Goal: Communication & Community: Participate in discussion

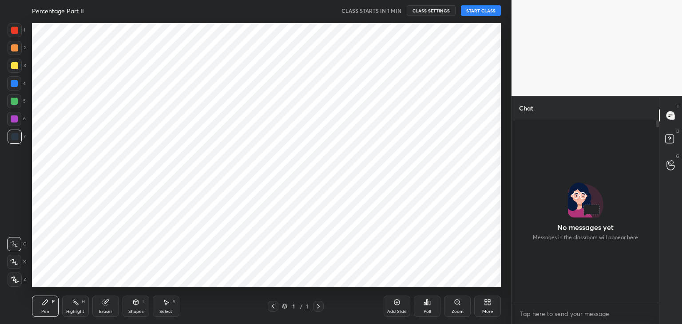
scroll to position [180, 144]
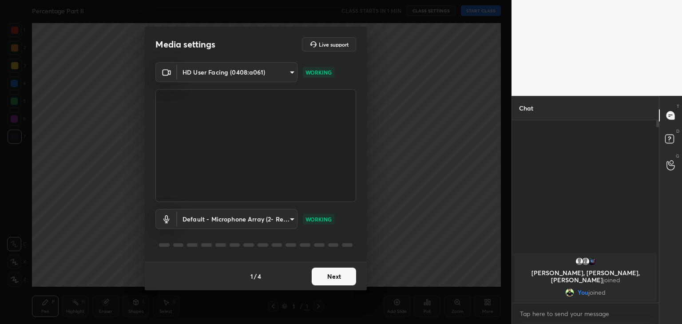
click at [328, 283] on button "Next" at bounding box center [334, 277] width 44 height 18
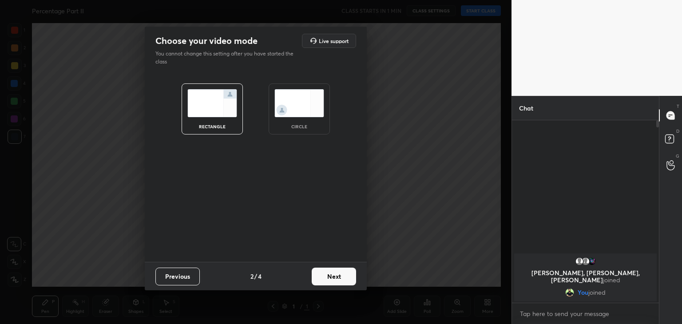
click at [299, 116] on img at bounding box center [299, 103] width 50 height 28
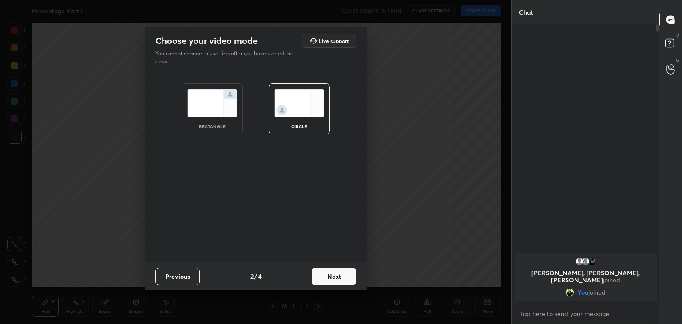
scroll to position [297, 144]
click at [336, 277] on button "Next" at bounding box center [334, 277] width 44 height 18
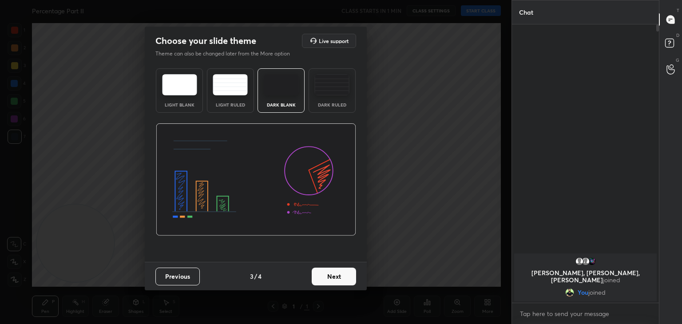
click at [343, 277] on button "Next" at bounding box center [334, 277] width 44 height 18
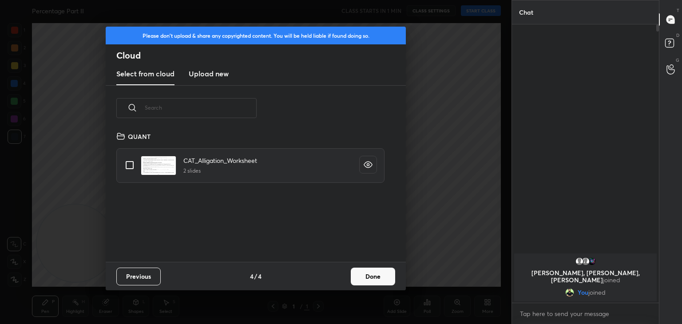
scroll to position [131, 285]
click at [359, 278] on button "Done" at bounding box center [373, 277] width 44 height 18
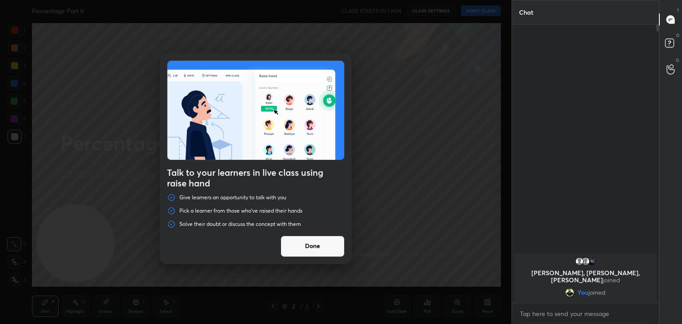
click at [302, 241] on button "Done" at bounding box center [312, 246] width 64 height 21
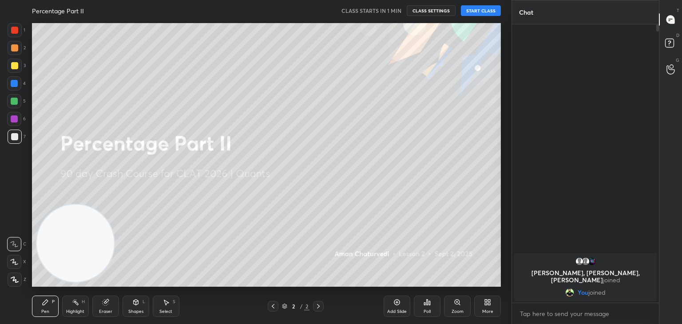
click at [482, 9] on button "START CLASS" at bounding box center [481, 10] width 40 height 11
click at [105, 305] on icon at bounding box center [106, 303] width 6 height 6
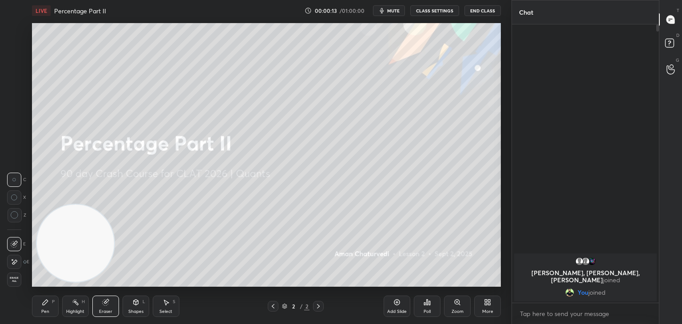
click at [18, 281] on span "Erase all" at bounding box center [14, 279] width 13 height 6
click at [19, 31] on div at bounding box center [15, 30] width 14 height 14
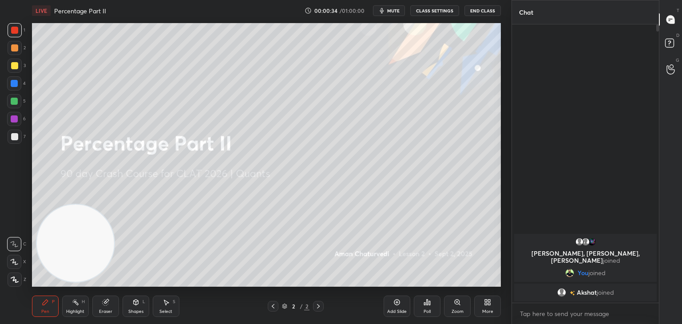
click at [100, 309] on div "Eraser" at bounding box center [105, 311] width 13 height 4
click at [16, 276] on span "Erase all" at bounding box center [14, 279] width 13 height 6
click at [48, 303] on icon at bounding box center [45, 302] width 7 height 7
click at [14, 64] on div at bounding box center [14, 65] width 7 height 7
click at [401, 300] on div "Add Slide" at bounding box center [396, 306] width 27 height 21
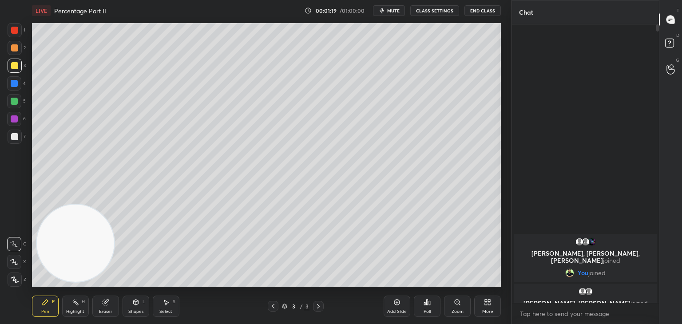
click at [8, 100] on div at bounding box center [14, 101] width 14 height 14
click at [103, 302] on icon at bounding box center [106, 303] width 6 height 6
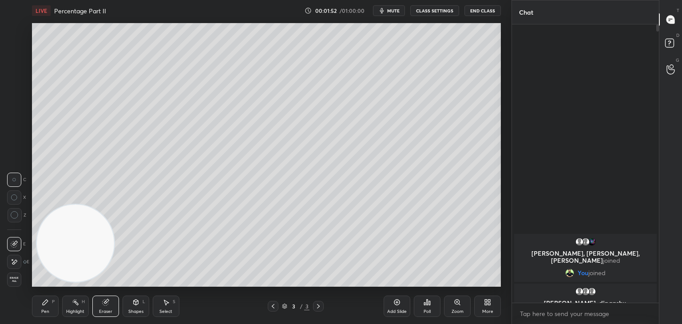
click at [11, 277] on span "Erase all" at bounding box center [14, 279] width 13 height 6
click at [23, 34] on div "1" at bounding box center [17, 30] width 18 height 14
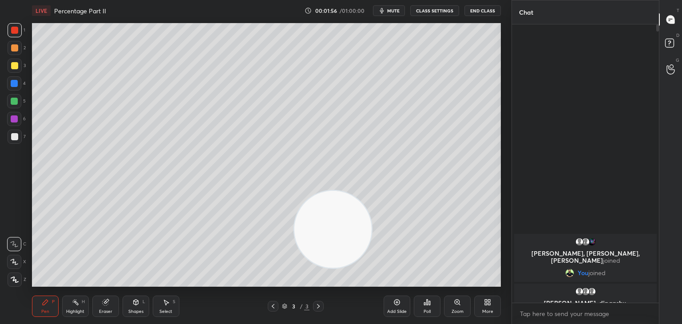
click at [160, 305] on div "Select S" at bounding box center [166, 306] width 27 height 21
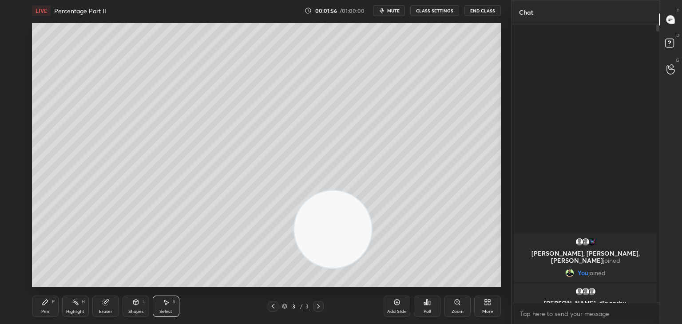
click at [125, 308] on div "Shapes L" at bounding box center [135, 306] width 27 height 21
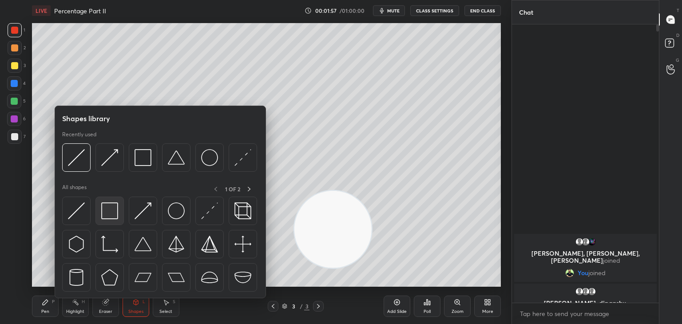
click at [104, 209] on img at bounding box center [109, 210] width 17 height 17
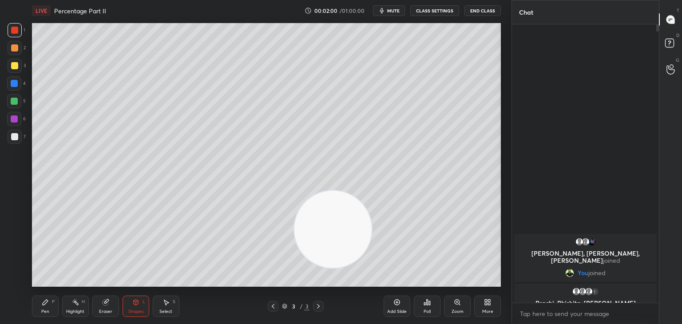
click at [132, 292] on div "Pen P Highlight H Eraser Shapes L Select S 3 / 3 Add Slide Poll Zoom More" at bounding box center [266, 306] width 469 height 36
click at [125, 299] on div "Shapes L" at bounding box center [135, 306] width 27 height 21
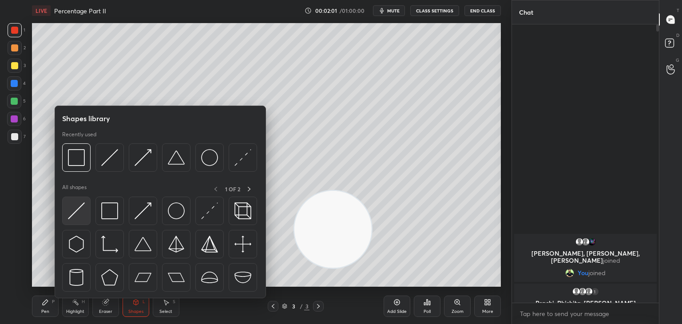
click at [75, 215] on img at bounding box center [76, 210] width 17 height 17
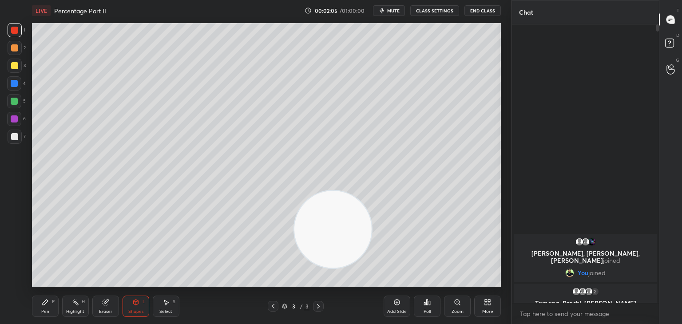
click at [128, 294] on div "Pen P Highlight H Eraser Shapes L Select S 3 / 3 Add Slide Poll Zoom More" at bounding box center [266, 306] width 469 height 36
click at [130, 312] on div "Shapes" at bounding box center [135, 311] width 15 height 4
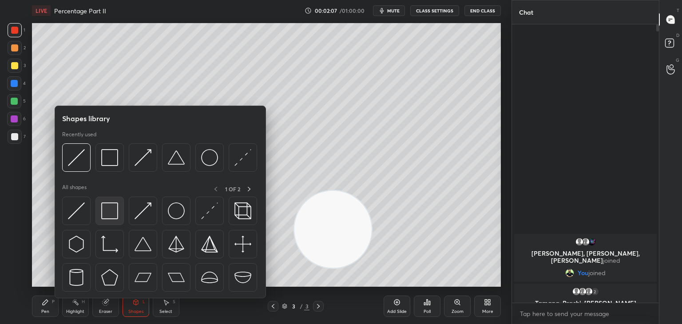
click at [108, 213] on img at bounding box center [109, 210] width 17 height 17
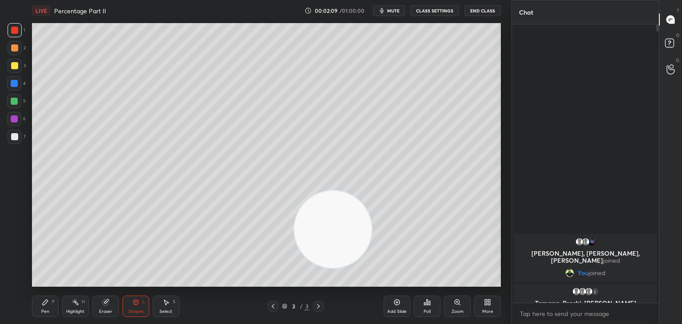
click at [51, 311] on div "Pen P" at bounding box center [45, 306] width 27 height 21
click at [17, 134] on div at bounding box center [14, 136] width 7 height 7
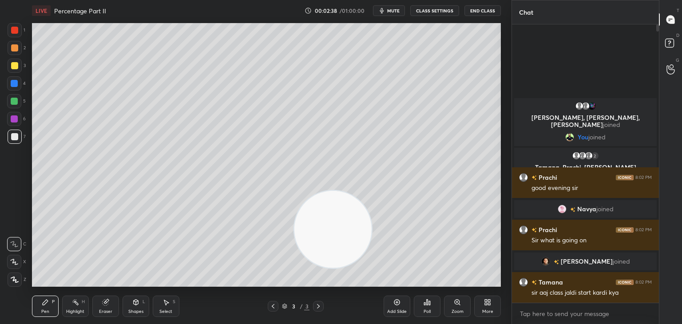
click at [107, 309] on div "Eraser" at bounding box center [105, 311] width 13 height 4
click at [12, 215] on icon at bounding box center [15, 215] width 8 height 8
click at [50, 302] on div "Pen P" at bounding box center [45, 306] width 27 height 21
click at [51, 304] on div "Pen P" at bounding box center [45, 306] width 27 height 21
click at [98, 302] on div "Eraser" at bounding box center [105, 306] width 27 height 21
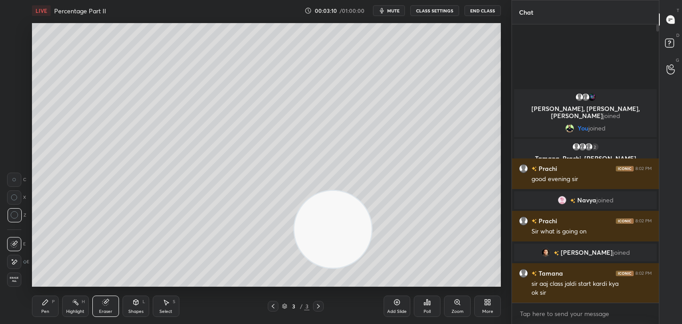
click at [40, 304] on div "Pen P" at bounding box center [45, 306] width 27 height 21
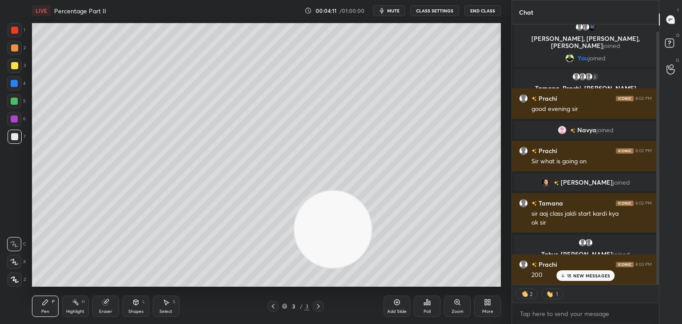
scroll to position [39, 0]
click at [593, 277] on div "[PERSON_NAME], [PERSON_NAME], [PERSON_NAME] joined You joined 2 Tamana, [PERSON…" at bounding box center [585, 154] width 147 height 261
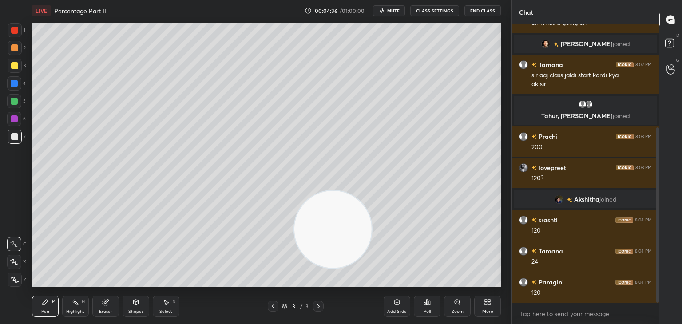
scroll to position [194, 0]
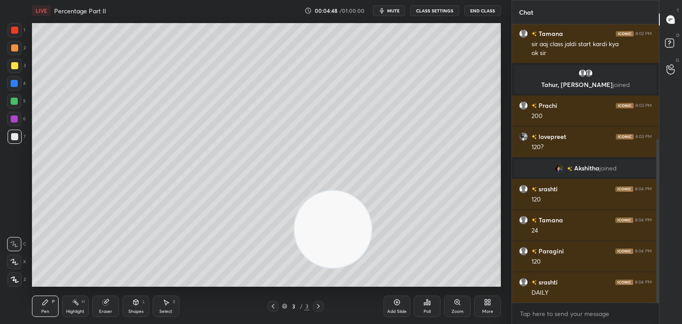
click at [114, 305] on div "Eraser" at bounding box center [105, 306] width 27 height 21
click at [136, 303] on icon at bounding box center [136, 303] width 0 height 3
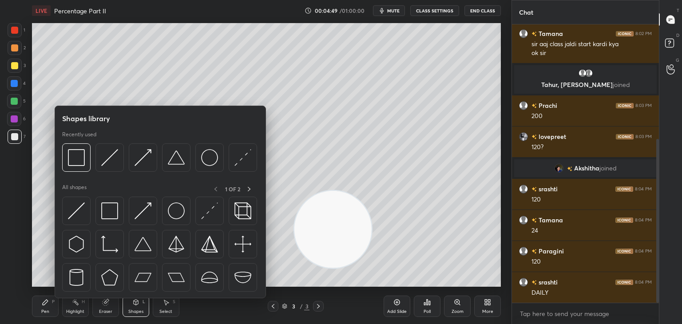
click at [108, 306] on icon at bounding box center [105, 302] width 7 height 7
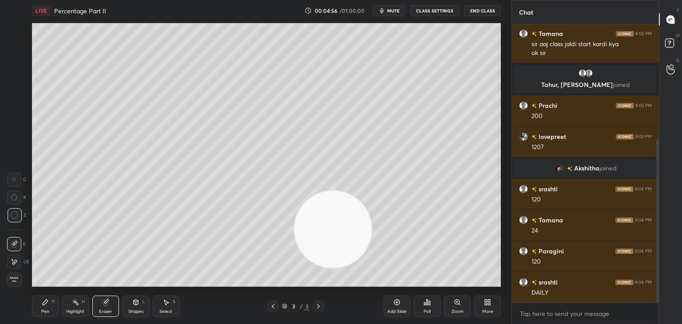
click at [52, 307] on div "Pen P" at bounding box center [45, 306] width 27 height 21
click at [51, 308] on div "Pen P" at bounding box center [45, 306] width 27 height 21
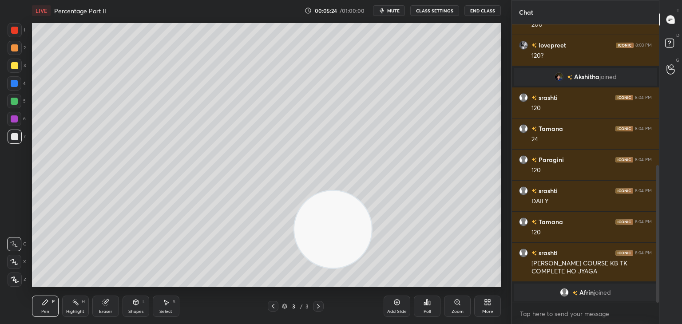
scroll to position [317, 0]
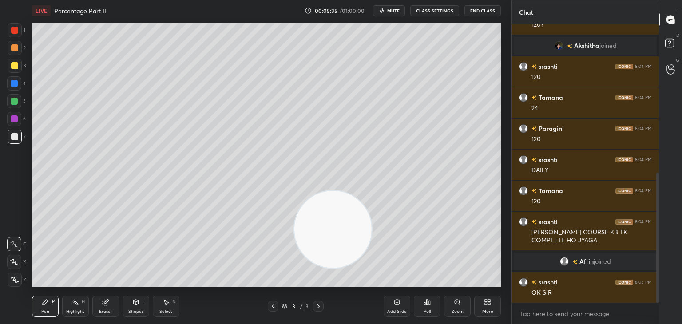
click at [18, 103] on div at bounding box center [14, 101] width 14 height 14
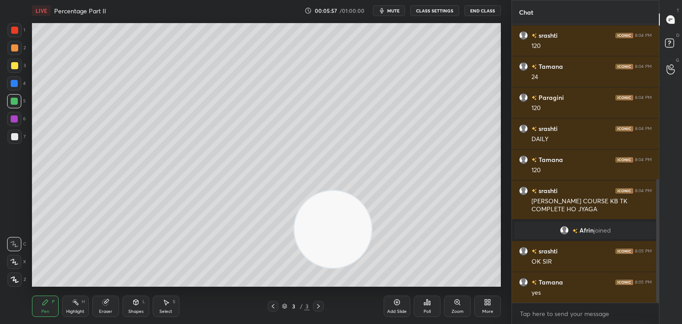
click at [134, 308] on div "Shapes L" at bounding box center [135, 306] width 27 height 21
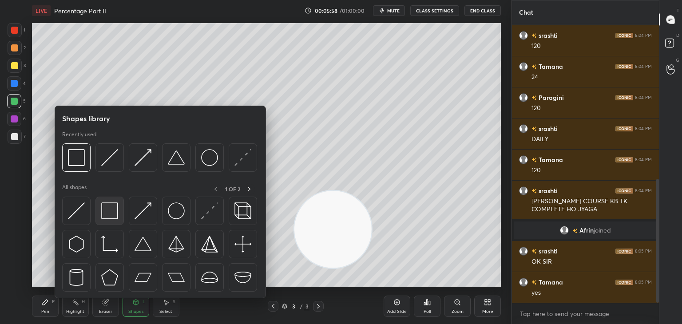
click at [109, 217] on img at bounding box center [109, 210] width 17 height 17
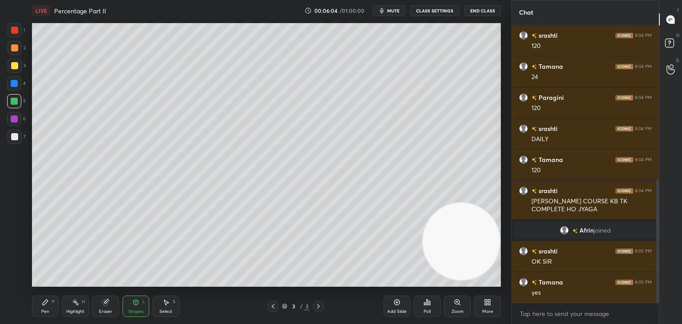
click at [57, 304] on div "Pen P" at bounding box center [45, 306] width 27 height 21
click at [14, 137] on div at bounding box center [14, 136] width 7 height 7
click at [391, 14] on button "mute" at bounding box center [389, 10] width 32 height 11
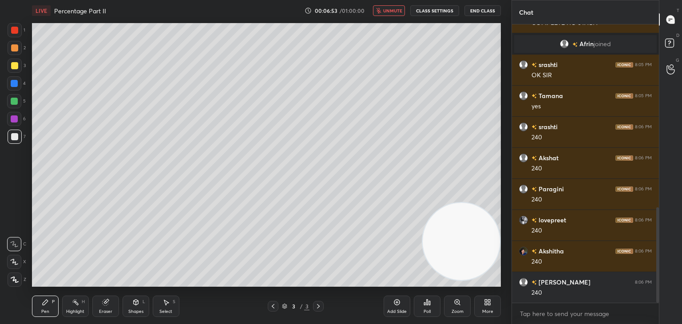
scroll to position [565, 0]
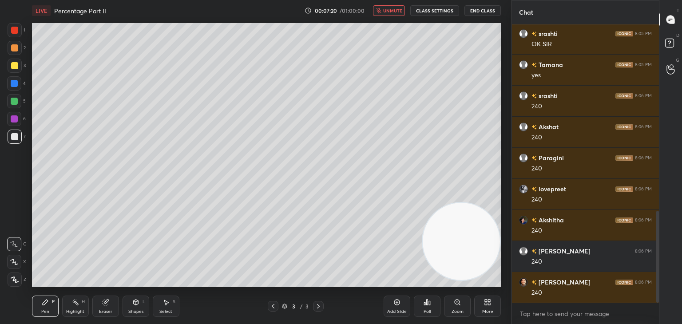
click at [387, 9] on span "unmute" at bounding box center [392, 11] width 19 height 6
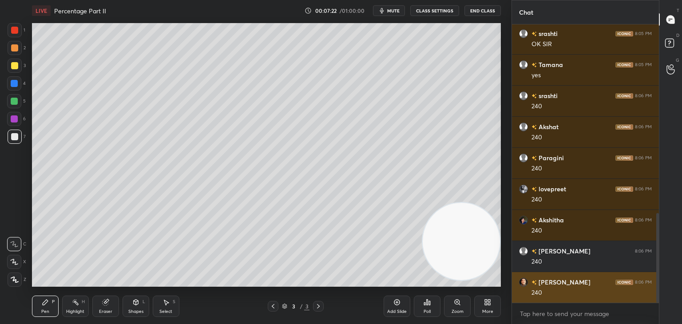
scroll to position [587, 0]
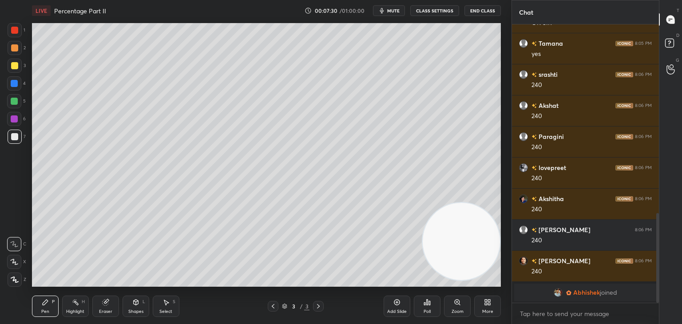
click at [111, 303] on div "Eraser" at bounding box center [105, 306] width 27 height 21
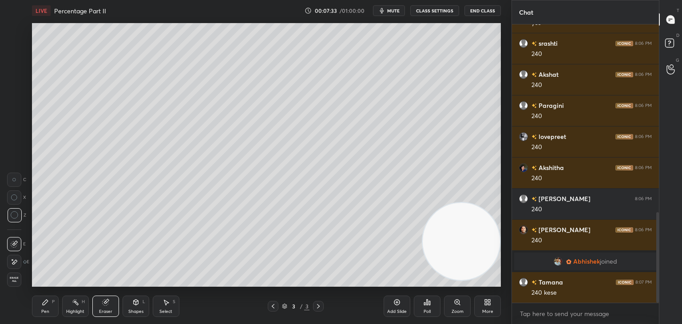
click at [47, 308] on div "Pen P" at bounding box center [45, 306] width 27 height 21
click at [46, 307] on div "Pen P" at bounding box center [45, 306] width 27 height 21
click at [16, 102] on div at bounding box center [14, 101] width 7 height 7
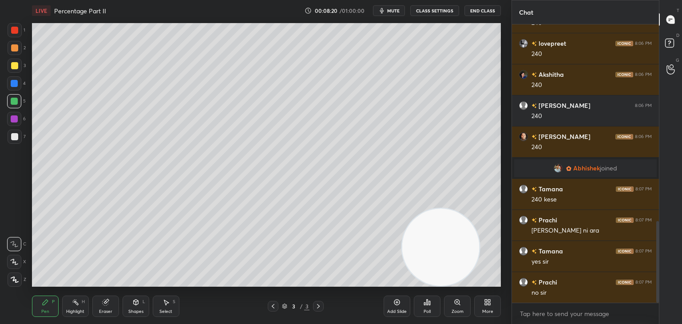
scroll to position [703, 0]
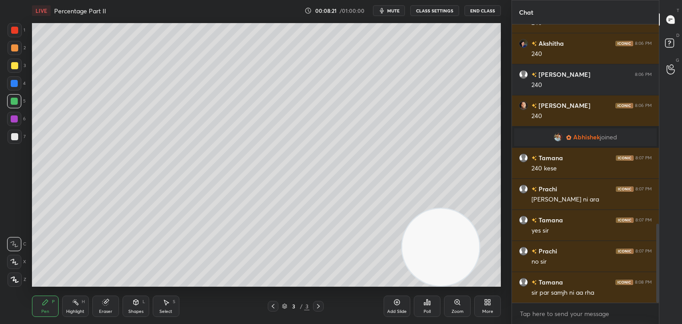
click at [109, 304] on div "Eraser" at bounding box center [105, 306] width 27 height 21
click at [50, 307] on div "Pen P" at bounding box center [45, 306] width 27 height 21
click at [47, 308] on div "Pen P" at bounding box center [45, 306] width 27 height 21
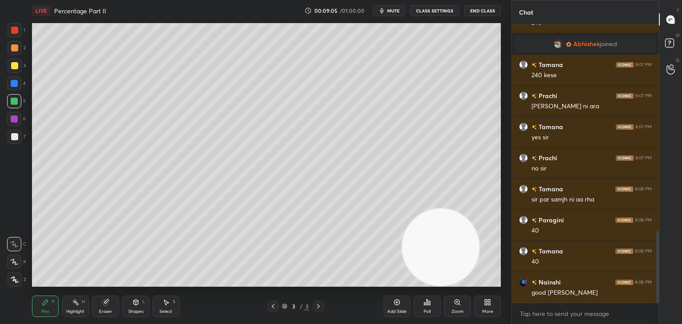
scroll to position [827, 0]
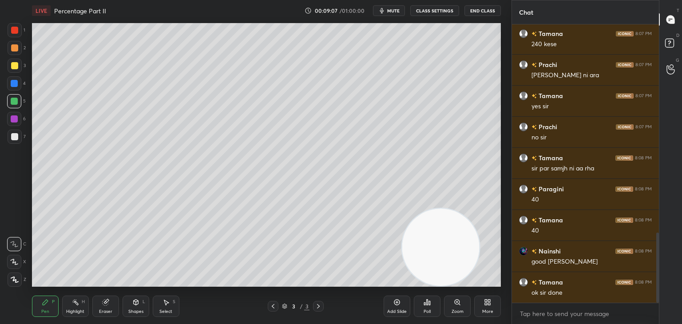
click at [108, 307] on div "Eraser" at bounding box center [105, 306] width 27 height 21
click at [402, 304] on div "Add Slide" at bounding box center [396, 306] width 27 height 21
click at [147, 311] on div "Shapes L" at bounding box center [135, 306] width 27 height 21
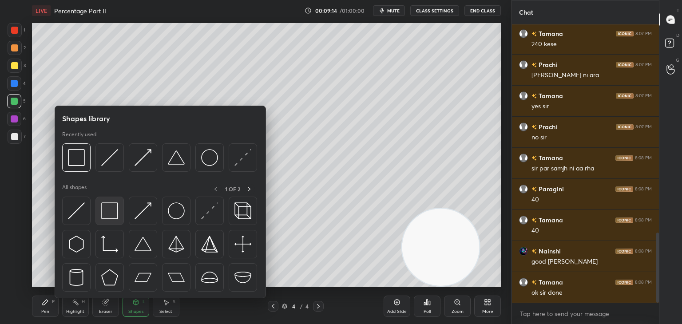
click at [110, 213] on img at bounding box center [109, 210] width 17 height 17
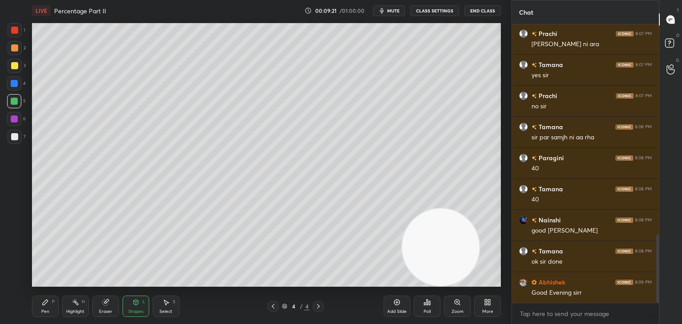
scroll to position [880, 0]
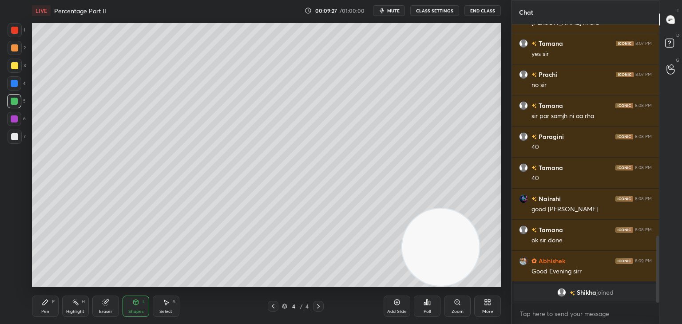
click at [53, 309] on div "Pen P" at bounding box center [45, 306] width 27 height 21
click at [16, 116] on div at bounding box center [14, 118] width 7 height 7
click at [15, 139] on div at bounding box center [14, 136] width 7 height 7
click at [12, 32] on div at bounding box center [14, 30] width 7 height 7
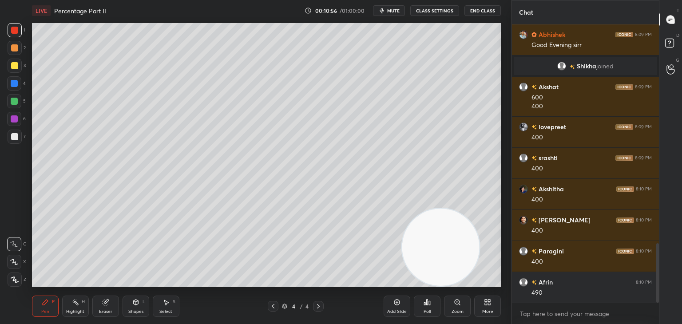
scroll to position [1024, 0]
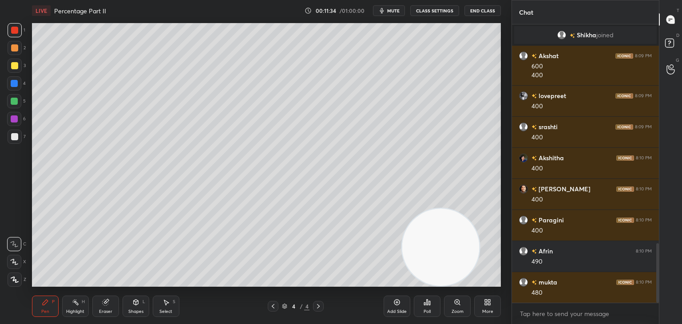
click at [104, 308] on div "Eraser" at bounding box center [105, 306] width 27 height 21
click at [43, 309] on div "Pen" at bounding box center [45, 311] width 8 height 4
click at [47, 306] on icon at bounding box center [45, 302] width 7 height 7
click at [16, 89] on div at bounding box center [14, 83] width 14 height 14
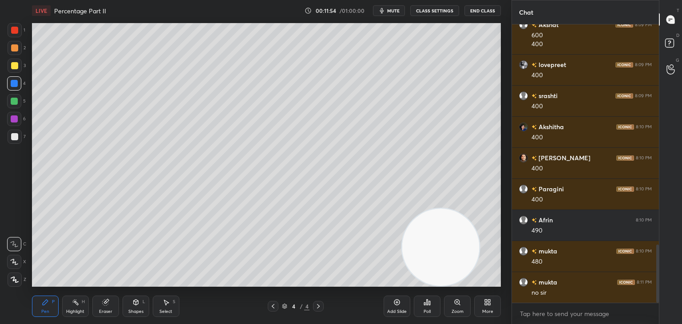
click at [17, 66] on div at bounding box center [14, 65] width 7 height 7
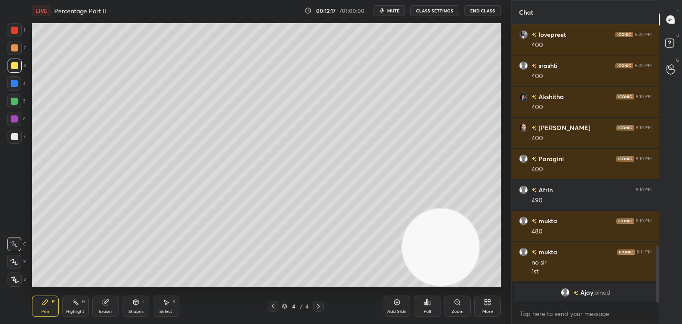
scroll to position [1046, 0]
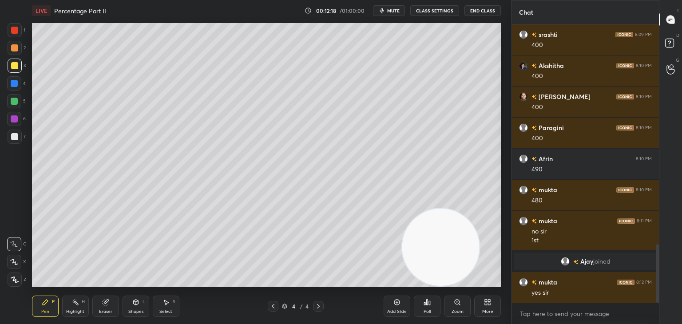
click at [101, 307] on div "Eraser" at bounding box center [105, 306] width 27 height 21
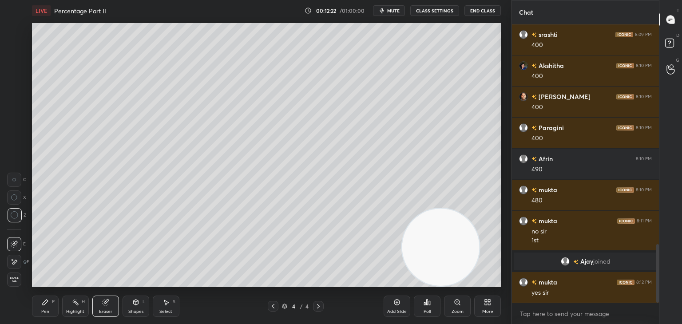
click at [45, 299] on icon at bounding box center [45, 302] width 7 height 7
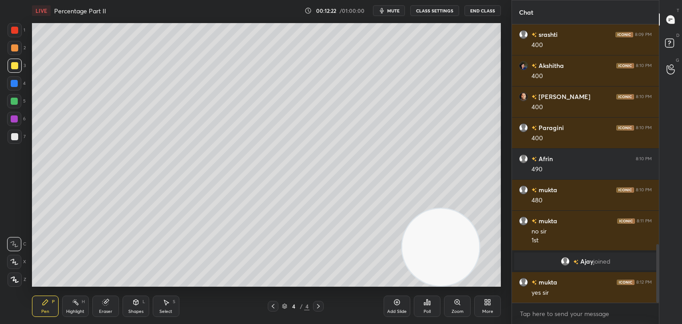
click at [44, 304] on icon at bounding box center [45, 302] width 5 height 5
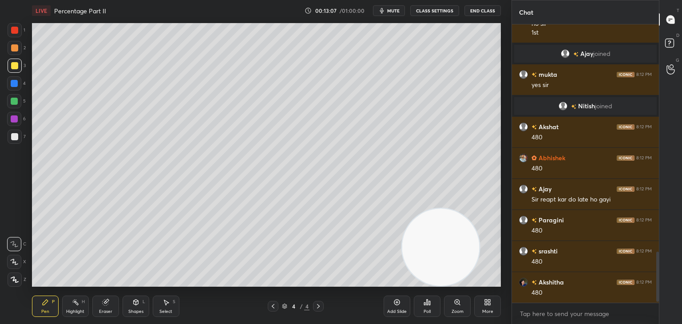
scroll to position [1276, 0]
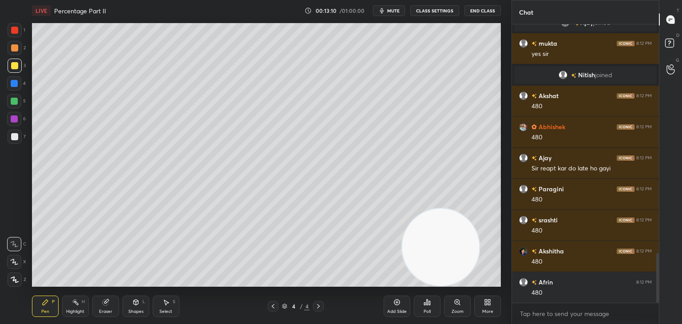
click at [6, 141] on div "1 2 3 4 5 6 7 C X Z C X Z E E Erase all H H" at bounding box center [14, 155] width 28 height 264
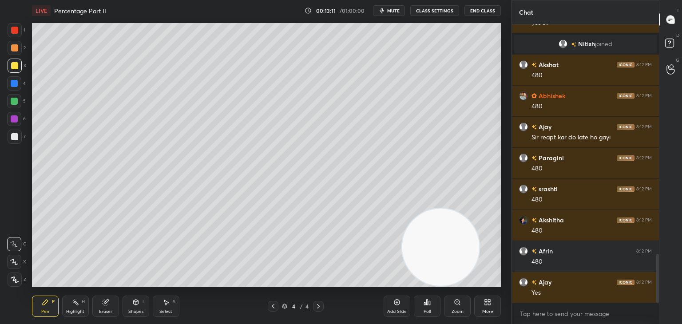
click at [15, 140] on div at bounding box center [14, 136] width 7 height 7
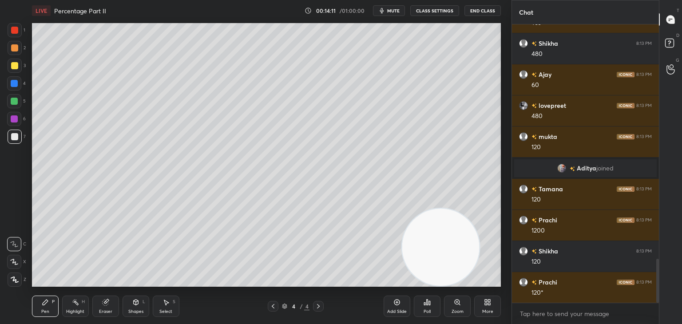
scroll to position [1494, 0]
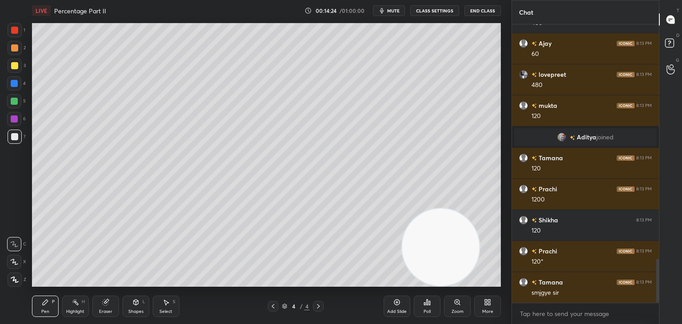
click at [99, 309] on div "Eraser" at bounding box center [105, 306] width 27 height 21
click at [39, 308] on div "Pen P" at bounding box center [45, 306] width 27 height 21
click at [47, 307] on div "Pen P" at bounding box center [45, 306] width 27 height 21
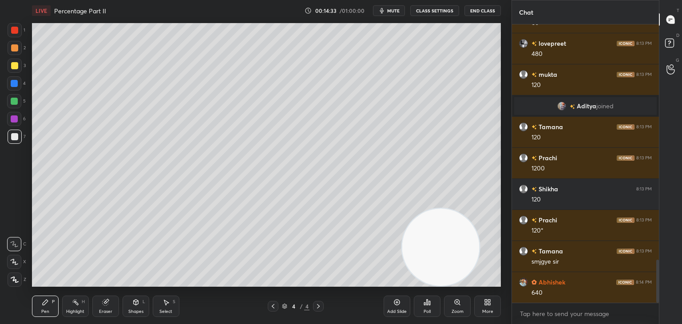
click at [13, 104] on div at bounding box center [14, 101] width 7 height 7
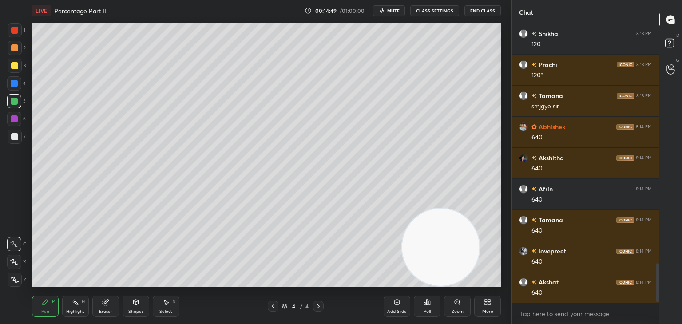
scroll to position [1711, 0]
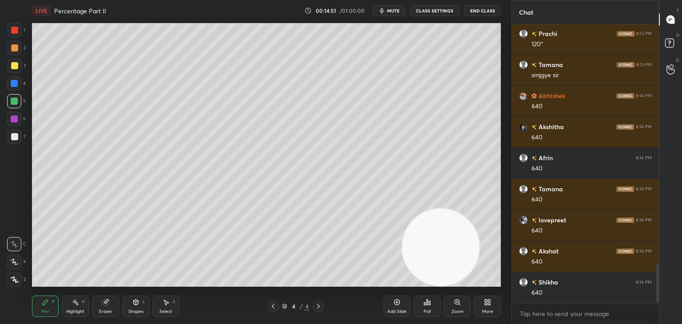
click at [383, 14] on icon "button" at bounding box center [381, 10] width 7 height 7
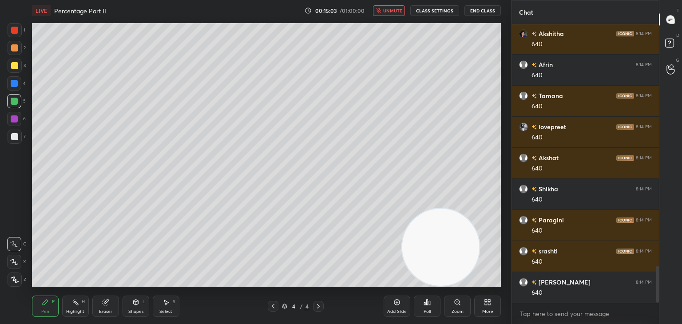
scroll to position [1836, 0]
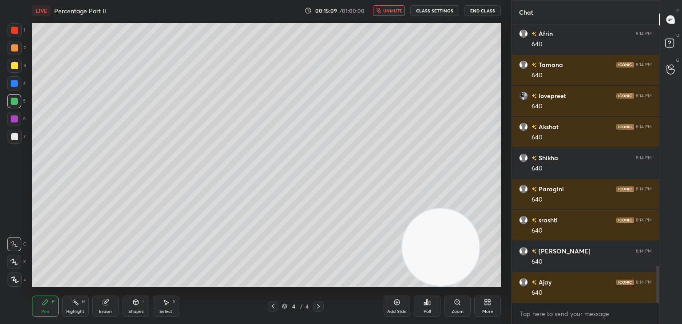
click at [384, 10] on button "unmute" at bounding box center [389, 10] width 32 height 11
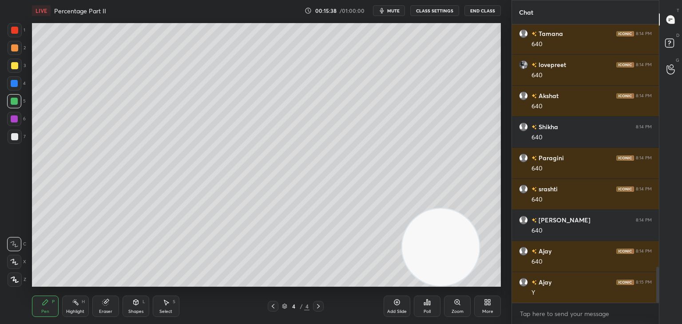
click at [15, 136] on div at bounding box center [14, 136] width 7 height 7
click at [14, 103] on div at bounding box center [14, 101] width 7 height 7
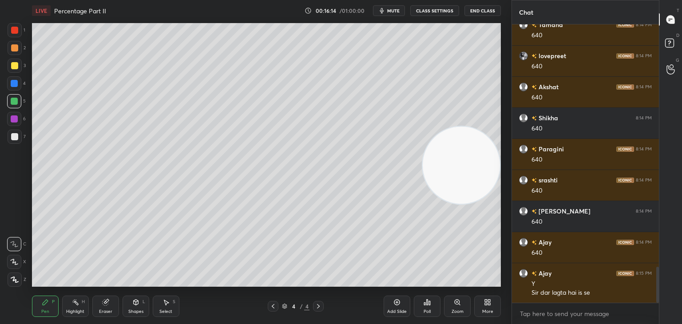
click at [13, 140] on div at bounding box center [14, 136] width 7 height 7
click at [20, 262] on div at bounding box center [14, 262] width 14 height 14
click at [14, 109] on div "5" at bounding box center [16, 103] width 19 height 18
click at [10, 68] on div at bounding box center [15, 66] width 14 height 14
click at [17, 281] on icon at bounding box center [15, 279] width 8 height 6
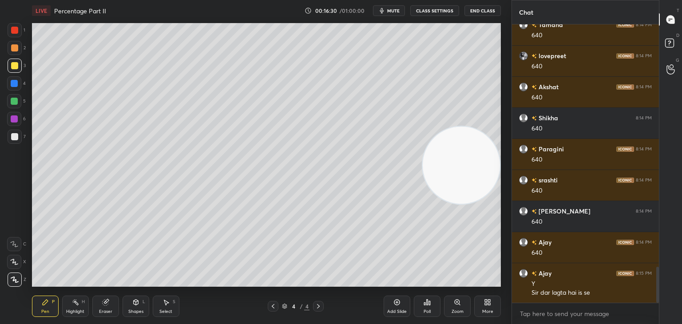
click at [309, 302] on div "4 / 4" at bounding box center [296, 306] width 56 height 11
click at [396, 305] on icon at bounding box center [397, 303] width 6 height 6
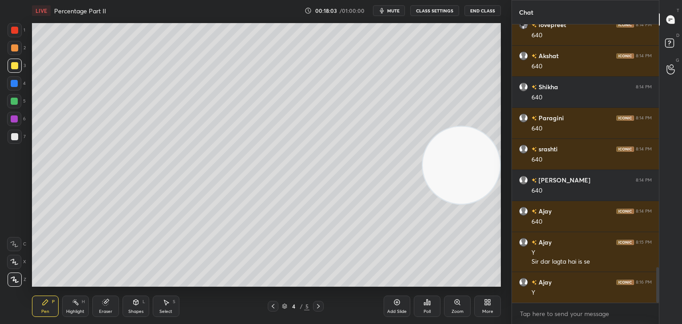
scroll to position [1946, 0]
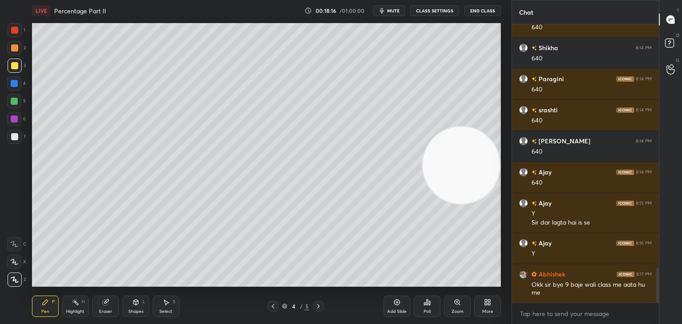
click at [107, 308] on div "Eraser" at bounding box center [105, 306] width 27 height 21
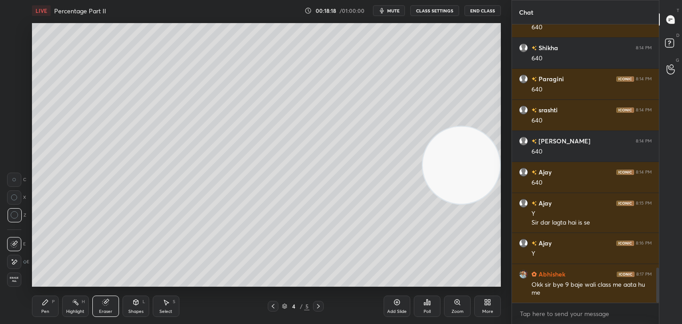
scroll to position [1977, 0]
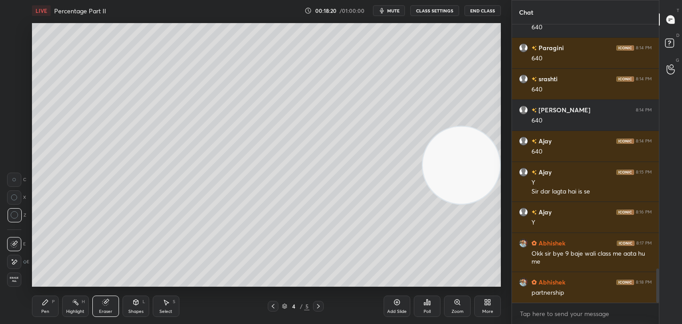
click at [44, 304] on icon at bounding box center [45, 302] width 5 height 5
click at [49, 300] on div "Pen P" at bounding box center [45, 306] width 27 height 21
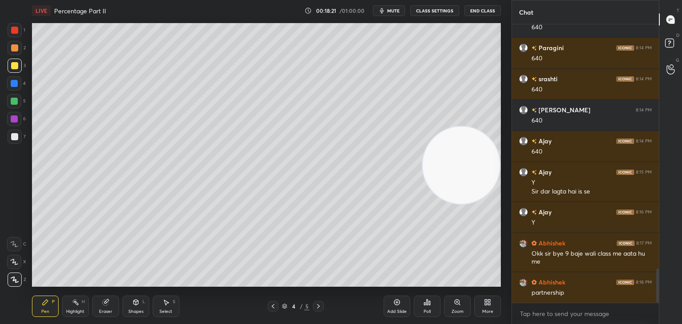
click at [16, 32] on div at bounding box center [14, 30] width 7 height 7
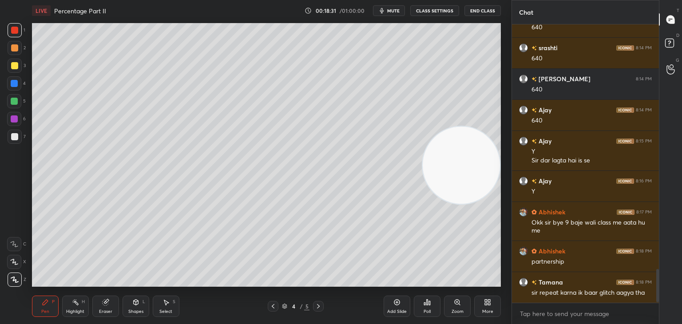
scroll to position [2039, 0]
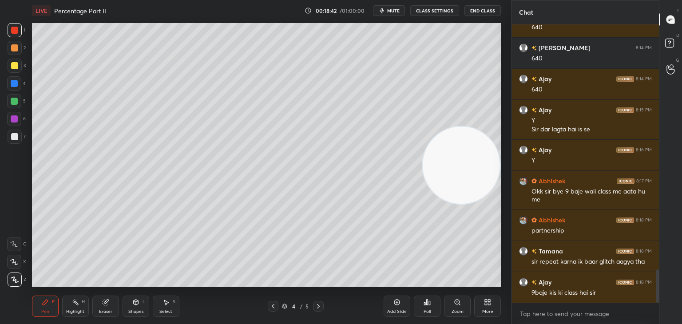
click at [10, 83] on div at bounding box center [14, 83] width 14 height 14
click at [13, 103] on div at bounding box center [14, 101] width 7 height 7
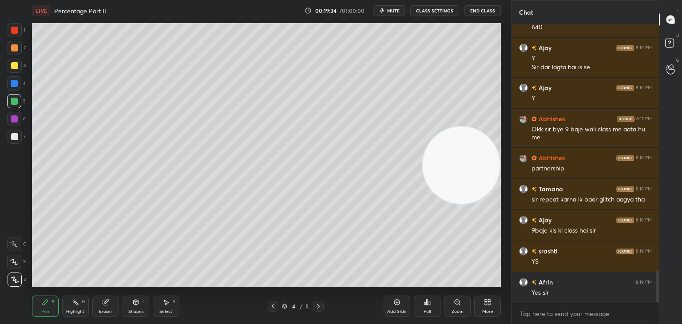
scroll to position [2132, 0]
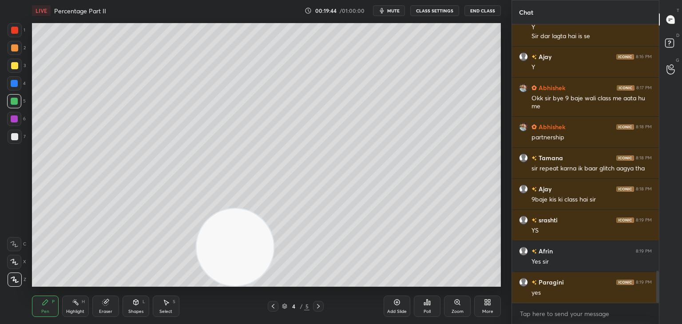
click at [20, 65] on div at bounding box center [15, 66] width 14 height 14
click at [20, 63] on div at bounding box center [15, 66] width 14 height 14
click at [16, 64] on div at bounding box center [14, 65] width 7 height 7
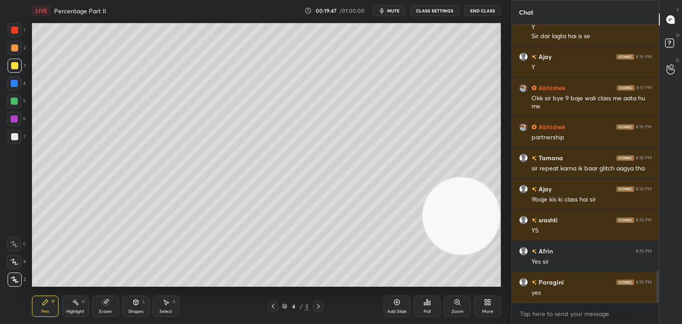
click at [80, 311] on div "Highlight" at bounding box center [75, 311] width 18 height 4
click at [98, 306] on div "Eraser" at bounding box center [105, 306] width 27 height 21
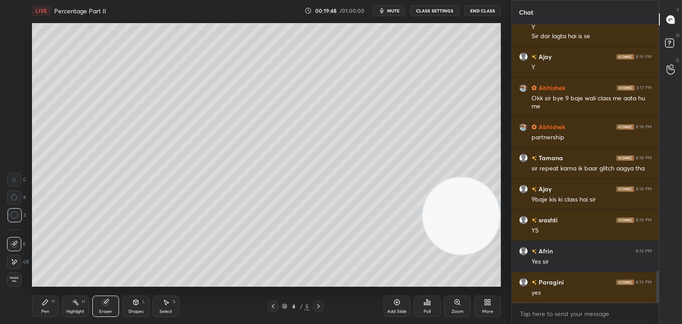
click at [73, 308] on div "Highlight H" at bounding box center [75, 306] width 27 height 21
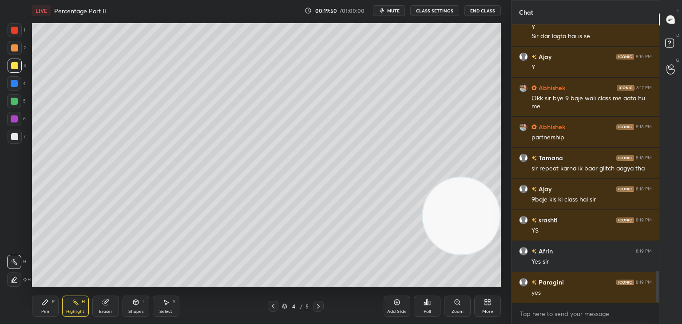
click at [13, 117] on div at bounding box center [14, 118] width 7 height 7
click at [12, 281] on icon at bounding box center [13, 280] width 2 height 1
click at [14, 138] on div at bounding box center [14, 136] width 7 height 7
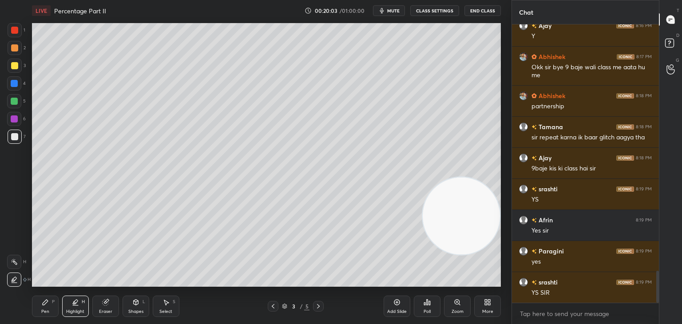
click at [14, 28] on div at bounding box center [14, 30] width 7 height 7
click at [55, 306] on div "Pen P" at bounding box center [45, 306] width 27 height 21
click at [16, 137] on div at bounding box center [14, 136] width 7 height 7
click at [137, 307] on div "Shapes L" at bounding box center [135, 306] width 27 height 21
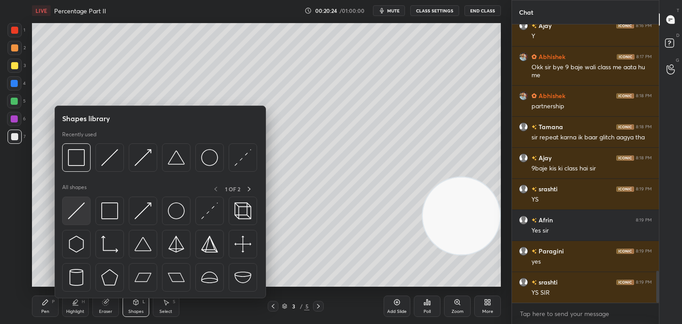
click at [89, 209] on div at bounding box center [76, 211] width 28 height 28
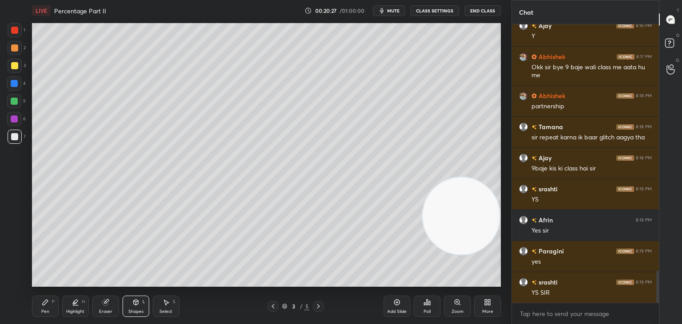
click at [50, 310] on div "Pen P" at bounding box center [45, 306] width 27 height 21
click at [20, 70] on div at bounding box center [15, 66] width 14 height 14
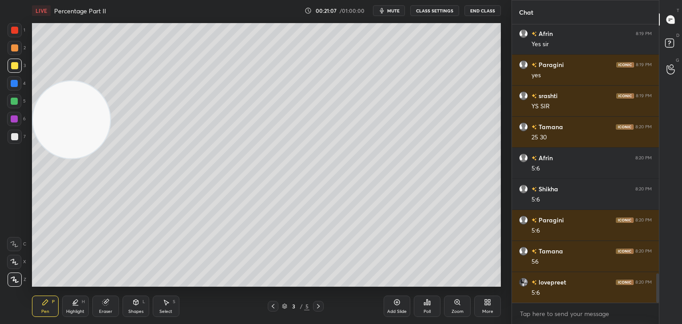
scroll to position [2380, 0]
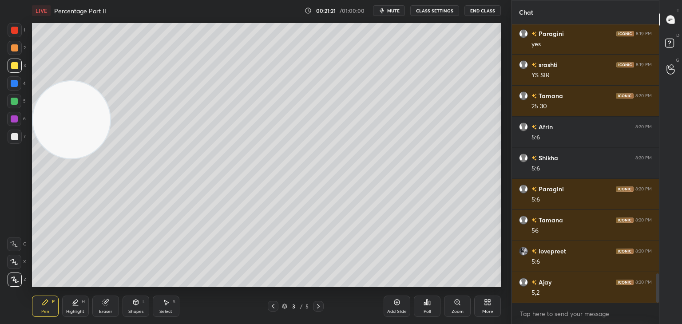
click at [17, 244] on icon at bounding box center [14, 244] width 8 height 6
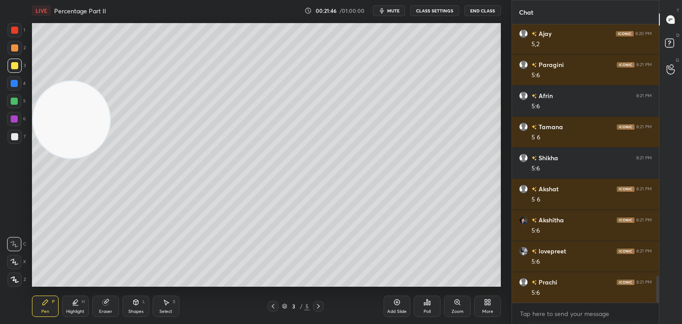
scroll to position [2660, 0]
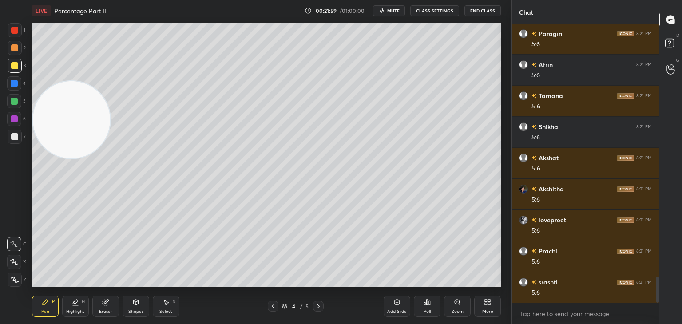
click at [144, 308] on div "Shapes L" at bounding box center [135, 306] width 27 height 21
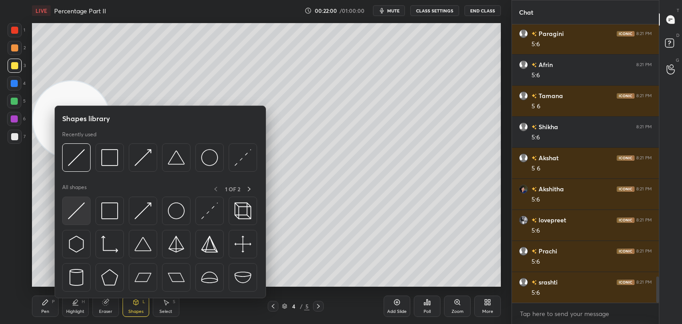
click at [83, 215] on img at bounding box center [76, 210] width 17 height 17
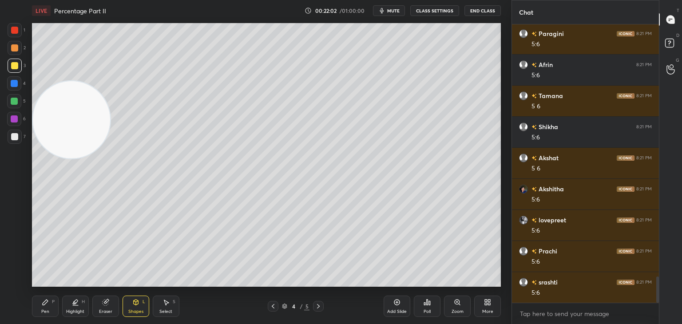
click at [54, 308] on div "Pen P" at bounding box center [45, 306] width 27 height 21
click at [20, 134] on div at bounding box center [15, 137] width 14 height 14
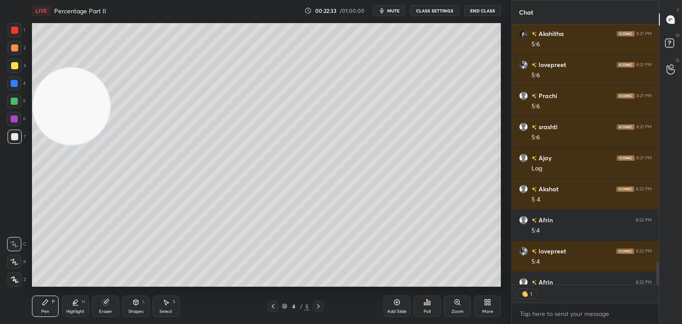
scroll to position [3, 3]
click at [399, 16] on div "LIVE Percentage Part II 00:22:42 / 01:00:00 mute CLASS SETTINGS End Class" at bounding box center [266, 10] width 469 height 21
click at [398, 14] on button "mute" at bounding box center [389, 10] width 32 height 11
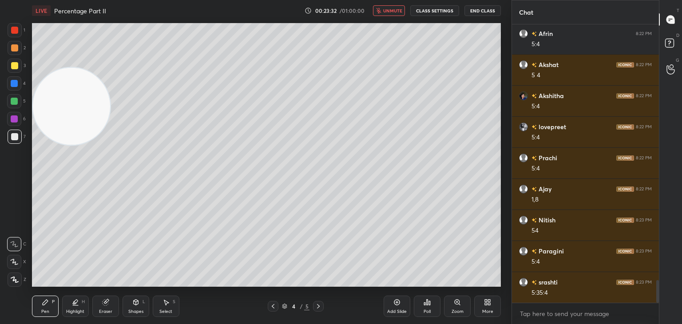
scroll to position [3135, 0]
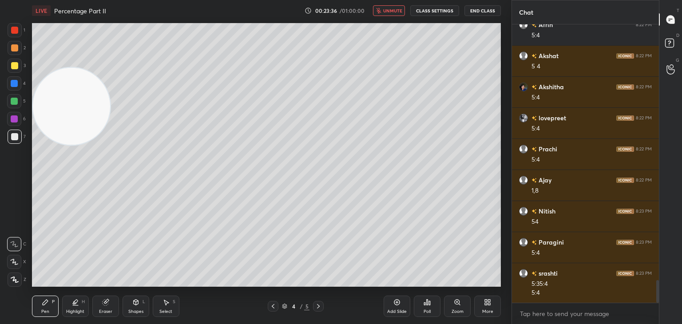
click at [392, 5] on button "unmute" at bounding box center [389, 10] width 32 height 11
click at [82, 304] on div "H" at bounding box center [83, 302] width 3 height 4
click at [24, 120] on div "6" at bounding box center [16, 119] width 19 height 14
click at [48, 304] on icon at bounding box center [45, 302] width 7 height 7
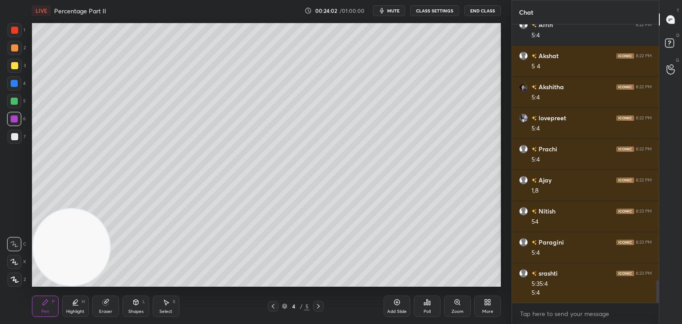
click at [73, 304] on icon at bounding box center [75, 302] width 7 height 7
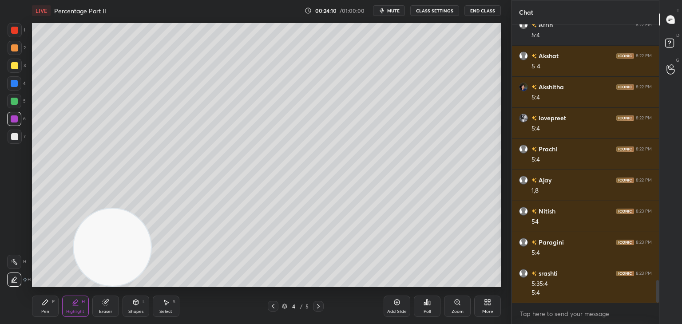
click at [399, 307] on div "Add Slide" at bounding box center [396, 306] width 27 height 21
click at [16, 101] on div at bounding box center [14, 101] width 7 height 7
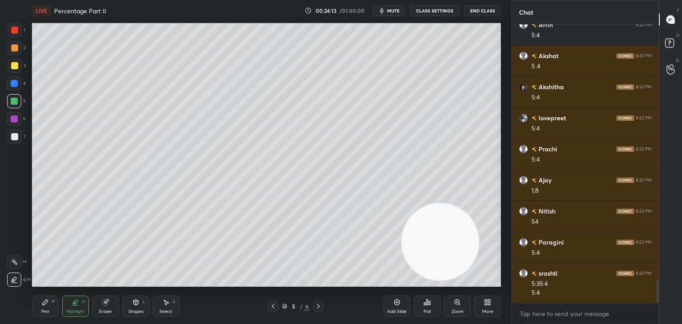
click at [139, 300] on div "Shapes L" at bounding box center [135, 306] width 27 height 21
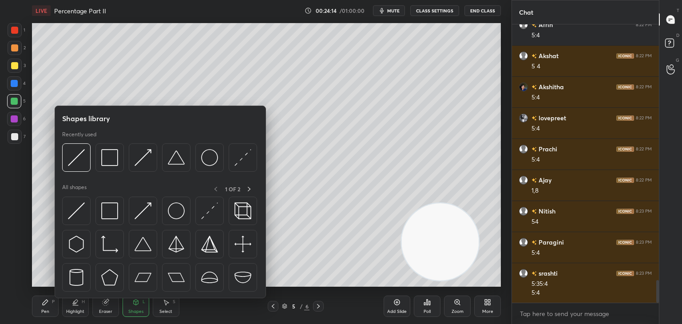
click at [45, 304] on icon at bounding box center [45, 302] width 7 height 7
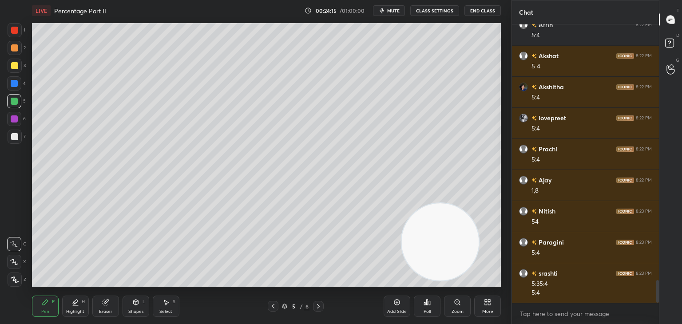
click at [16, 134] on div at bounding box center [14, 136] width 7 height 7
click at [16, 65] on div at bounding box center [14, 65] width 7 height 7
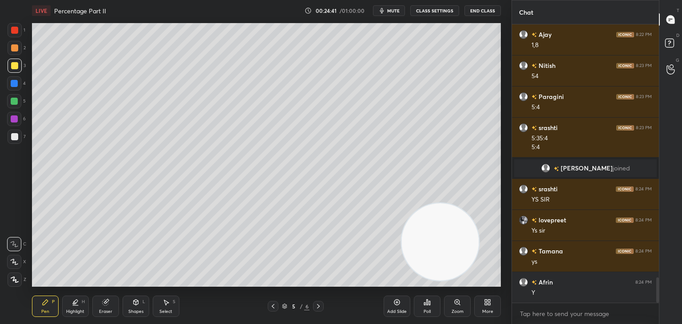
scroll to position [2791, 0]
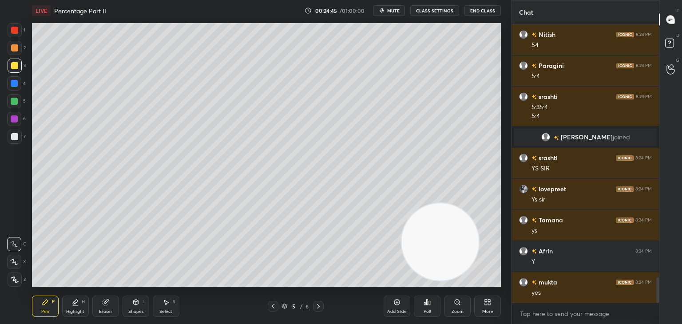
click at [10, 131] on div at bounding box center [15, 137] width 14 height 14
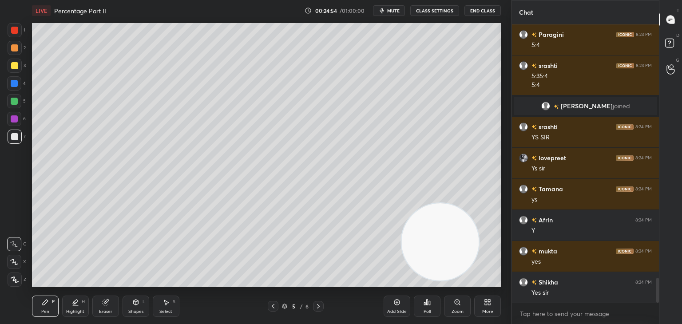
scroll to position [2844, 0]
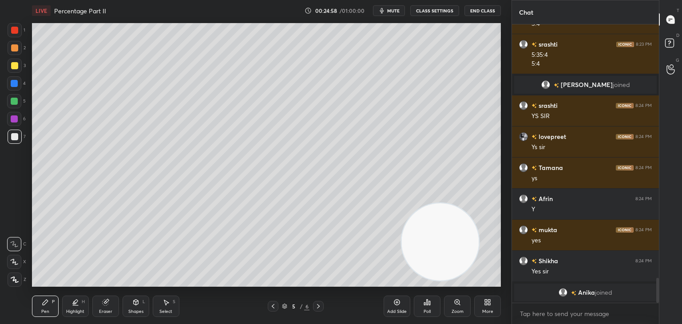
click at [143, 304] on div "L" at bounding box center [143, 302] width 3 height 4
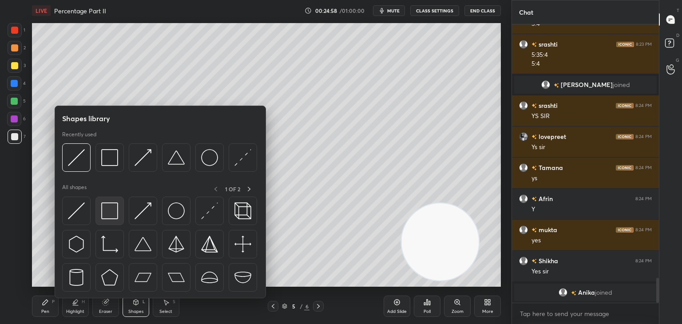
click at [107, 212] on img at bounding box center [109, 210] width 17 height 17
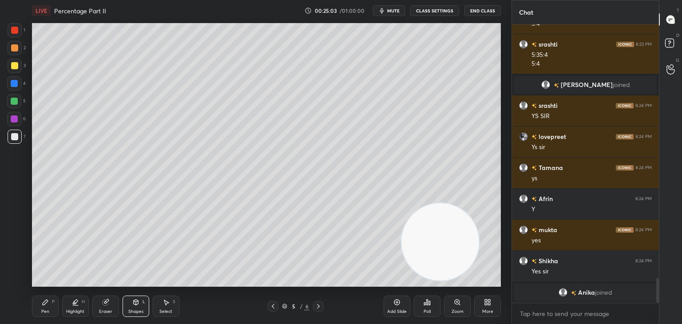
click at [48, 308] on div "Pen P" at bounding box center [45, 306] width 27 height 21
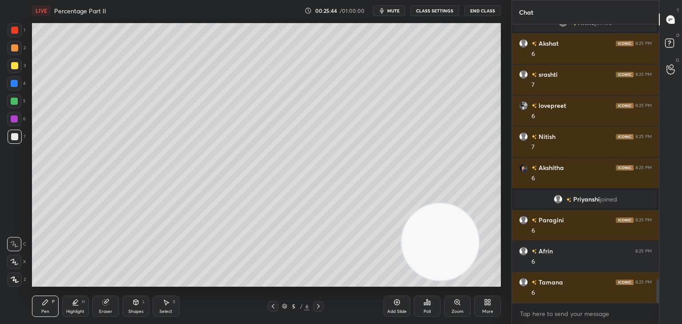
scroll to position [3038, 0]
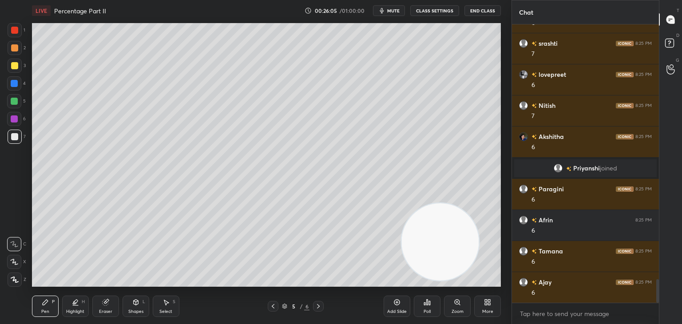
click at [115, 300] on div "Eraser" at bounding box center [105, 306] width 27 height 21
click at [43, 309] on div "Pen" at bounding box center [45, 311] width 8 height 4
click at [14, 103] on div at bounding box center [14, 101] width 7 height 7
click at [108, 306] on icon at bounding box center [105, 302] width 7 height 7
click at [54, 306] on div "Pen P" at bounding box center [45, 306] width 27 height 21
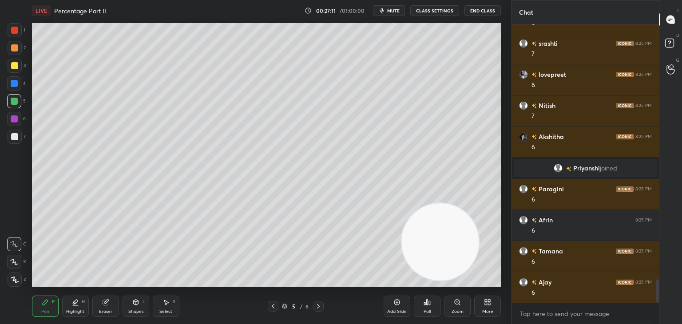
click at [395, 307] on div "Add Slide" at bounding box center [396, 306] width 27 height 21
click at [137, 300] on icon at bounding box center [136, 302] width 5 height 5
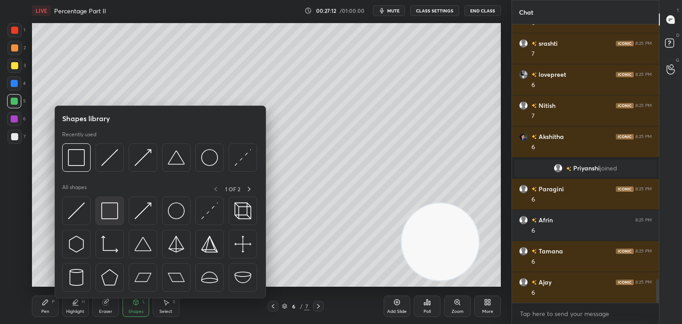
click at [108, 209] on img at bounding box center [109, 210] width 17 height 17
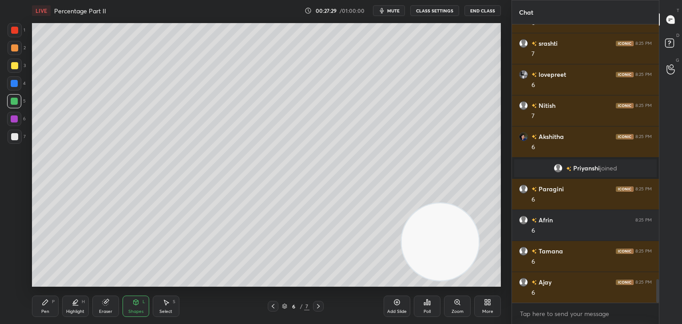
click at [139, 306] on div "Shapes L" at bounding box center [135, 306] width 27 height 21
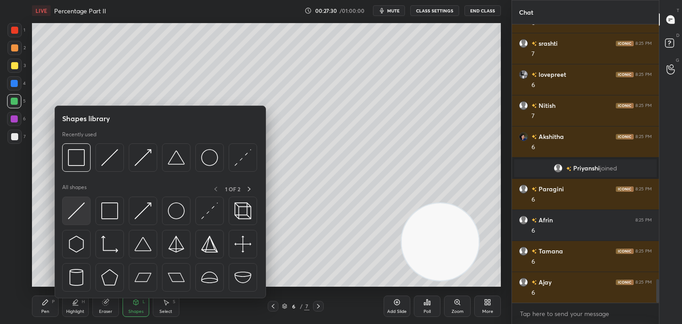
click at [88, 212] on div at bounding box center [76, 211] width 28 height 28
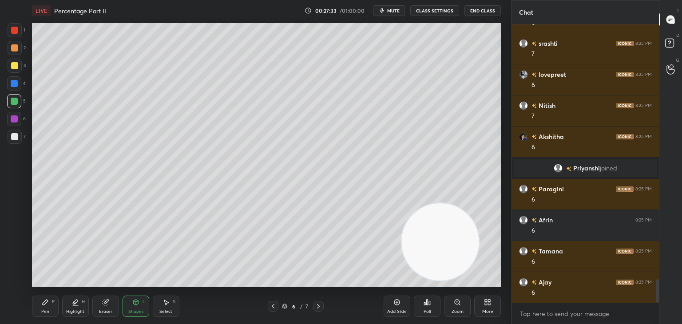
click at [132, 304] on icon at bounding box center [135, 302] width 7 height 7
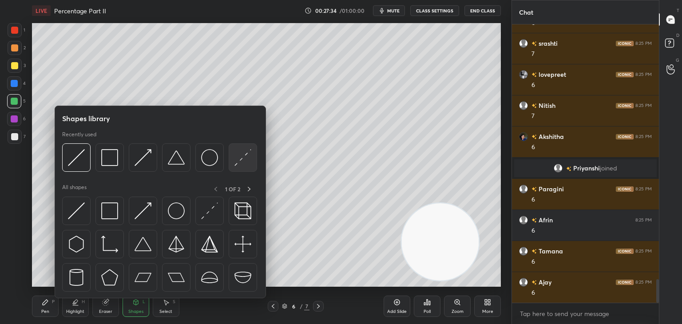
click at [240, 157] on img at bounding box center [242, 157] width 17 height 17
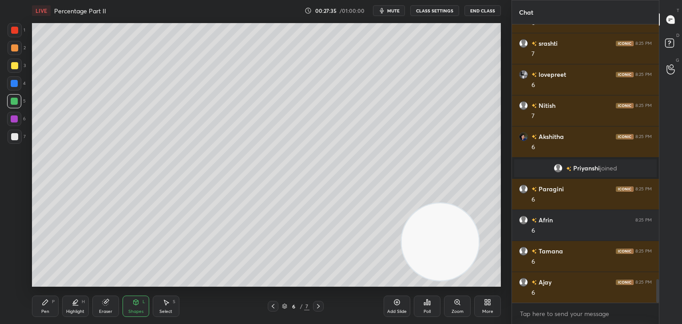
click at [20, 136] on div at bounding box center [15, 137] width 14 height 14
click at [47, 308] on div "Pen P" at bounding box center [45, 306] width 27 height 21
click at [14, 65] on div at bounding box center [14, 65] width 7 height 7
click at [141, 306] on div "Shapes L" at bounding box center [135, 306] width 27 height 21
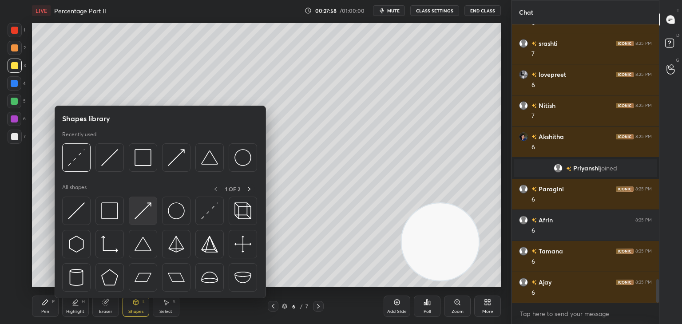
click at [146, 210] on img at bounding box center [142, 210] width 17 height 17
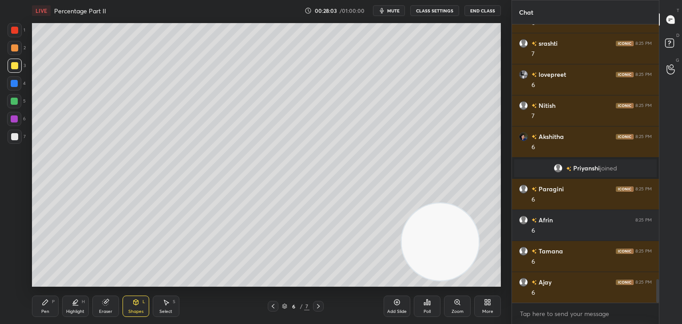
scroll to position [3069, 0]
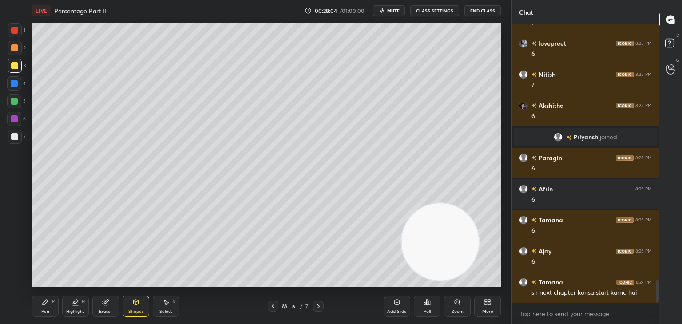
click at [53, 302] on div "P" at bounding box center [53, 302] width 3 height 4
click at [20, 32] on div at bounding box center [15, 30] width 14 height 14
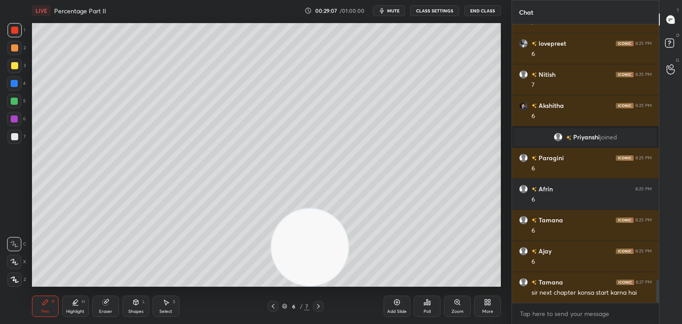
scroll to position [3100, 0]
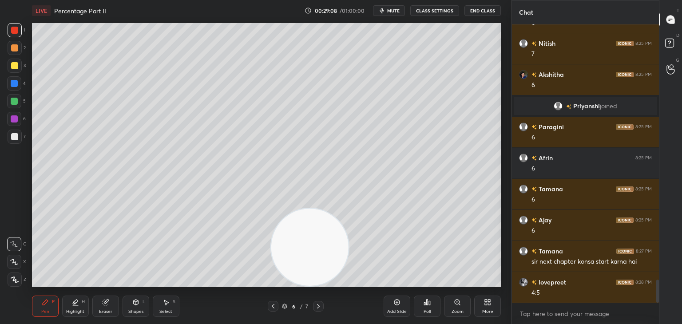
click at [19, 64] on div at bounding box center [15, 66] width 14 height 14
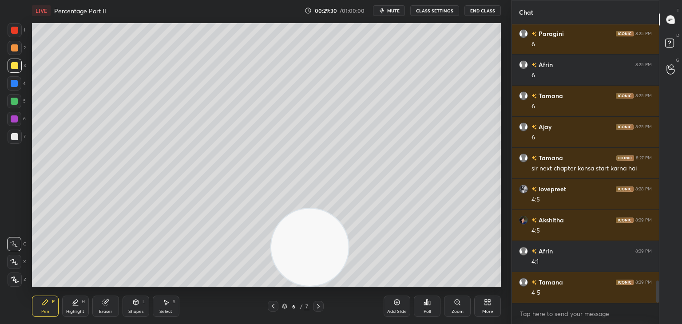
scroll to position [3225, 0]
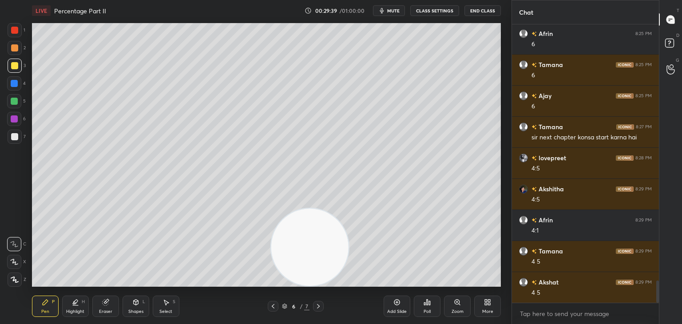
click at [17, 134] on div at bounding box center [14, 136] width 7 height 7
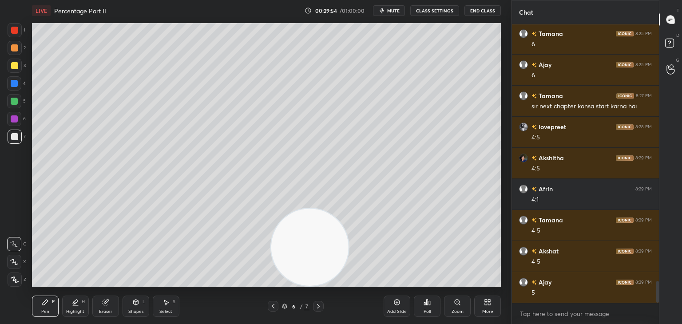
click at [15, 50] on div at bounding box center [14, 47] width 7 height 7
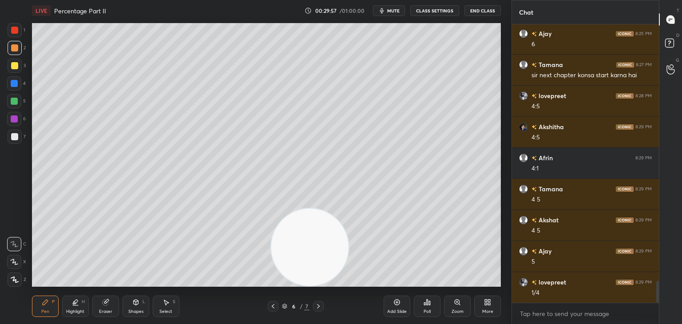
click at [103, 316] on div "Eraser" at bounding box center [105, 306] width 27 height 21
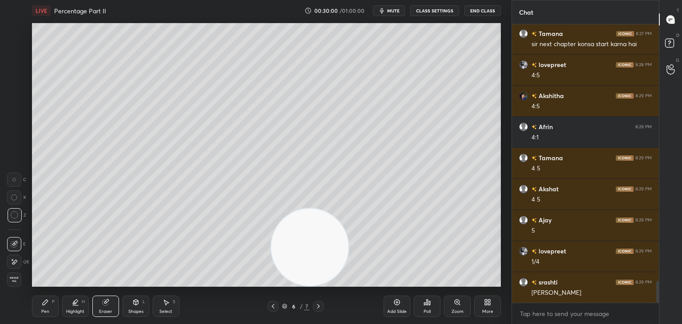
scroll to position [3349, 0]
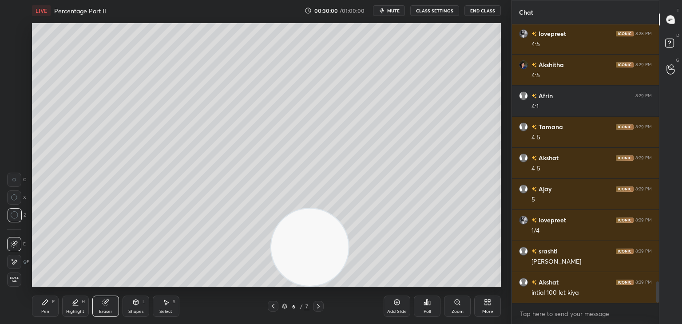
click at [39, 310] on div "Pen P" at bounding box center [45, 306] width 27 height 21
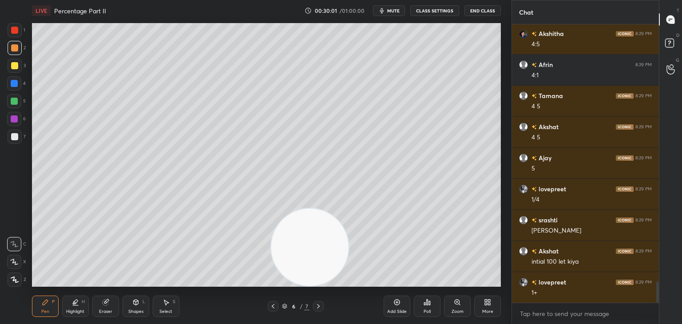
click at [16, 139] on div at bounding box center [14, 136] width 7 height 7
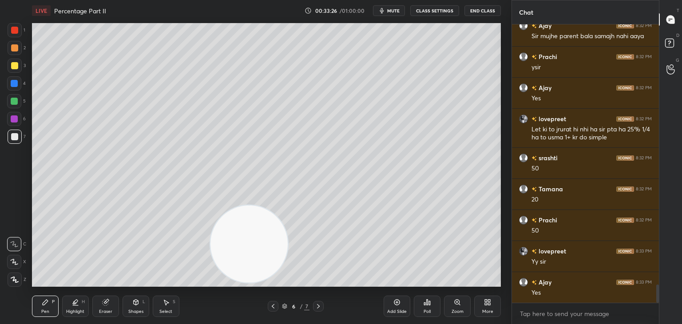
scroll to position [3996, 0]
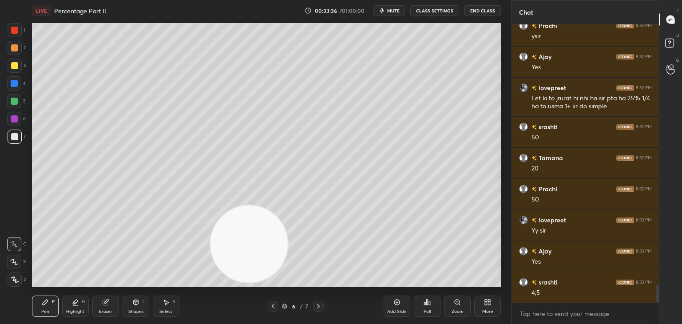
click at [16, 109] on div "5" at bounding box center [16, 103] width 19 height 18
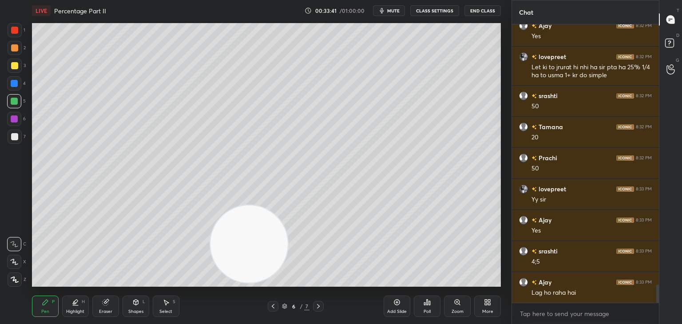
click at [21, 32] on div at bounding box center [15, 30] width 14 height 14
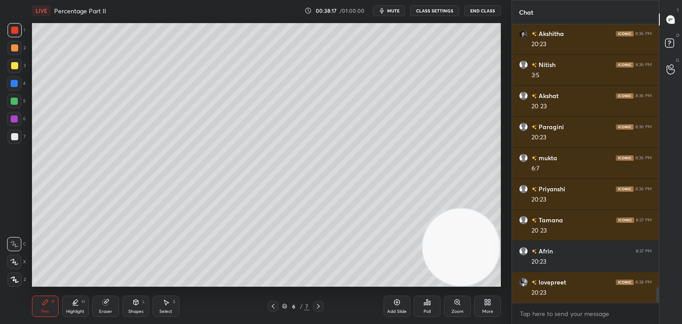
scroll to position [4737, 0]
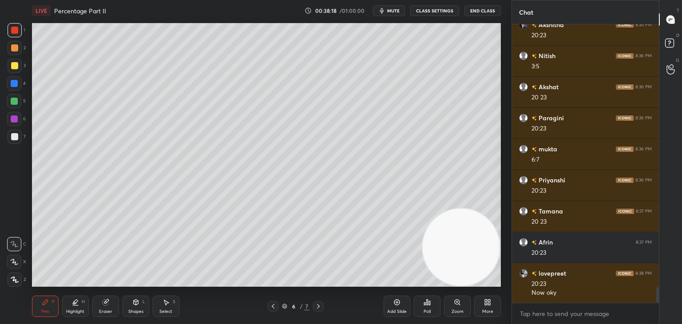
click at [394, 5] on button "mute" at bounding box center [389, 10] width 32 height 11
click at [391, 11] on span "unmute" at bounding box center [392, 11] width 19 height 6
click at [399, 10] on span "mute" at bounding box center [393, 11] width 12 height 6
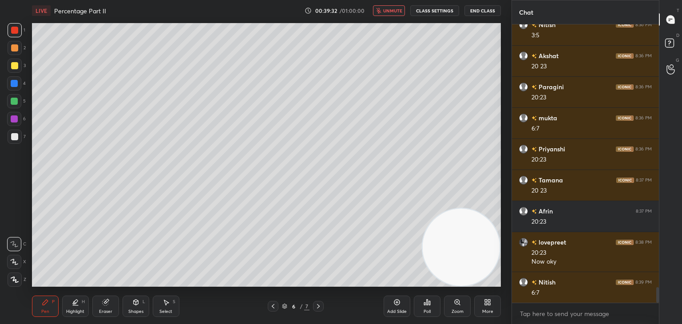
click at [394, 8] on button "unmute" at bounding box center [389, 10] width 32 height 11
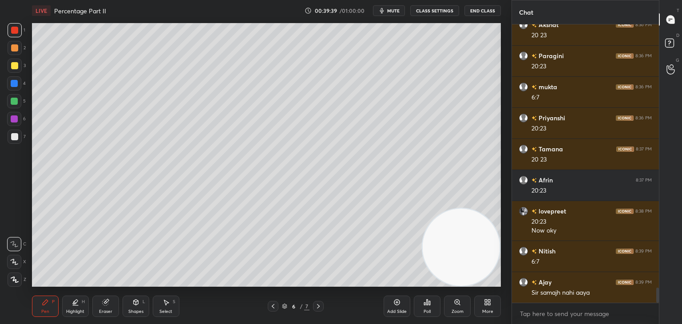
click at [20, 134] on div at bounding box center [15, 137] width 14 height 14
click at [395, 306] on icon at bounding box center [396, 302] width 7 height 7
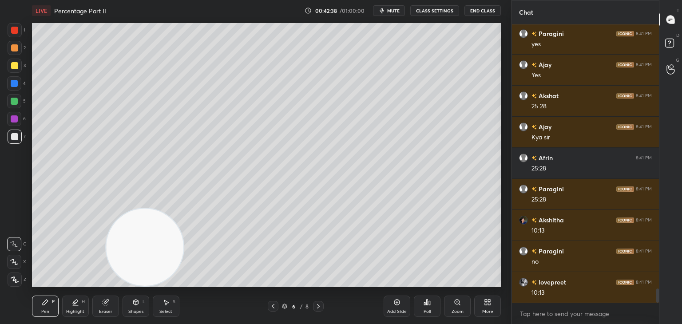
scroll to position [5252, 0]
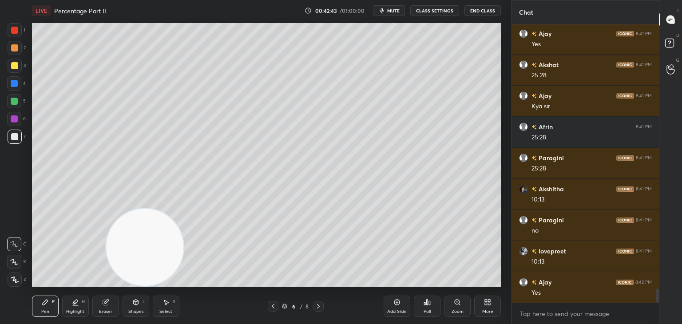
click at [12, 101] on div at bounding box center [14, 101] width 7 height 7
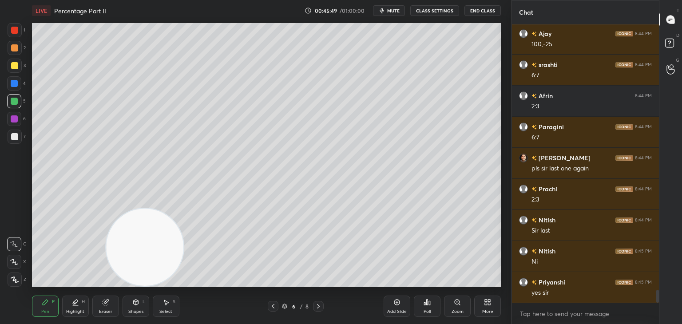
scroll to position [5842, 0]
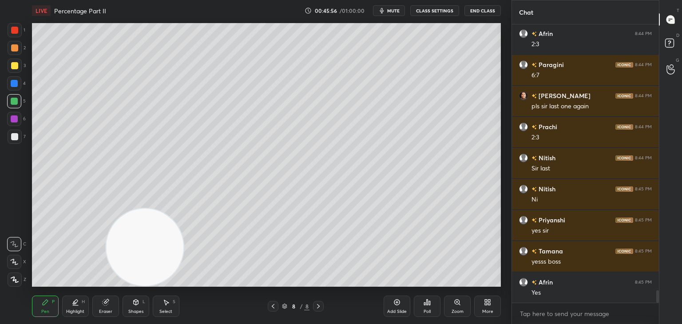
click at [408, 304] on div "Add Slide" at bounding box center [396, 306] width 27 height 21
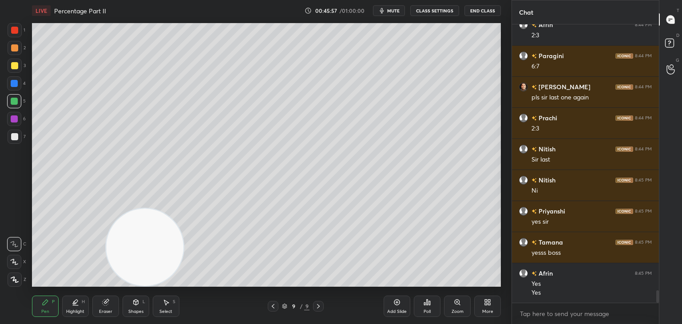
click at [18, 67] on div at bounding box center [15, 66] width 14 height 14
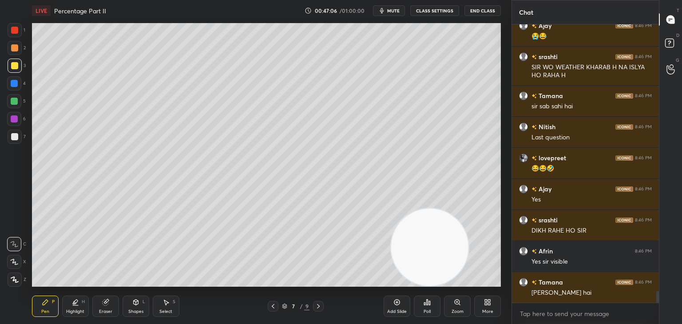
scroll to position [6395, 0]
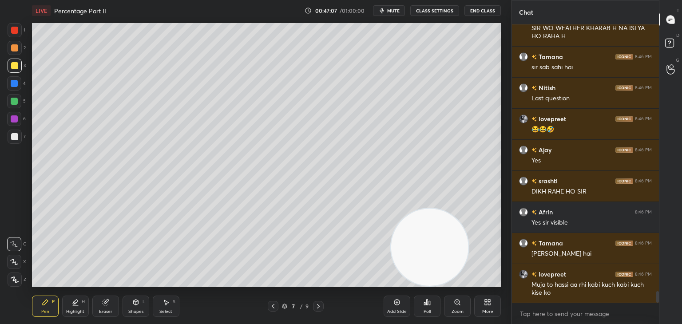
click at [110, 302] on div "Eraser" at bounding box center [105, 306] width 27 height 21
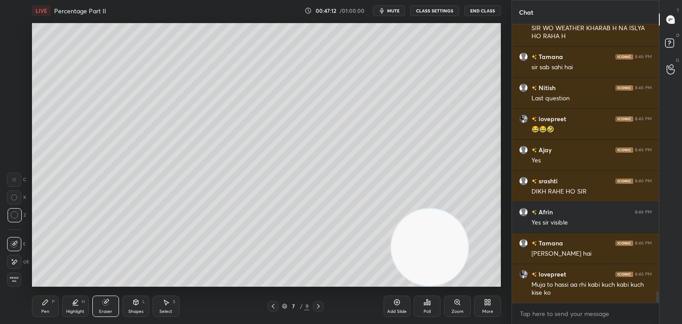
scroll to position [6426, 0]
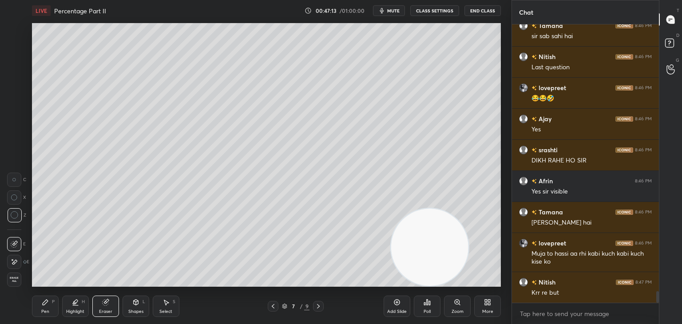
click at [51, 298] on div "Pen P" at bounding box center [45, 306] width 27 height 21
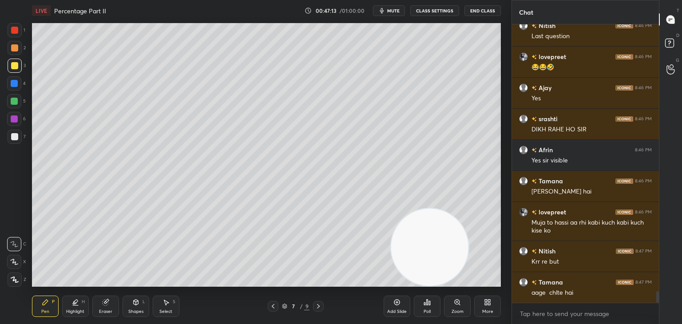
click at [52, 296] on div "Pen P" at bounding box center [45, 306] width 27 height 21
click at [55, 293] on div "Pen P Highlight H Eraser Shapes L Select S 7 / 9 Add Slide Poll Zoom More" at bounding box center [266, 306] width 469 height 36
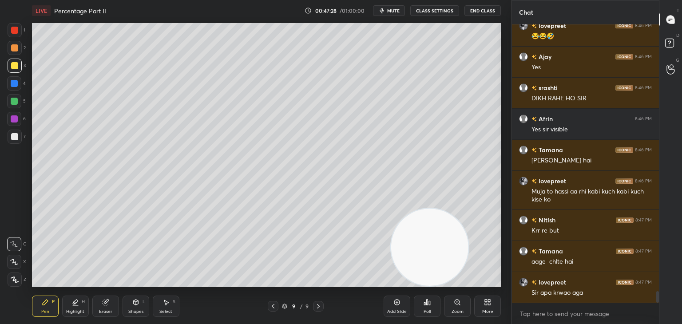
click at [134, 302] on icon at bounding box center [136, 302] width 5 height 5
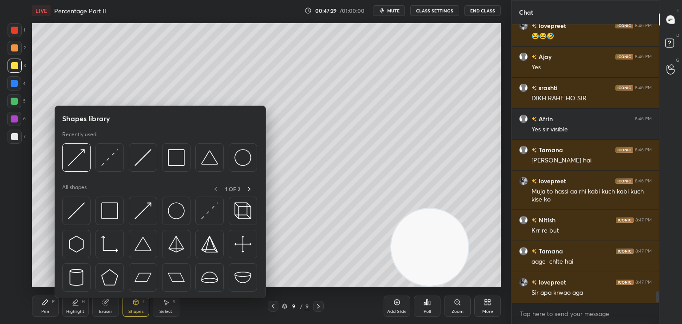
click at [55, 306] on div "Pen P" at bounding box center [45, 306] width 27 height 21
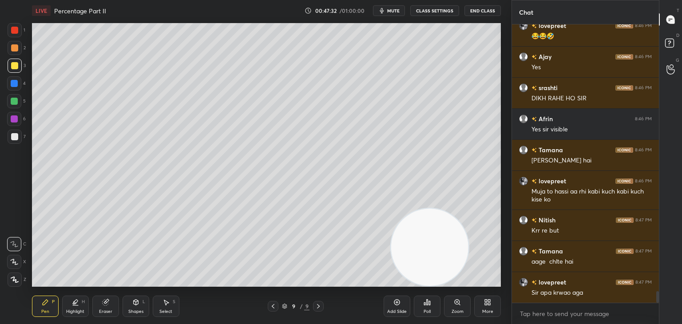
click at [137, 311] on div "Shapes" at bounding box center [135, 311] width 15 height 4
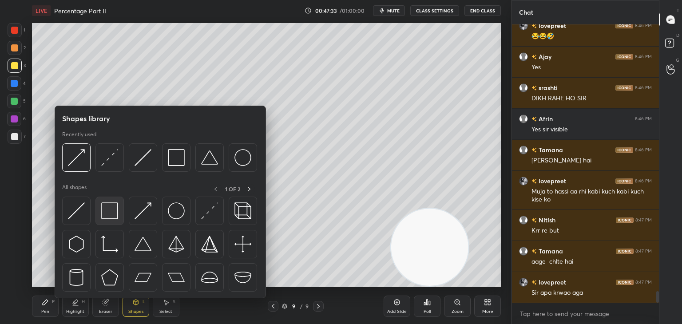
click at [107, 212] on img at bounding box center [109, 210] width 17 height 17
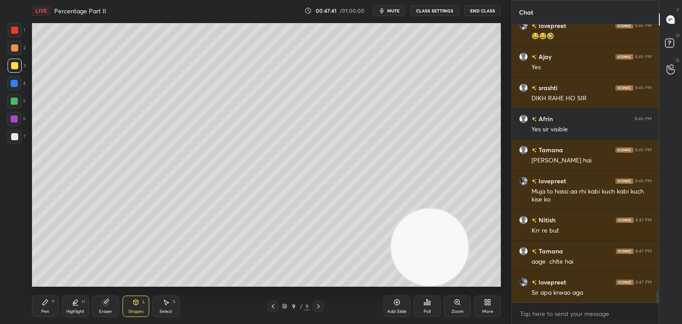
click at [50, 293] on div "Pen P Highlight H Eraser Shapes L Select S 9 / 9 Add Slide Poll Zoom More" at bounding box center [266, 306] width 469 height 36
click at [51, 302] on div "Pen P" at bounding box center [45, 306] width 27 height 21
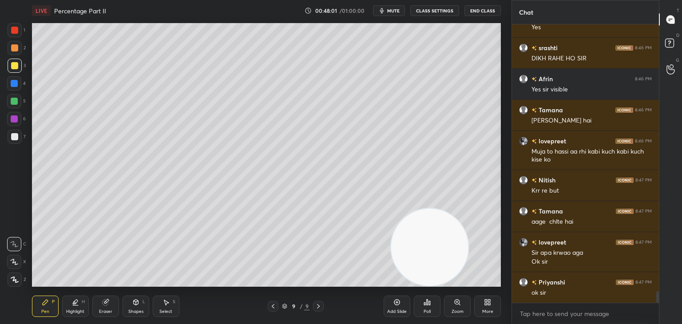
scroll to position [6559, 0]
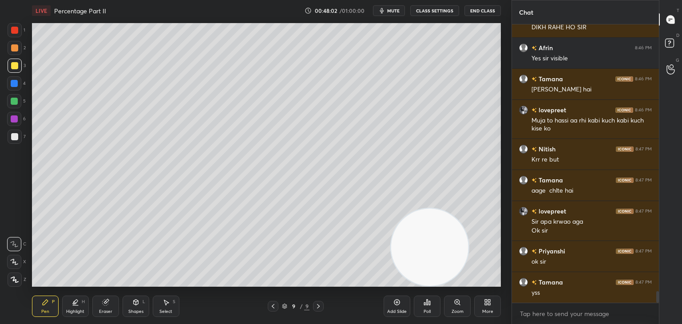
click at [107, 304] on icon at bounding box center [106, 303] width 6 height 6
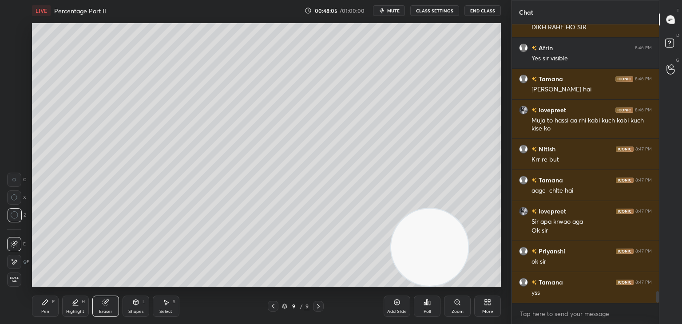
click at [48, 312] on div "Pen" at bounding box center [45, 311] width 8 height 4
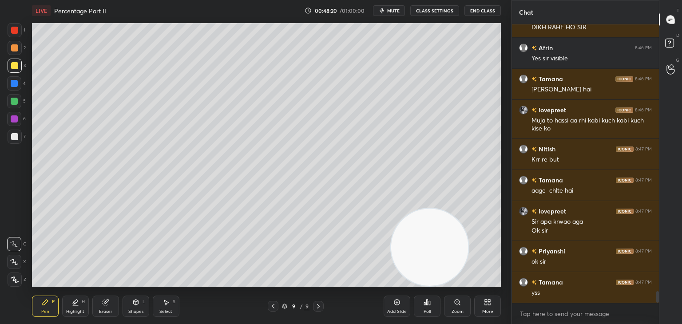
click at [15, 30] on div at bounding box center [14, 30] width 7 height 7
click at [14, 103] on div at bounding box center [14, 101] width 7 height 7
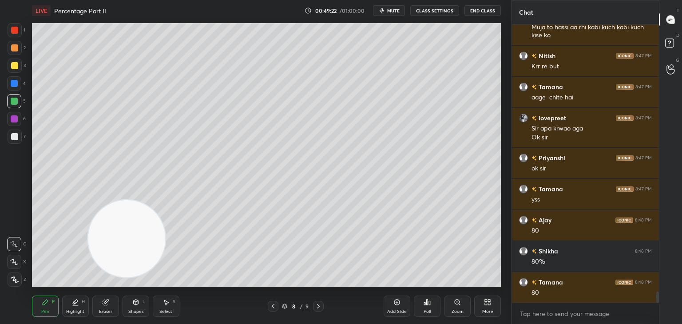
scroll to position [6683, 0]
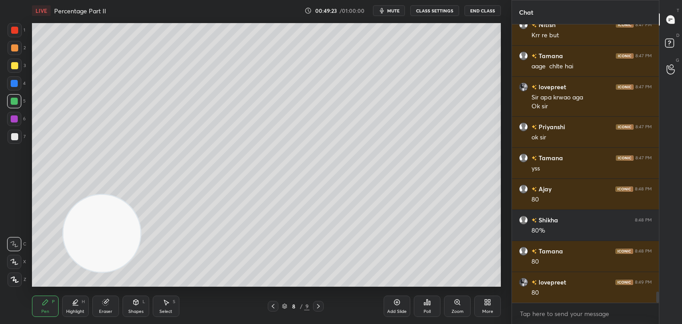
click at [20, 122] on div at bounding box center [14, 119] width 14 height 14
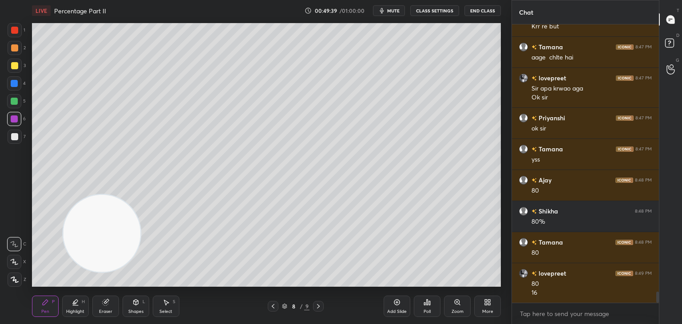
scroll to position [6723, 0]
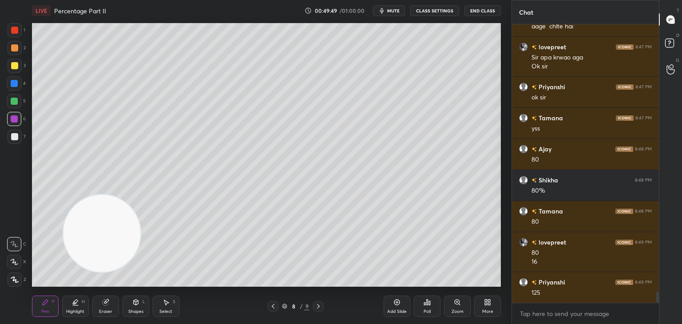
click at [14, 107] on div at bounding box center [14, 101] width 14 height 14
click at [21, 266] on div at bounding box center [14, 262] width 14 height 14
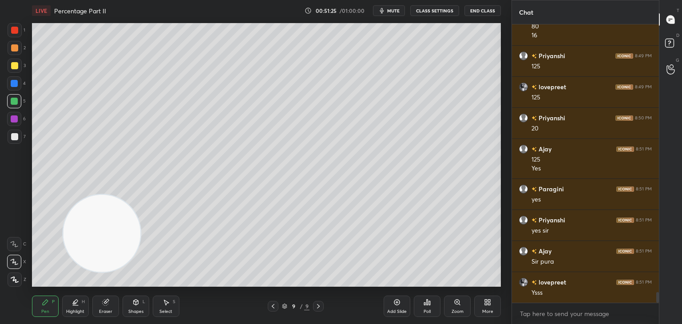
scroll to position [6981, 0]
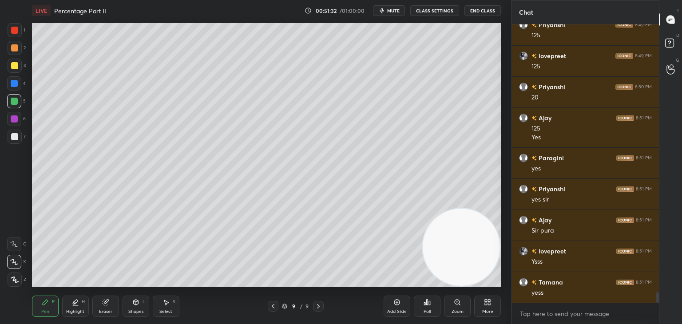
click at [8, 71] on div "3" at bounding box center [17, 66] width 18 height 14
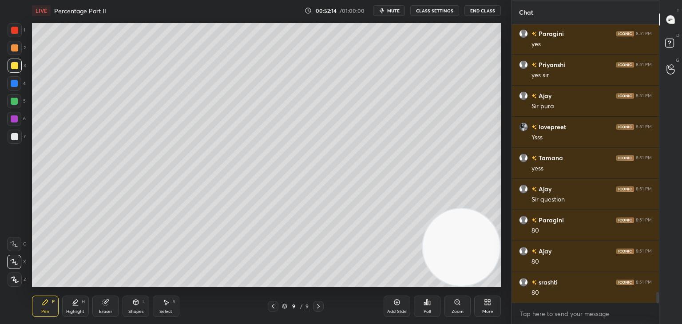
scroll to position [7136, 0]
click at [15, 102] on div at bounding box center [14, 101] width 7 height 7
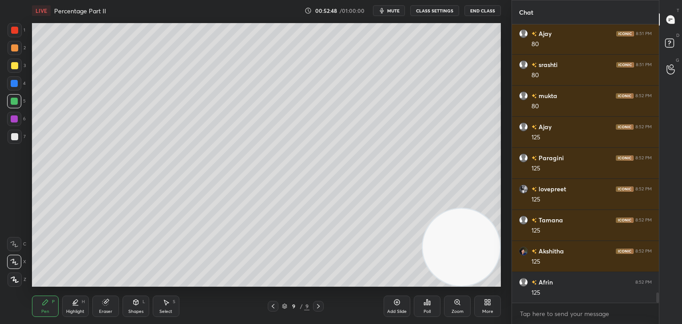
scroll to position [7362, 0]
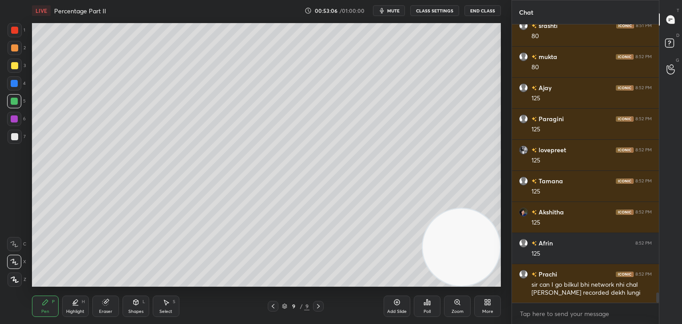
click at [14, 140] on div at bounding box center [14, 136] width 7 height 7
click at [403, 303] on div "Add Slide" at bounding box center [396, 306] width 27 height 21
click at [145, 307] on div "Shapes L" at bounding box center [135, 306] width 27 height 21
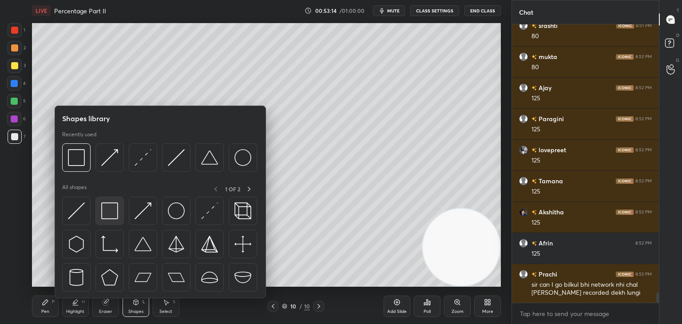
click at [110, 205] on img at bounding box center [109, 210] width 17 height 17
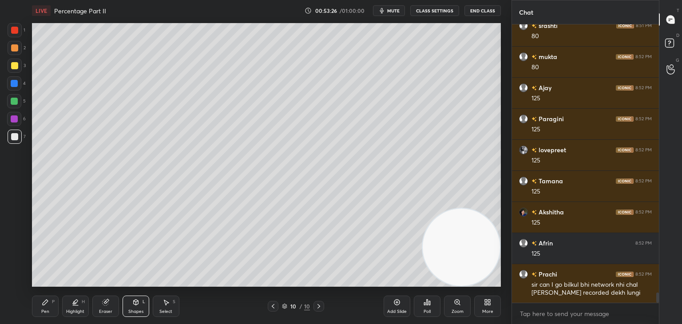
click at [52, 301] on div "P" at bounding box center [53, 302] width 3 height 4
click at [10, 116] on div at bounding box center [14, 119] width 14 height 14
click at [15, 101] on div at bounding box center [14, 101] width 7 height 7
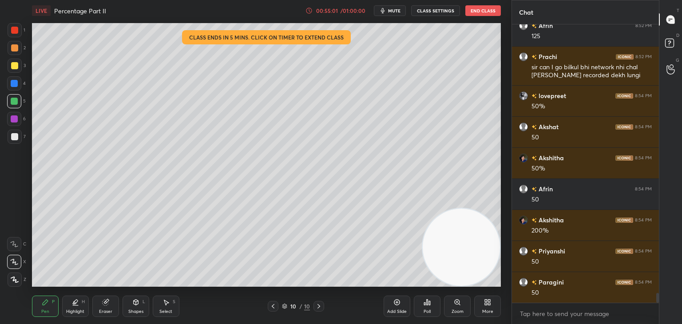
scroll to position [7610, 0]
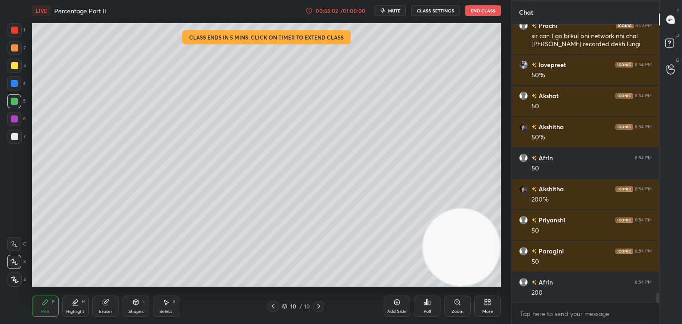
click at [20, 136] on div at bounding box center [15, 137] width 14 height 14
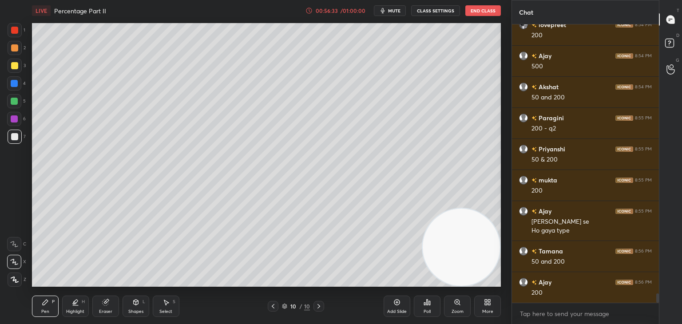
scroll to position [7907, 0]
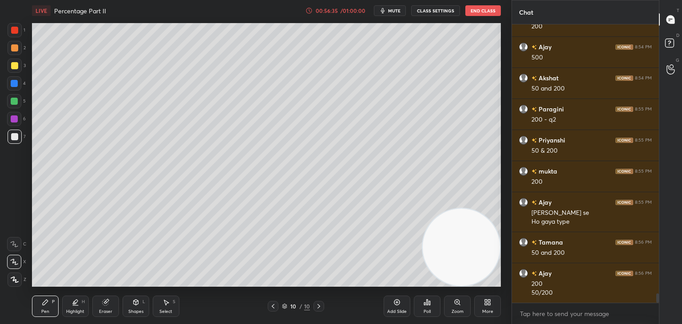
click at [14, 101] on div at bounding box center [14, 101] width 7 height 7
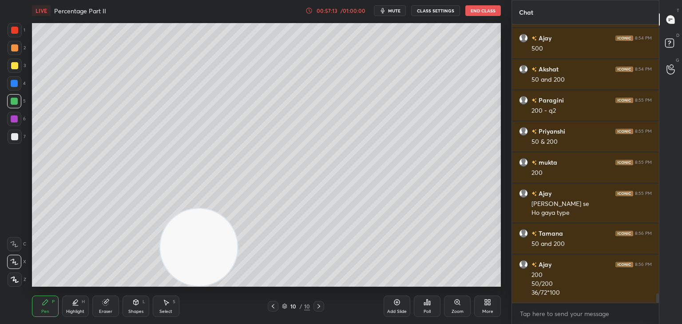
click at [405, 315] on div "Add Slide" at bounding box center [396, 306] width 27 height 21
click at [131, 307] on div "Shapes L" at bounding box center [135, 306] width 27 height 21
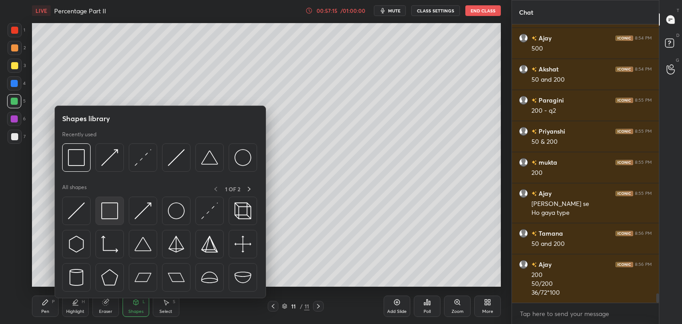
click at [109, 207] on img at bounding box center [109, 210] width 17 height 17
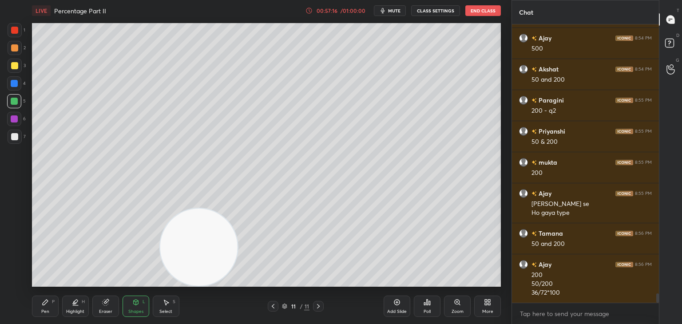
scroll to position [7947, 0]
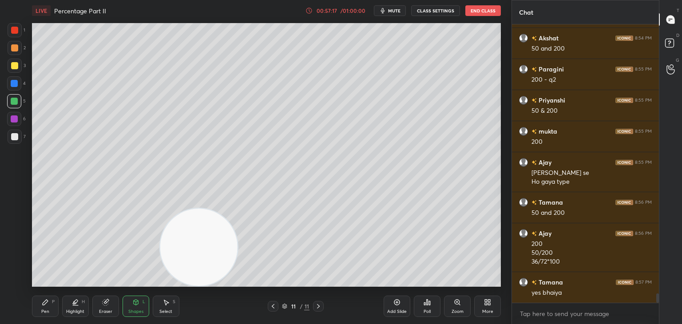
click at [130, 300] on div "Shapes L" at bounding box center [135, 306] width 27 height 21
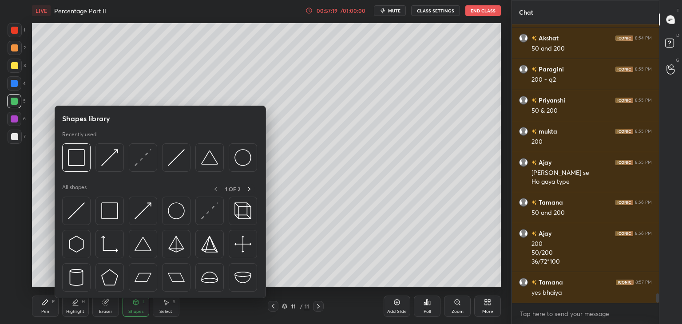
click at [91, 213] on div at bounding box center [160, 247] width 196 height 100
click at [77, 205] on img at bounding box center [76, 210] width 17 height 17
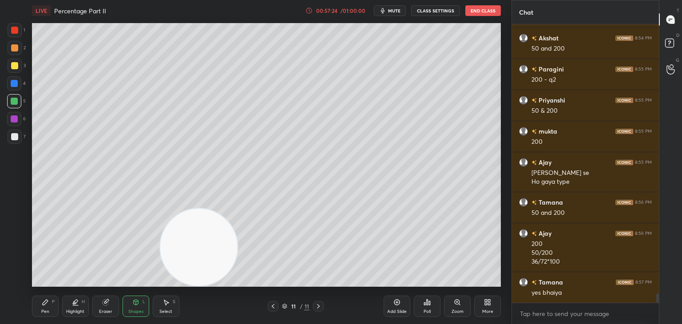
click at [47, 300] on icon at bounding box center [45, 302] width 5 height 5
click at [0, 140] on div "1 2 3 4 5 6 7 C X Z C X Z E E Erase all H H" at bounding box center [14, 155] width 28 height 264
click at [13, 137] on div at bounding box center [14, 136] width 7 height 7
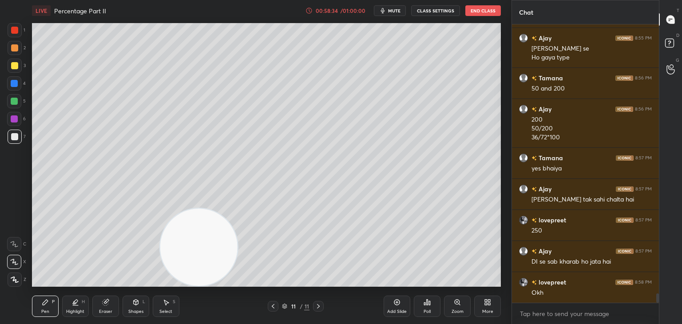
scroll to position [8103, 0]
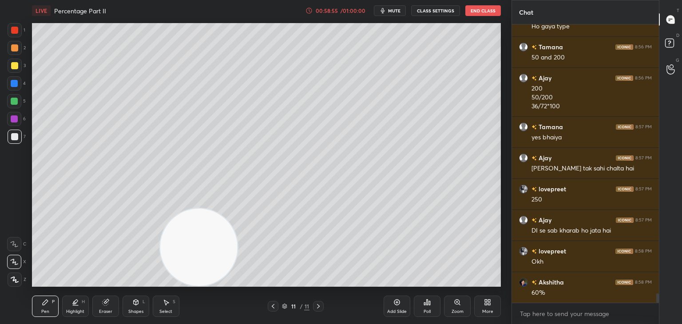
click at [12, 100] on div at bounding box center [14, 101] width 7 height 7
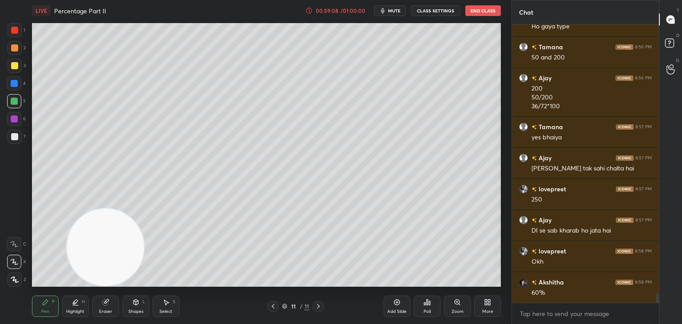
click at [13, 32] on div at bounding box center [14, 30] width 7 height 7
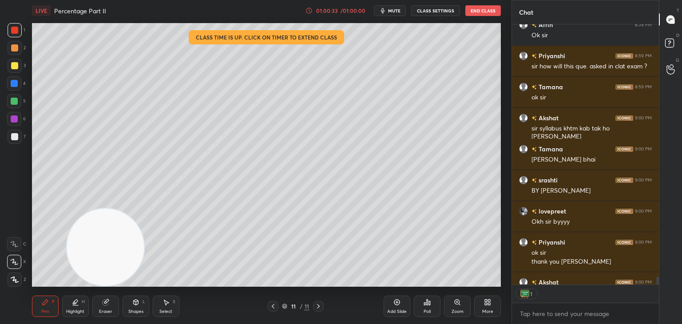
scroll to position [8657, 0]
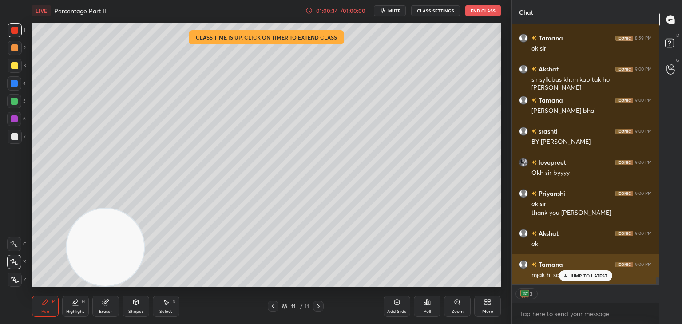
click at [588, 276] on p "JUMP TO LATEST" at bounding box center [588, 275] width 38 height 5
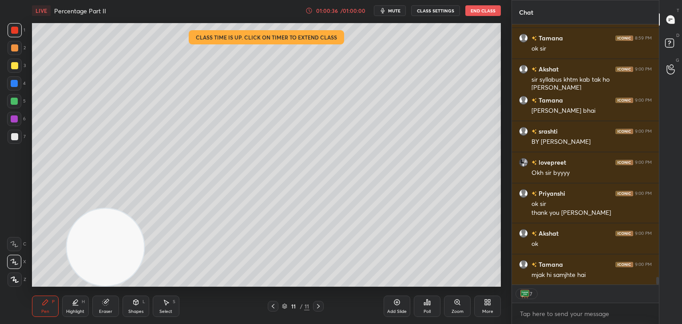
scroll to position [8689, 0]
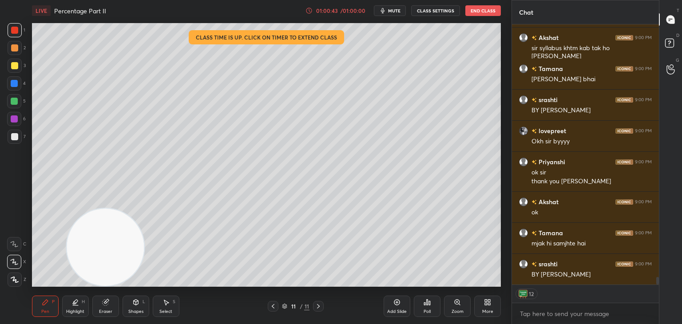
click at [482, 10] on button "End Class" at bounding box center [483, 10] width 36 height 11
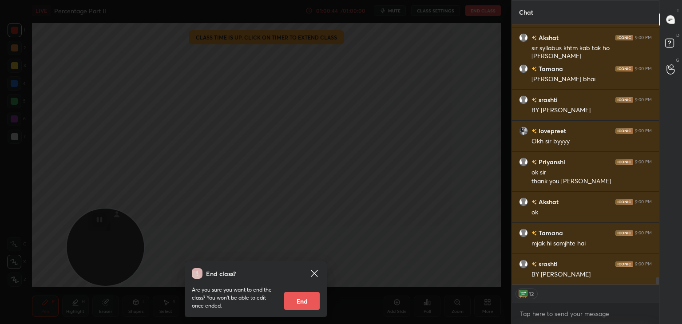
click at [308, 303] on button "End" at bounding box center [302, 301] width 36 height 18
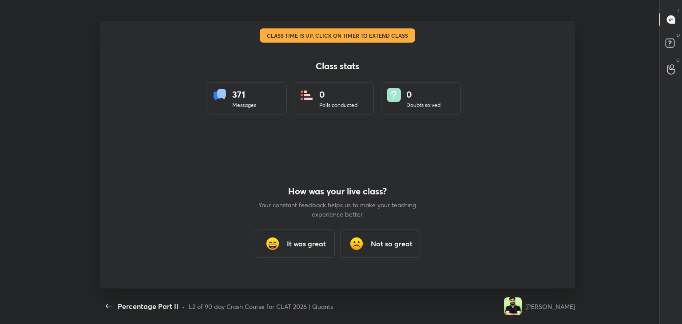
scroll to position [0, 0]
type textarea "x"
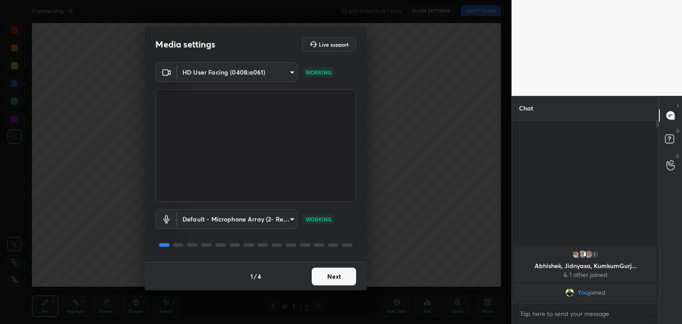
click at [327, 277] on button "Next" at bounding box center [334, 277] width 44 height 18
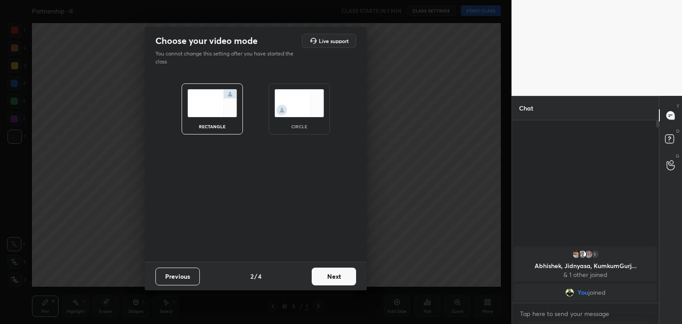
click at [298, 112] on img at bounding box center [299, 103] width 50 height 28
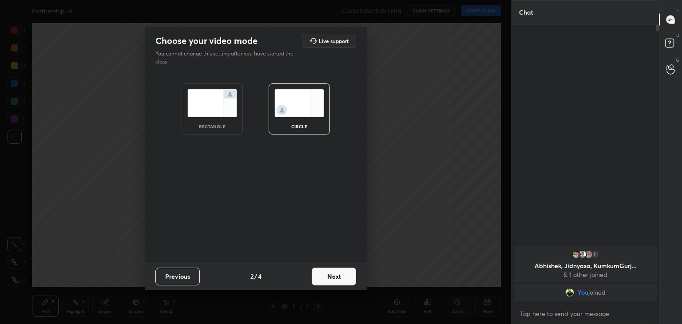
click at [339, 274] on button "Next" at bounding box center [334, 277] width 44 height 18
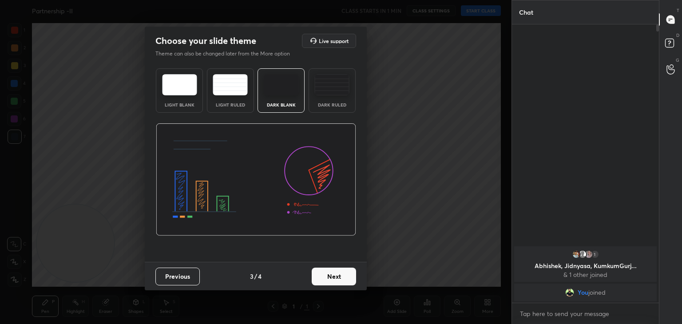
click at [343, 274] on button "Next" at bounding box center [334, 277] width 44 height 18
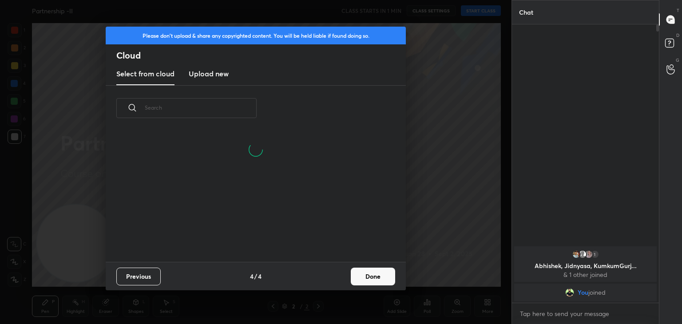
click at [372, 279] on button "Done" at bounding box center [373, 277] width 44 height 18
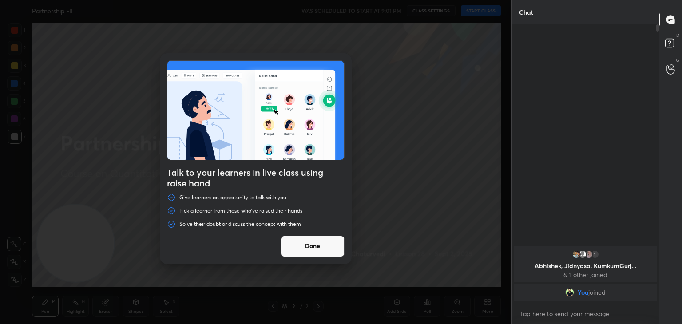
click at [311, 245] on button "Done" at bounding box center [312, 246] width 64 height 21
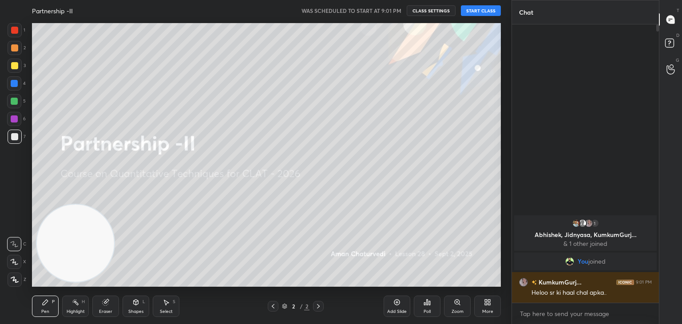
click at [470, 11] on button "START CLASS" at bounding box center [481, 10] width 40 height 11
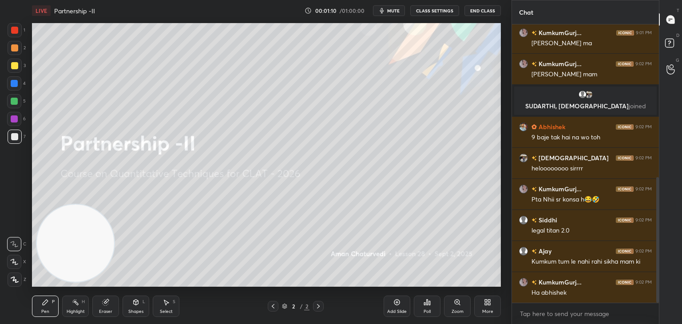
scroll to position [338, 0]
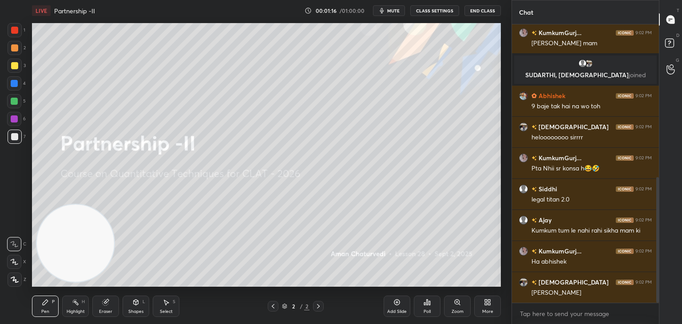
click at [102, 313] on div "Eraser" at bounding box center [105, 311] width 13 height 4
click at [18, 284] on div "Erase all" at bounding box center [14, 279] width 14 height 14
click at [50, 309] on div "Pen P" at bounding box center [45, 306] width 27 height 21
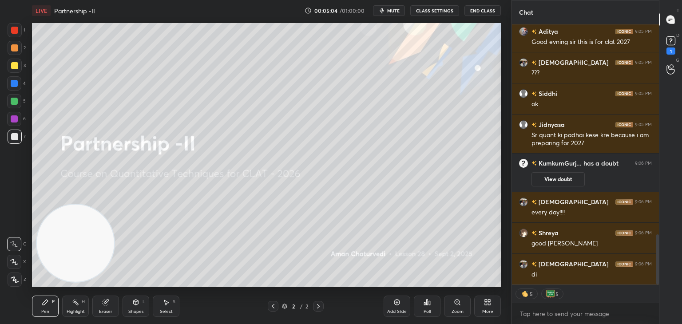
scroll to position [1117, 0]
click at [105, 304] on icon at bounding box center [106, 303] width 6 height 6
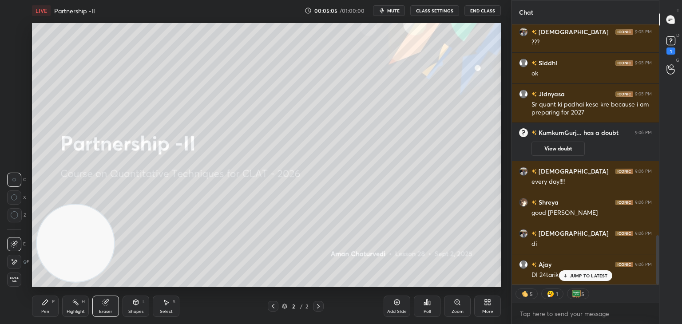
click at [14, 284] on div "Erase all" at bounding box center [14, 279] width 14 height 14
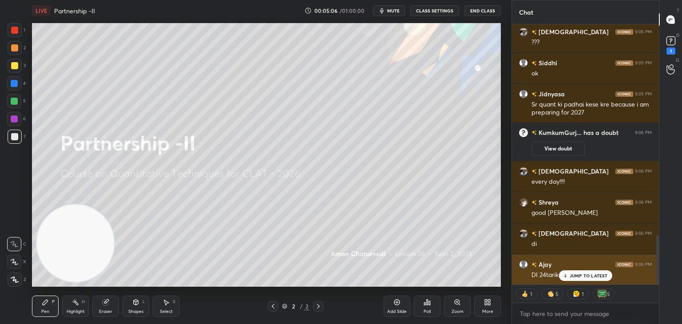
click at [564, 274] on icon at bounding box center [565, 275] width 6 height 5
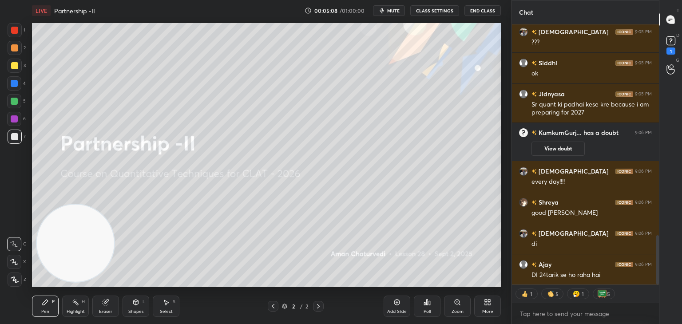
click at [19, 30] on div at bounding box center [15, 30] width 14 height 14
click at [490, 308] on div "More" at bounding box center [487, 306] width 27 height 21
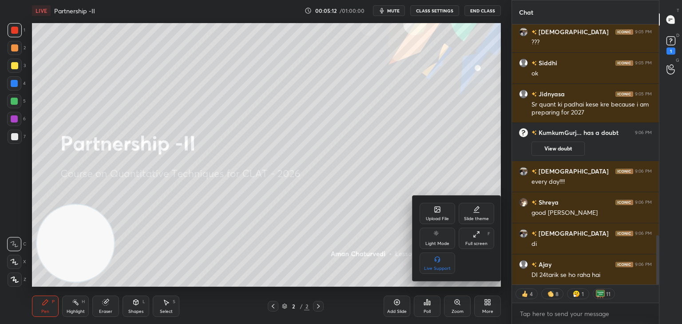
click at [434, 215] on div "Upload File" at bounding box center [437, 213] width 36 height 21
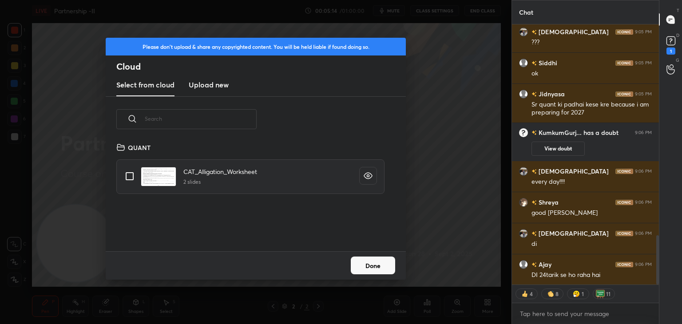
scroll to position [109, 285]
click at [392, 22] on div "Please don't upload & share any copyrighted content. You will be held liable if…" at bounding box center [255, 162] width 511 height 324
click at [375, 274] on button "Done" at bounding box center [373, 266] width 44 height 18
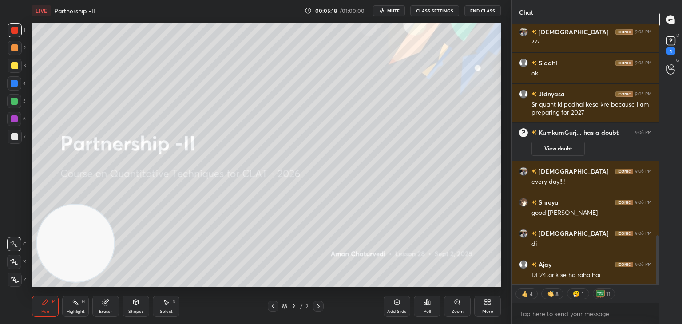
click at [390, 12] on span "mute" at bounding box center [393, 11] width 12 height 6
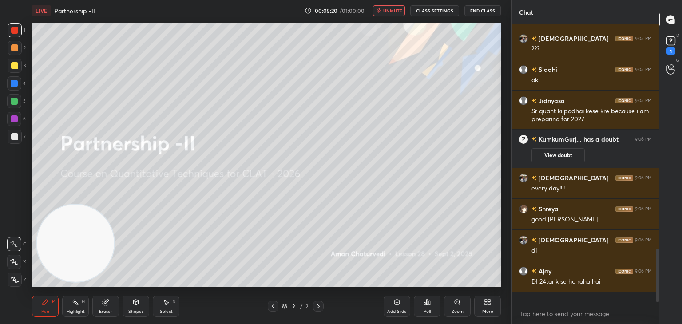
scroll to position [276, 144]
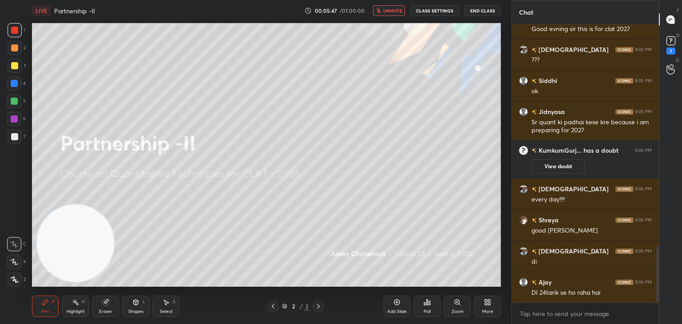
click at [390, 12] on span "unmute" at bounding box center [392, 11] width 19 height 6
click at [486, 312] on div "More" at bounding box center [487, 311] width 11 height 4
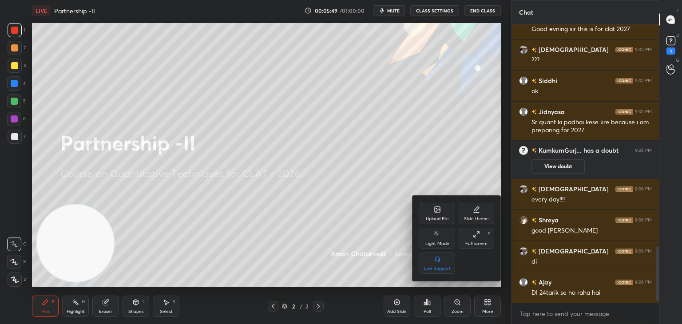
click at [435, 218] on div "Upload File" at bounding box center [437, 219] width 23 height 4
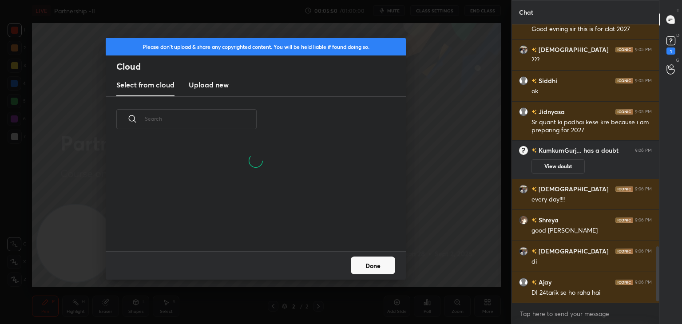
click at [221, 89] on h3 "Upload new" at bounding box center [209, 84] width 40 height 11
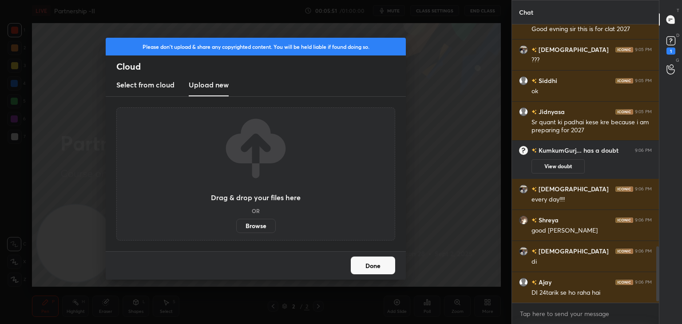
click at [261, 231] on label "Browse" at bounding box center [255, 226] width 39 height 14
click at [236, 231] on input "Browse" at bounding box center [236, 226] width 0 height 14
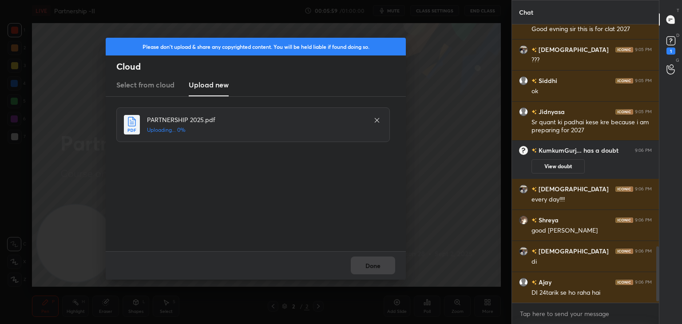
scroll to position [1130, 0]
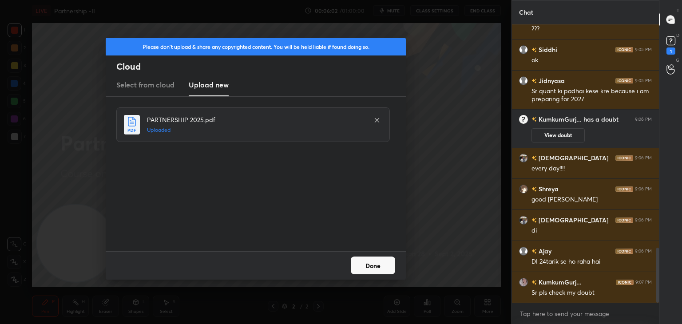
click at [365, 266] on button "Done" at bounding box center [373, 266] width 44 height 18
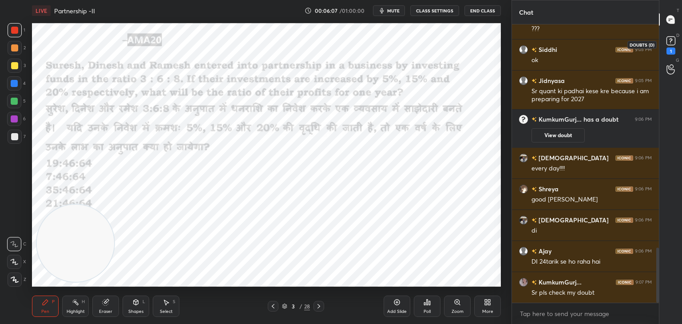
click at [676, 47] on icon at bounding box center [670, 40] width 13 height 13
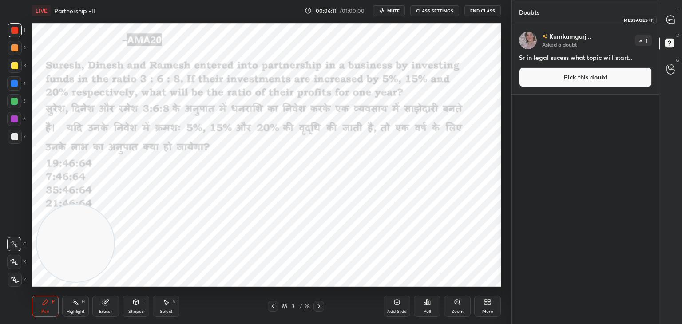
click at [667, 16] on icon at bounding box center [670, 19] width 9 height 9
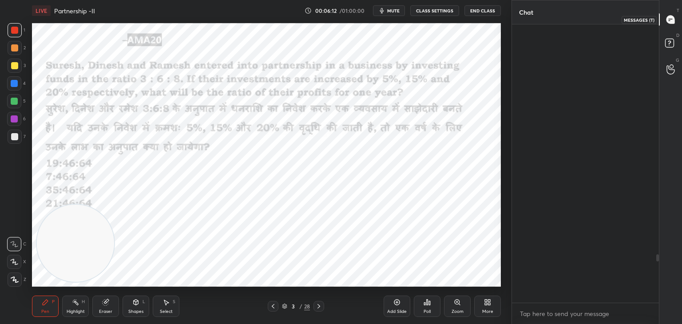
scroll to position [276, 144]
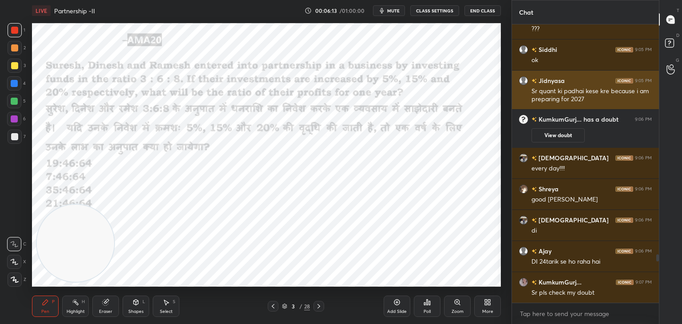
click at [666, 42] on rect at bounding box center [669, 43] width 8 height 8
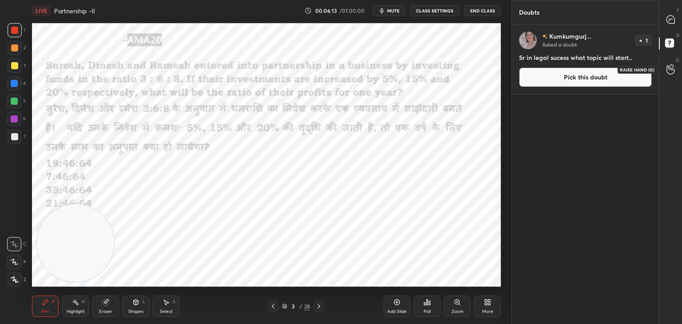
click at [672, 42] on rect at bounding box center [669, 43] width 8 height 8
click at [672, 20] on icon at bounding box center [670, 20] width 8 height 8
type textarea "x"
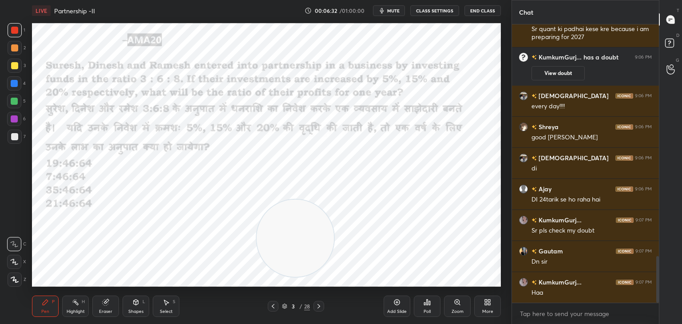
scroll to position [1403, 0]
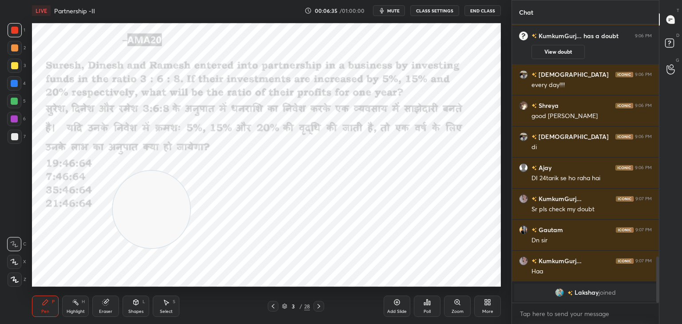
click at [14, 28] on div at bounding box center [14, 30] width 7 height 7
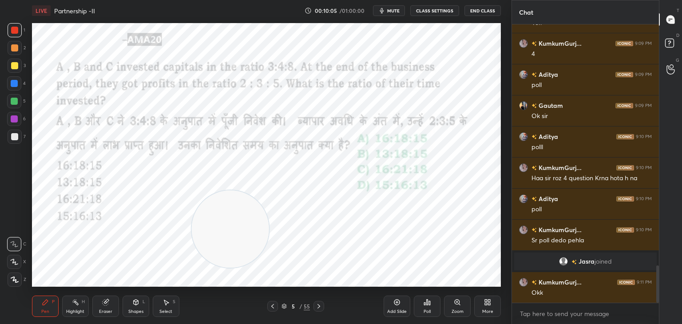
scroll to position [1804, 0]
click at [427, 311] on div "Poll" at bounding box center [426, 311] width 7 height 4
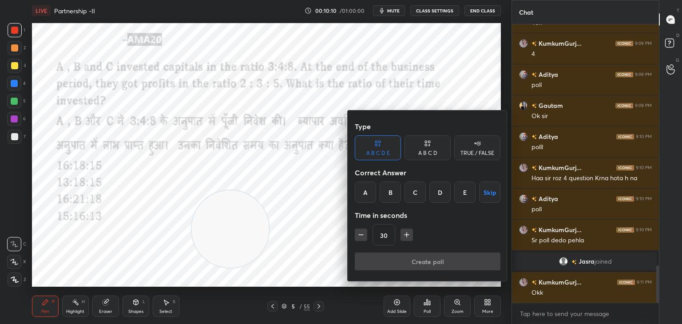
click at [367, 190] on div "A" at bounding box center [365, 192] width 21 height 21
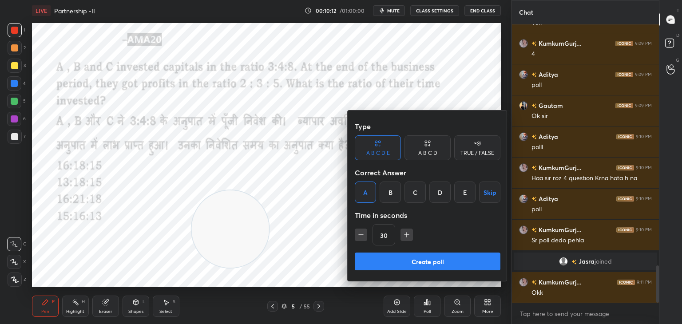
click at [437, 196] on div "D" at bounding box center [439, 192] width 21 height 21
click at [369, 197] on div "A" at bounding box center [365, 192] width 21 height 21
click at [389, 264] on button "Create poll" at bounding box center [428, 262] width 146 height 18
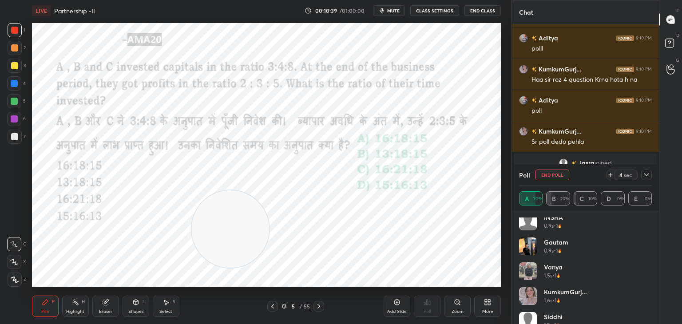
scroll to position [0, 0]
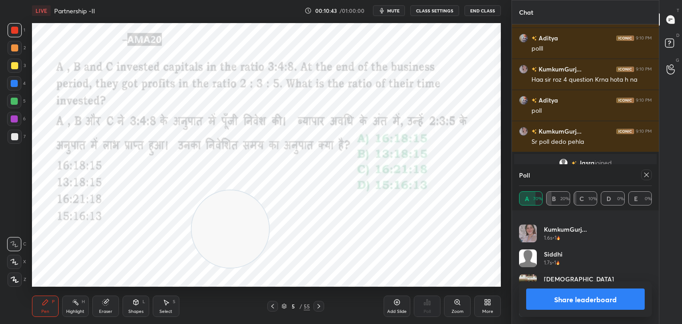
click at [563, 295] on button "Share leaderboard" at bounding box center [585, 298] width 118 height 21
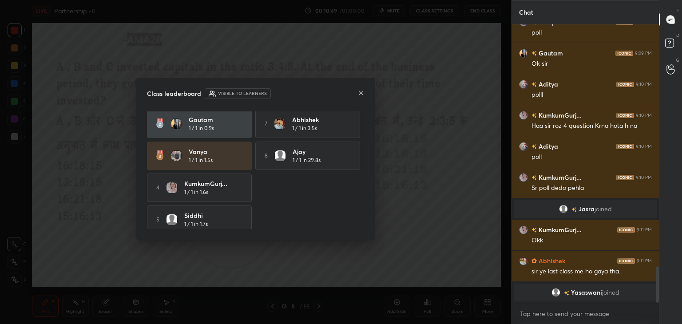
click at [359, 95] on icon at bounding box center [360, 92] width 7 height 7
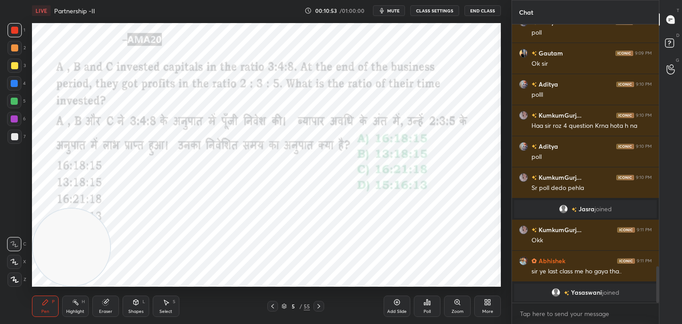
click at [99, 313] on div "Eraser" at bounding box center [105, 311] width 13 height 4
click at [20, 280] on span "Erase all" at bounding box center [14, 279] width 13 height 6
click at [42, 304] on icon at bounding box center [45, 302] width 7 height 7
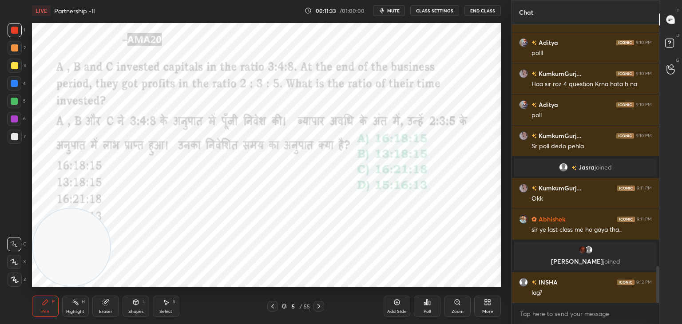
click at [18, 100] on div at bounding box center [14, 101] width 7 height 7
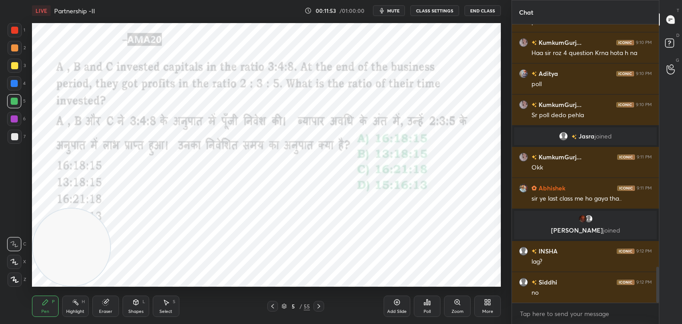
click at [19, 123] on div at bounding box center [14, 119] width 14 height 14
click at [23, 265] on div "X" at bounding box center [16, 262] width 19 height 14
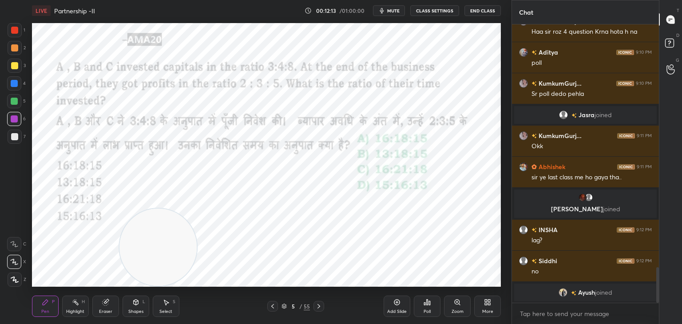
click at [396, 282] on div "Add Slide Poll Zoom More" at bounding box center [441, 306] width 117 height 50
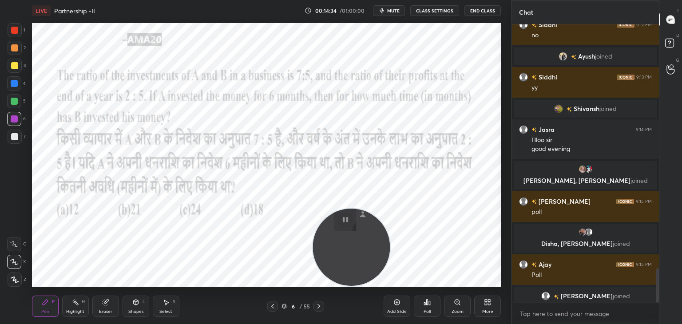
scroll to position [1962, 0]
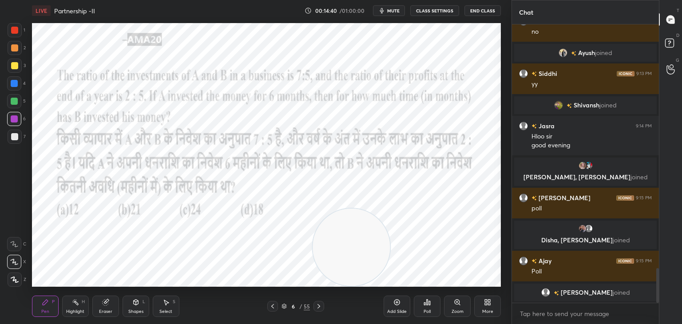
click at [427, 308] on div "Poll" at bounding box center [427, 306] width 27 height 21
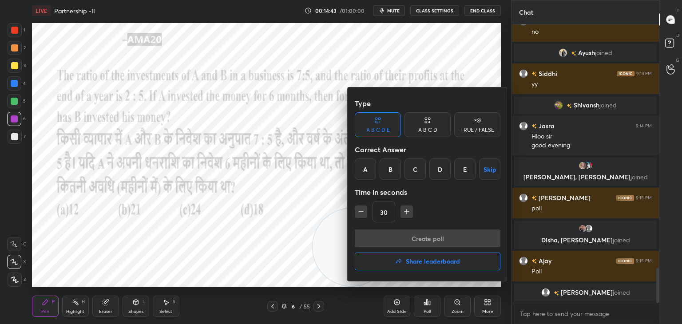
click at [430, 126] on div "A B C D" at bounding box center [427, 124] width 46 height 25
click at [397, 171] on div "B" at bounding box center [397, 168] width 26 height 21
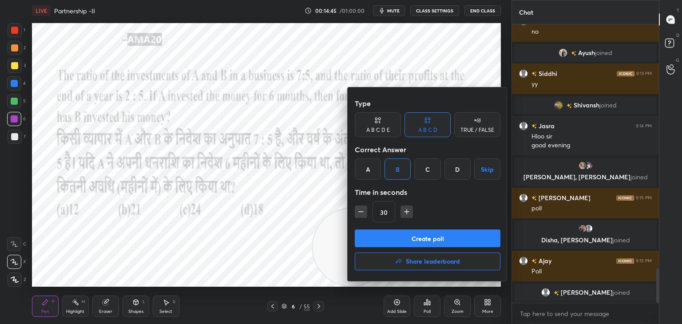
click at [412, 244] on button "Create poll" at bounding box center [428, 238] width 146 height 18
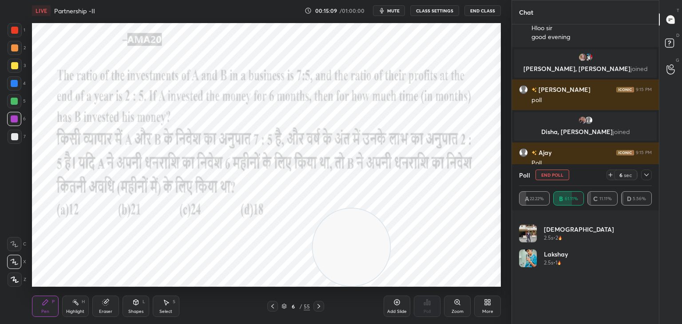
scroll to position [0, 0]
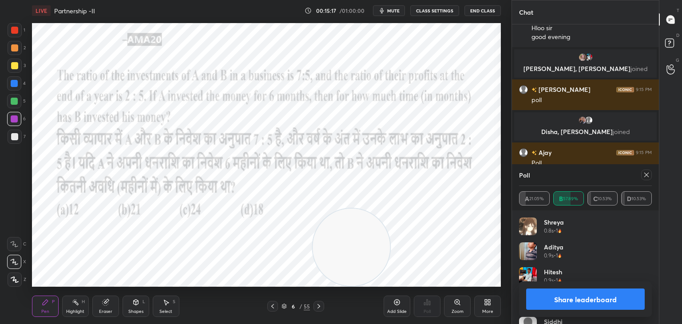
click at [548, 290] on button "Share leaderboard" at bounding box center [585, 298] width 118 height 21
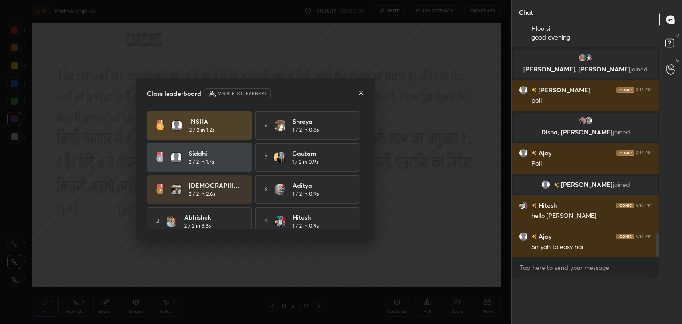
scroll to position [259, 144]
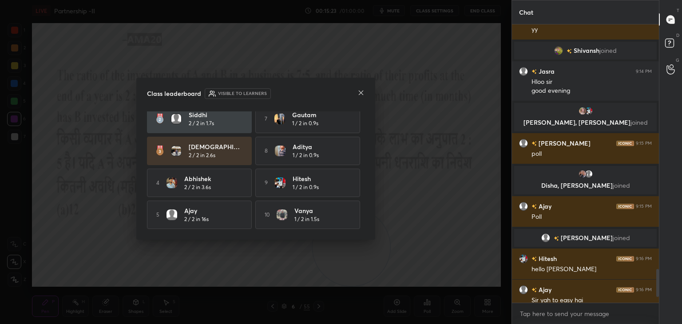
click at [359, 95] on icon at bounding box center [360, 92] width 7 height 7
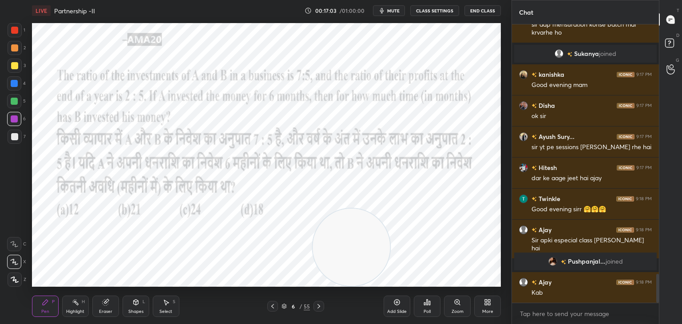
scroll to position [2391, 0]
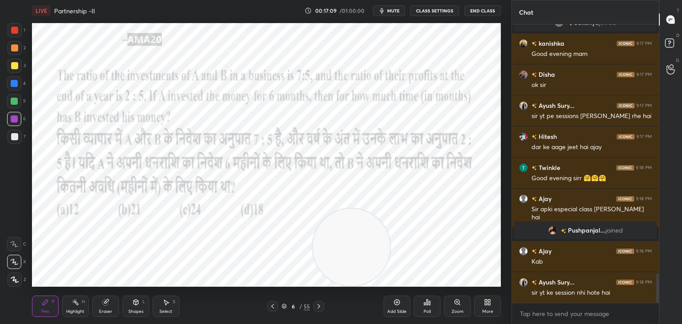
click at [100, 297] on div "Eraser" at bounding box center [105, 306] width 27 height 21
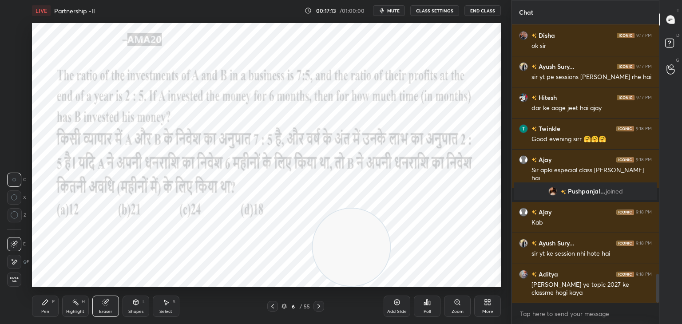
click at [19, 216] on div at bounding box center [15, 215] width 14 height 14
click at [36, 304] on div "Pen P" at bounding box center [45, 306] width 27 height 21
click at [44, 305] on icon at bounding box center [45, 302] width 5 height 5
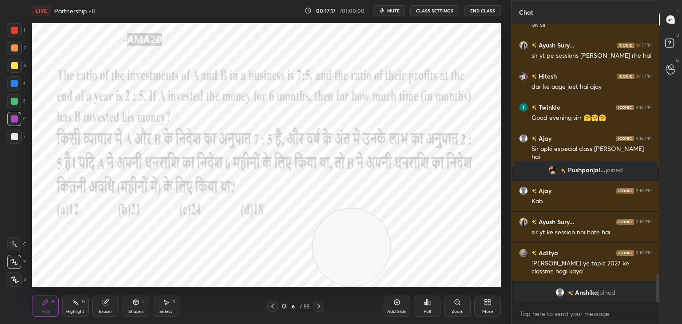
click at [102, 306] on div "Eraser" at bounding box center [105, 306] width 27 height 21
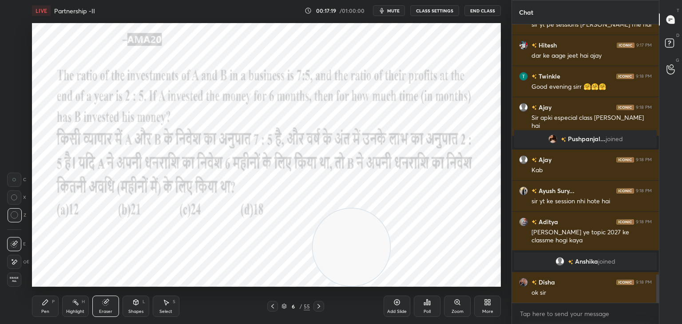
click at [47, 301] on icon at bounding box center [45, 302] width 5 height 5
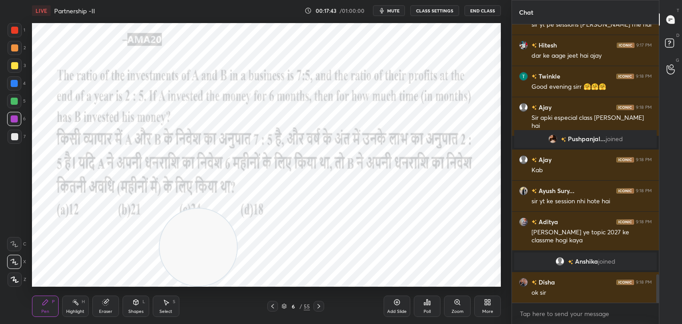
click at [111, 305] on div "Eraser" at bounding box center [105, 306] width 27 height 21
click at [15, 280] on span "Erase all" at bounding box center [14, 279] width 13 height 6
click at [51, 313] on div "Pen P" at bounding box center [45, 306] width 27 height 21
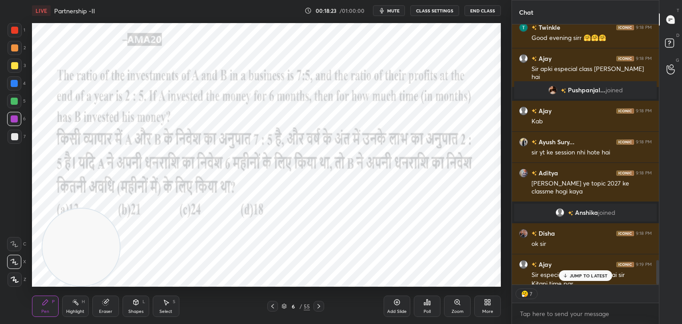
scroll to position [2505, 0]
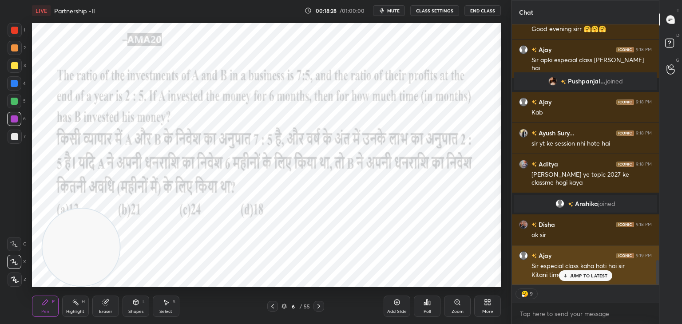
click at [577, 273] on p "JUMP TO LATEST" at bounding box center [588, 275] width 38 height 5
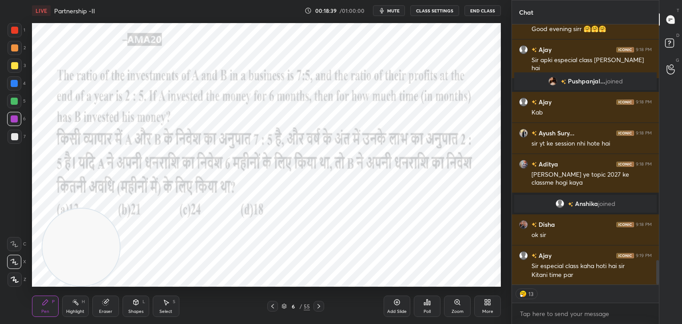
scroll to position [276, 144]
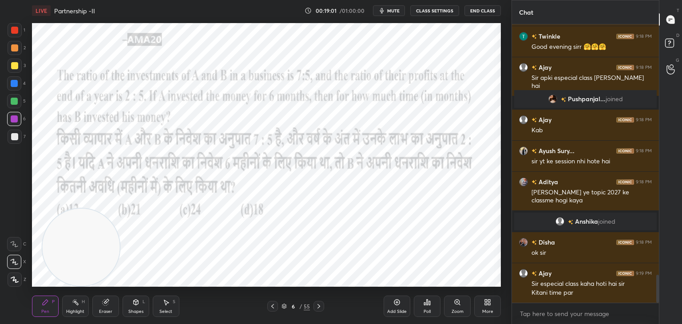
click at [16, 105] on div at bounding box center [14, 101] width 14 height 14
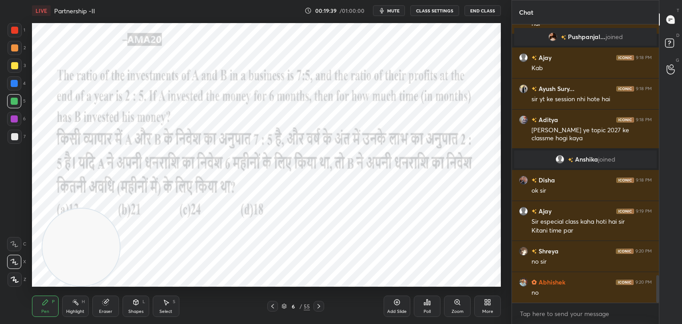
scroll to position [2580, 0]
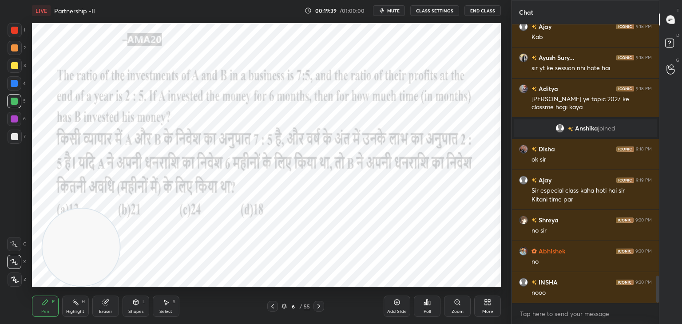
click at [0, 43] on div "1 2 3 4 5 6 7 C X Z C X Z E E Erase all H H" at bounding box center [14, 155] width 28 height 264
click at [16, 32] on div at bounding box center [14, 30] width 7 height 7
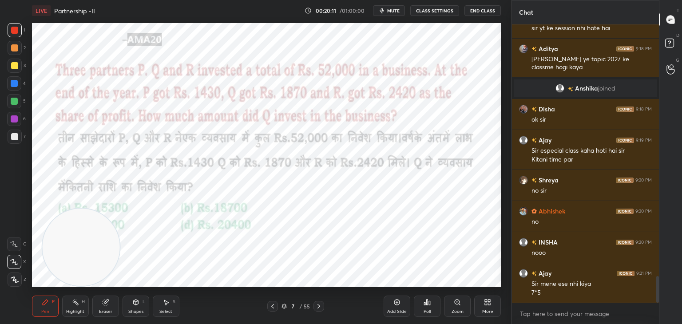
scroll to position [2629, 0]
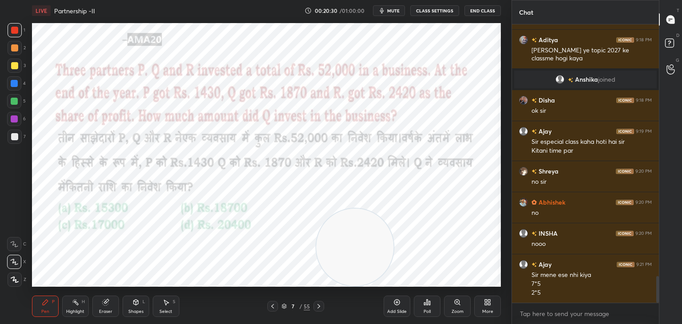
click at [18, 117] on div at bounding box center [14, 119] width 14 height 14
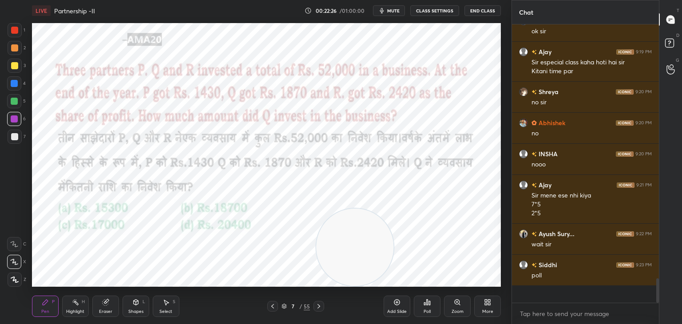
scroll to position [2691, 0]
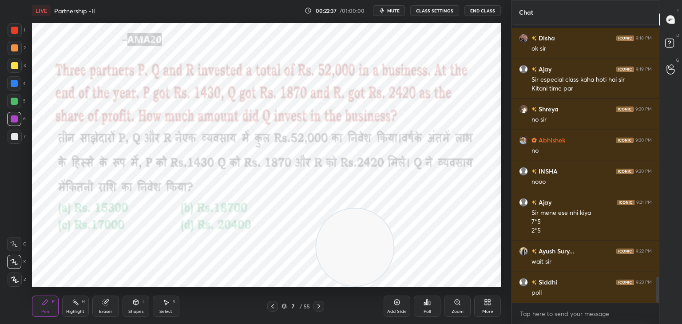
click at [115, 302] on div "Eraser" at bounding box center [105, 306] width 27 height 21
click at [51, 308] on div "Pen P" at bounding box center [45, 306] width 27 height 21
click at [103, 300] on icon at bounding box center [105, 302] width 7 height 7
click at [44, 301] on icon at bounding box center [45, 302] width 5 height 5
click at [43, 300] on icon at bounding box center [45, 302] width 7 height 7
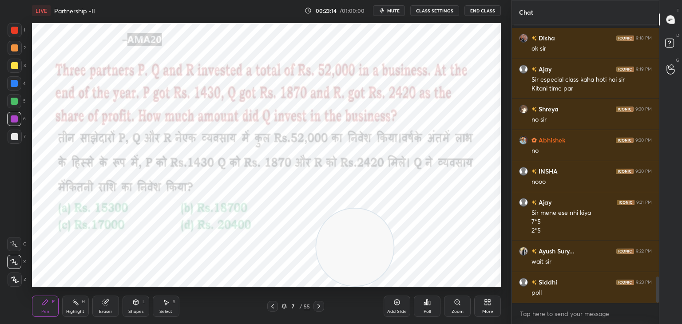
click at [426, 306] on div "Poll" at bounding box center [427, 306] width 27 height 21
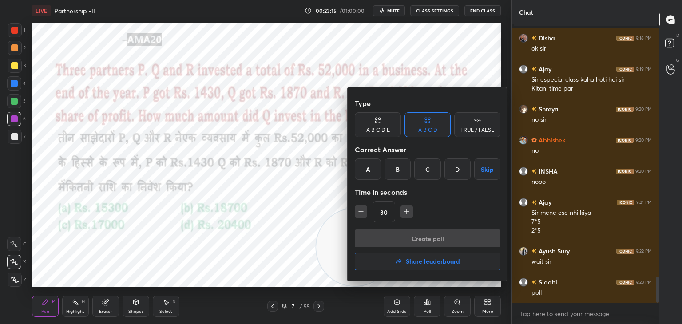
click at [424, 177] on div "C" at bounding box center [427, 168] width 26 height 21
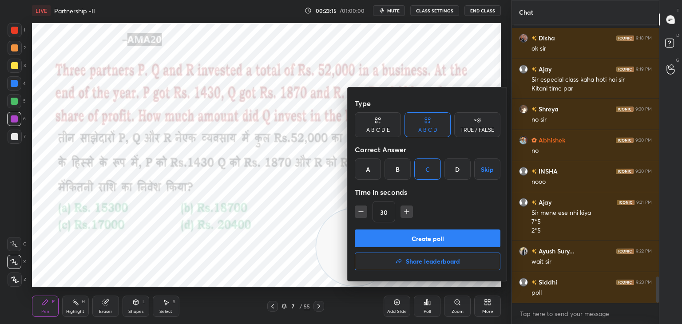
click at [418, 244] on button "Create poll" at bounding box center [428, 238] width 146 height 18
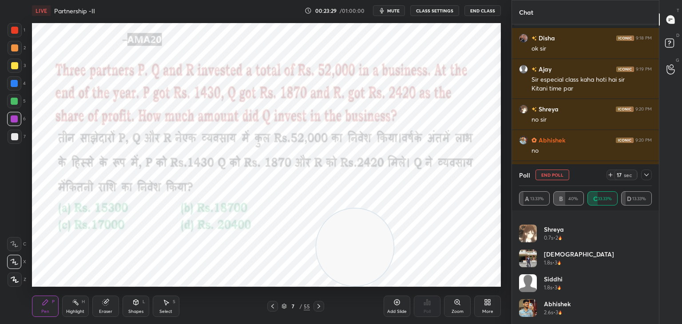
scroll to position [0, 0]
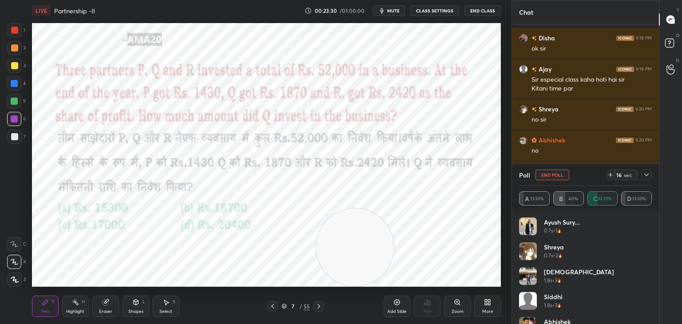
click at [576, 276] on div "shivam 1.8s • 3" at bounding box center [585, 279] width 133 height 25
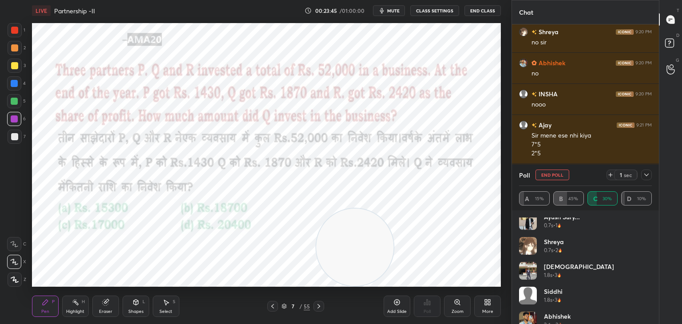
scroll to position [6, 0]
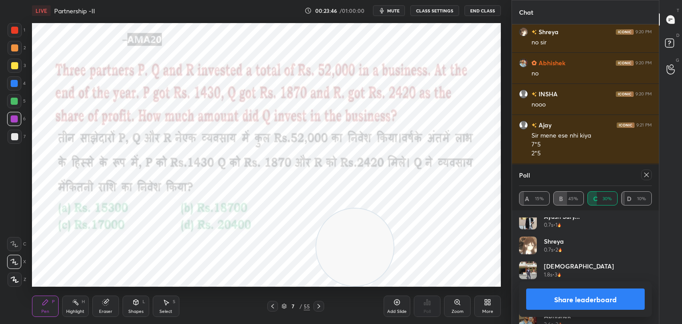
click at [580, 301] on button "Share leaderboard" at bounding box center [585, 298] width 118 height 21
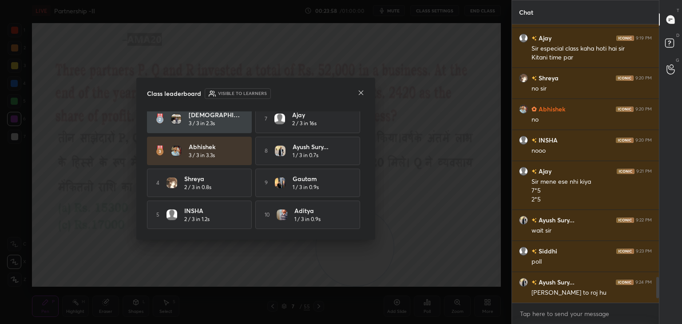
click at [359, 94] on icon at bounding box center [361, 93] width 4 height 4
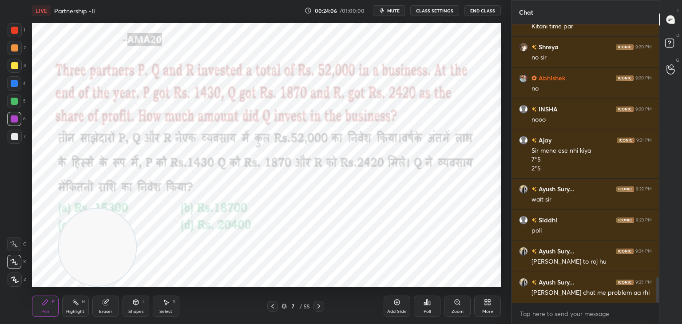
click at [100, 301] on div "Eraser" at bounding box center [105, 306] width 27 height 21
click at [47, 308] on div "Pen P" at bounding box center [45, 306] width 27 height 21
click at [46, 304] on icon at bounding box center [45, 302] width 7 height 7
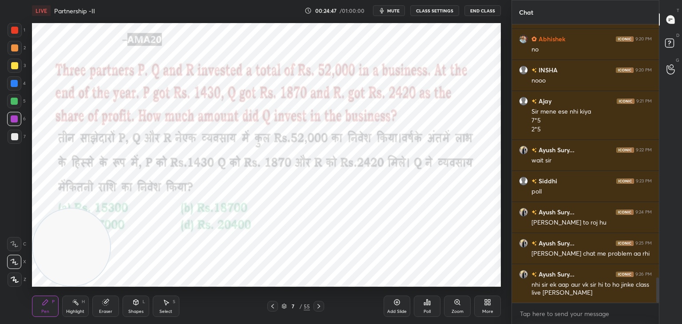
click at [104, 309] on div "Eraser" at bounding box center [105, 311] width 13 height 4
click at [20, 279] on span "Erase all" at bounding box center [14, 279] width 13 height 6
click at [12, 104] on div at bounding box center [14, 101] width 7 height 7
click at [18, 34] on div at bounding box center [15, 30] width 14 height 14
click at [11, 121] on div at bounding box center [14, 118] width 7 height 7
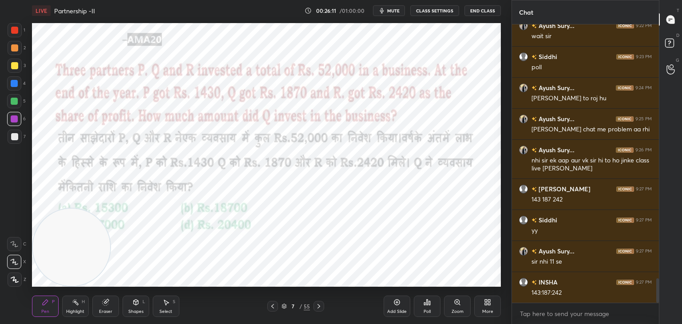
scroll to position [2948, 0]
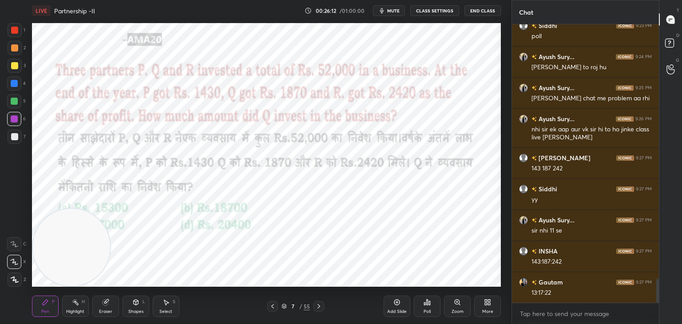
click at [20, 101] on div at bounding box center [14, 101] width 14 height 14
click at [21, 102] on div at bounding box center [14, 101] width 14 height 14
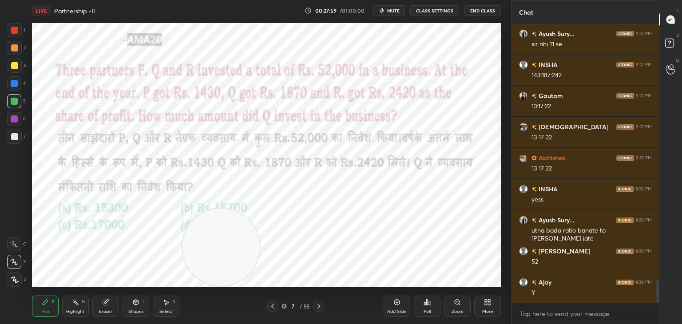
scroll to position [3165, 0]
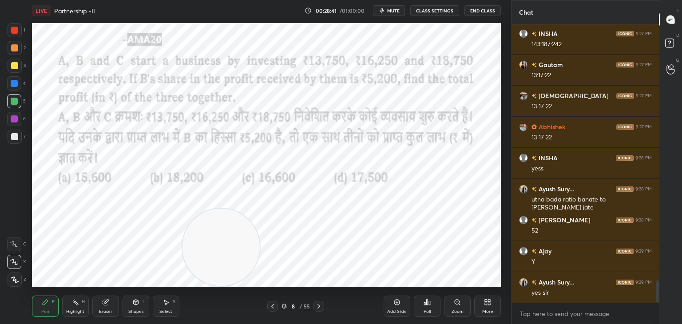
click at [397, 15] on button "mute" at bounding box center [389, 10] width 32 height 11
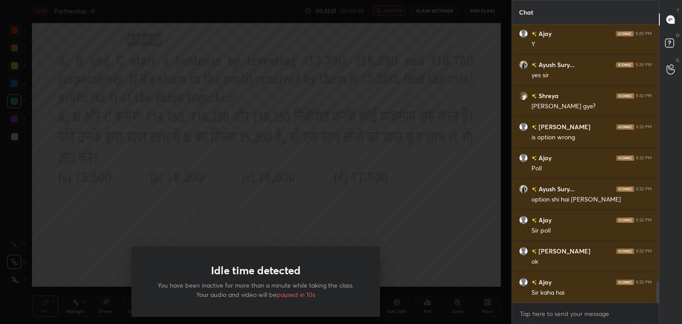
scroll to position [3414, 0]
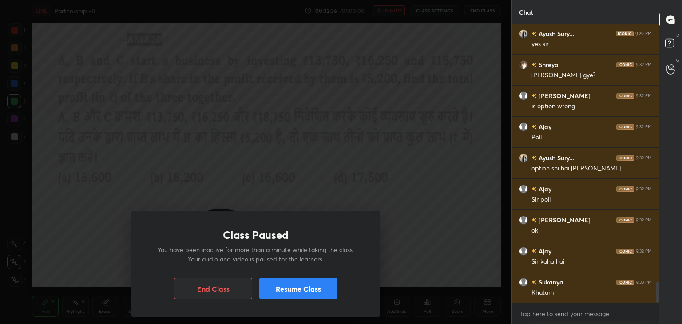
click at [286, 285] on button "Resume Class" at bounding box center [298, 288] width 78 height 21
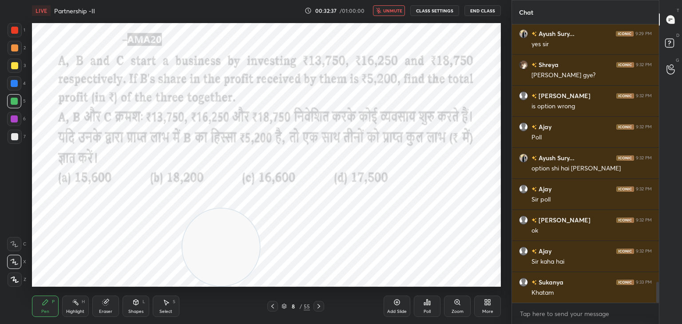
click at [387, 10] on span "unmute" at bounding box center [392, 11] width 19 height 6
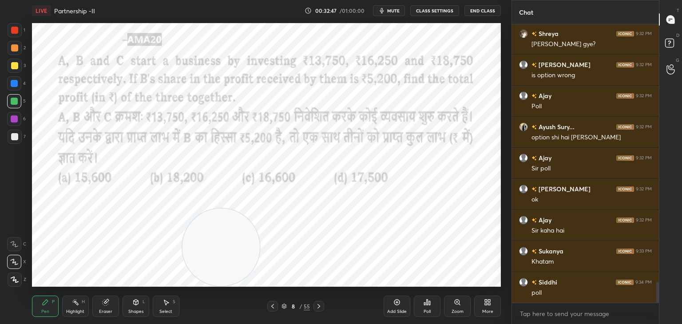
click at [430, 306] on div "Poll" at bounding box center [427, 306] width 27 height 21
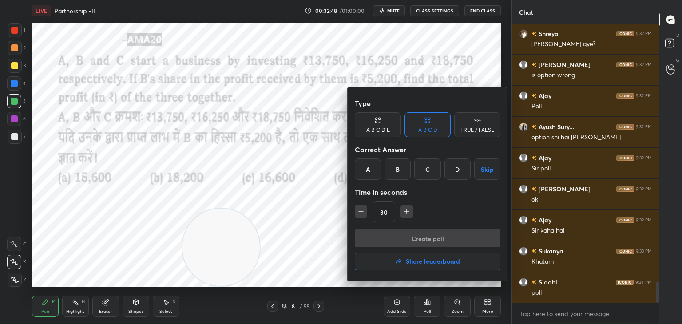
click at [424, 174] on div "C" at bounding box center [427, 168] width 26 height 21
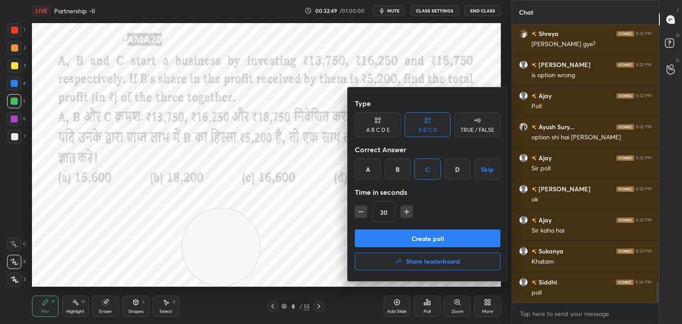
click at [413, 237] on button "Create poll" at bounding box center [428, 238] width 146 height 18
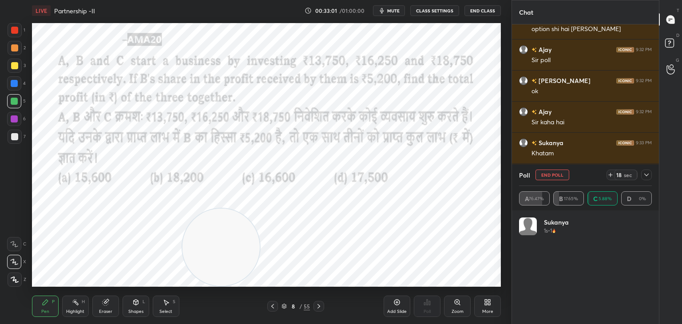
scroll to position [3584, 0]
click at [555, 175] on button "End Poll" at bounding box center [552, 175] width 34 height 11
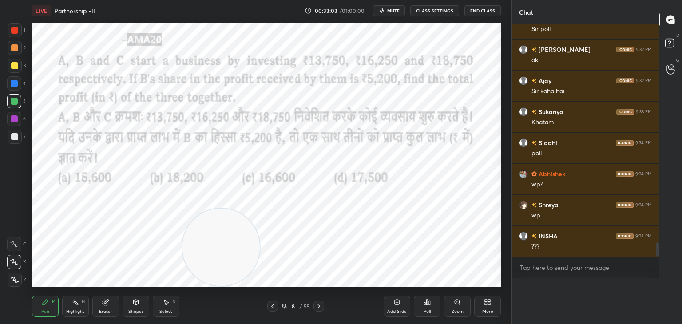
scroll to position [3555, 0]
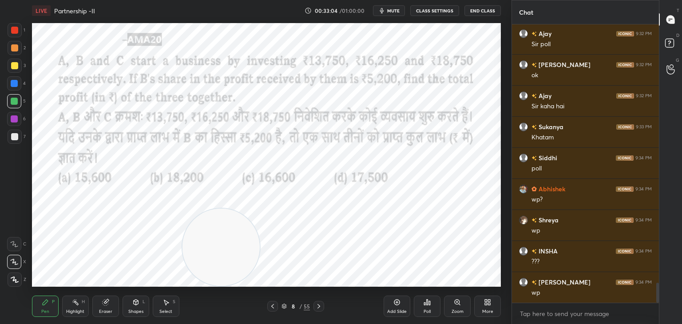
click at [429, 303] on icon at bounding box center [429, 303] width 1 height 4
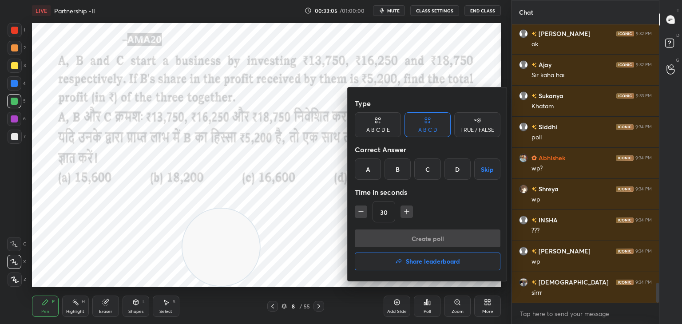
click at [372, 173] on div "A" at bounding box center [368, 168] width 26 height 21
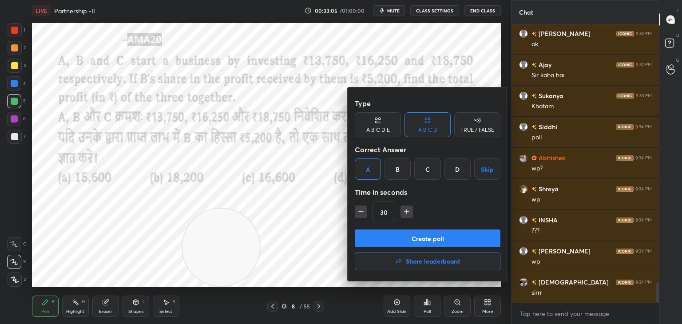
click at [391, 240] on button "Create poll" at bounding box center [428, 238] width 146 height 18
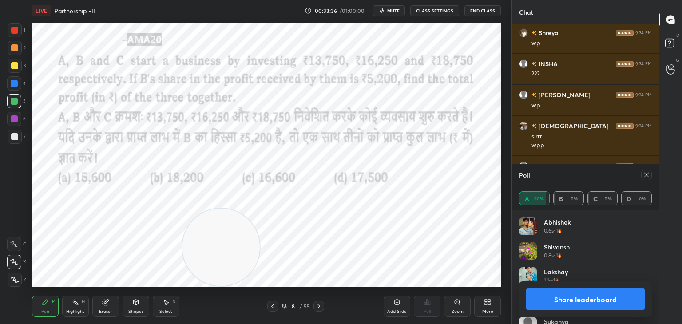
click at [555, 293] on button "Share leaderboard" at bounding box center [585, 298] width 118 height 21
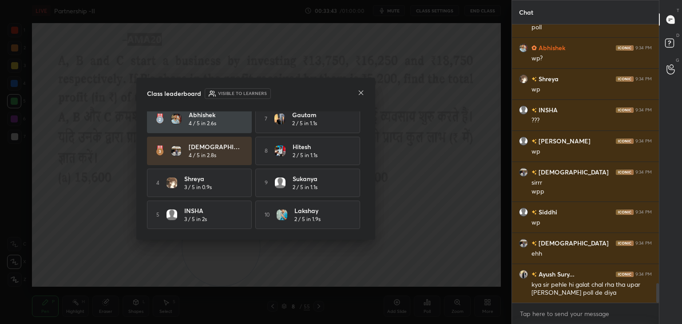
click at [360, 95] on icon at bounding box center [360, 92] width 7 height 7
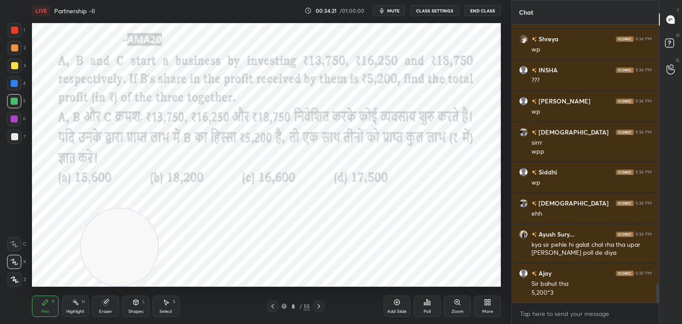
click at [18, 35] on div at bounding box center [15, 30] width 14 height 14
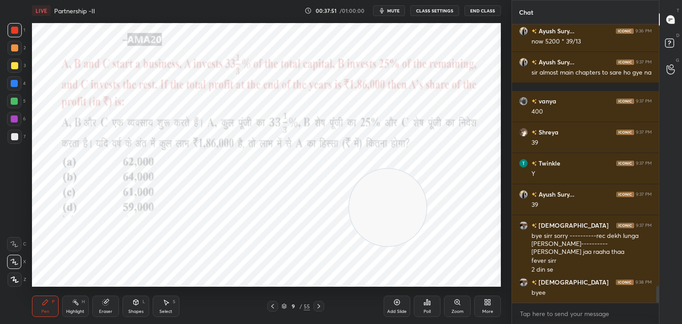
scroll to position [4321, 0]
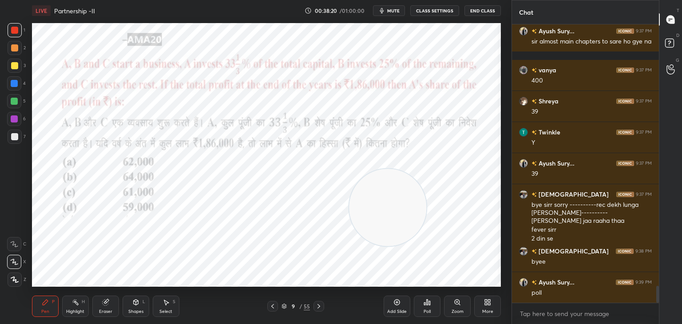
click at [431, 305] on div "Poll" at bounding box center [427, 306] width 27 height 21
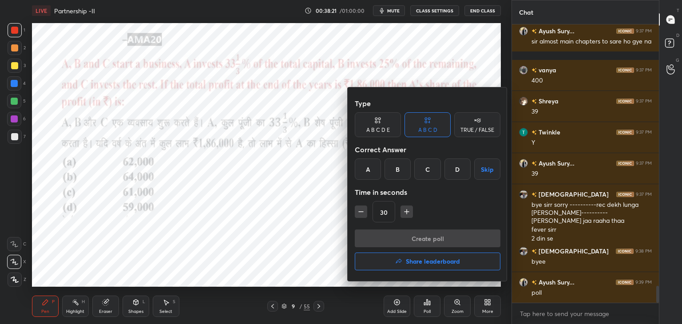
click at [359, 172] on div "A" at bounding box center [368, 168] width 26 height 21
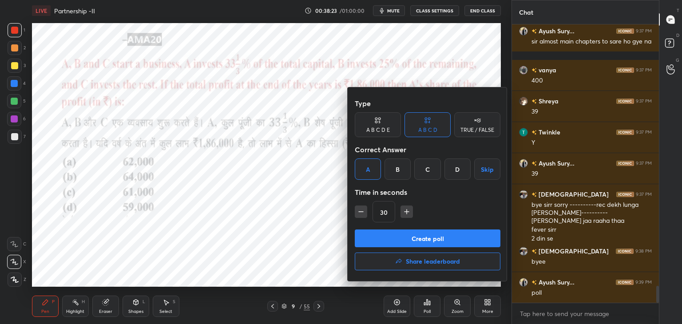
click at [433, 233] on button "Create poll" at bounding box center [428, 238] width 146 height 18
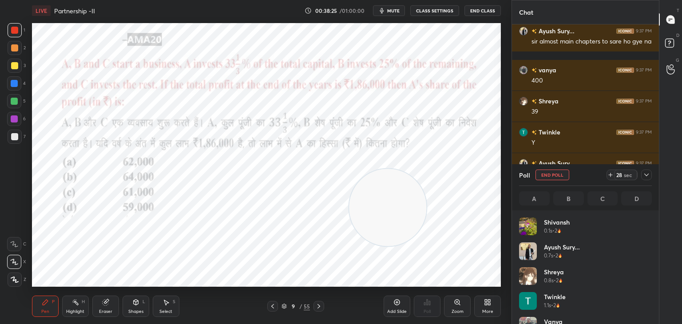
scroll to position [104, 130]
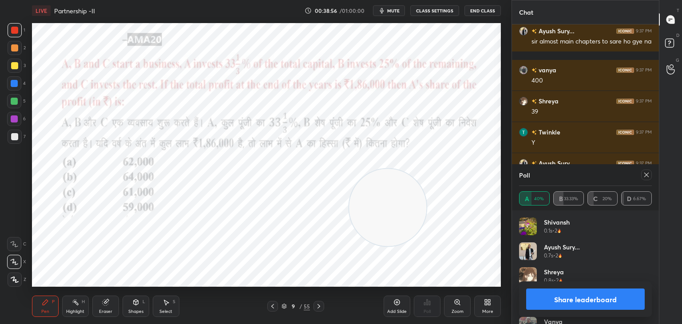
click at [565, 300] on button "Share leaderboard" at bounding box center [585, 298] width 118 height 21
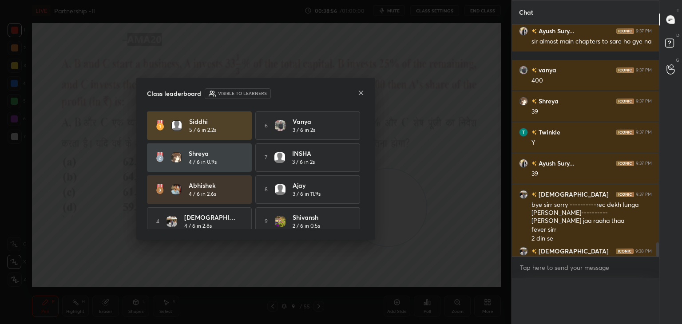
scroll to position [3, 3]
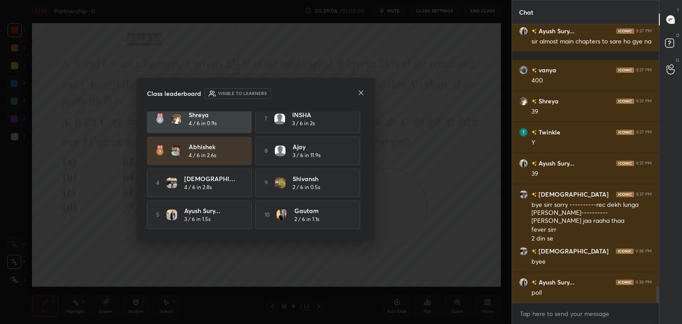
click at [359, 91] on icon at bounding box center [361, 93] width 4 height 4
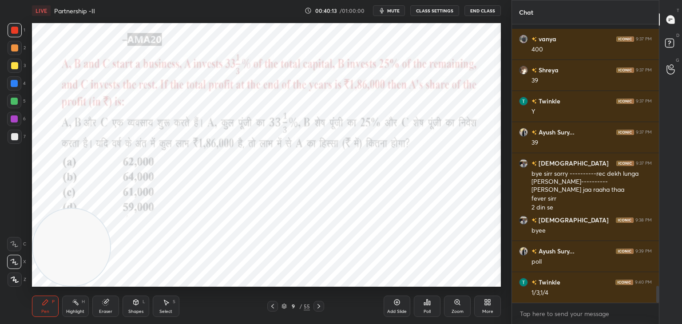
click at [16, 82] on div at bounding box center [14, 83] width 7 height 7
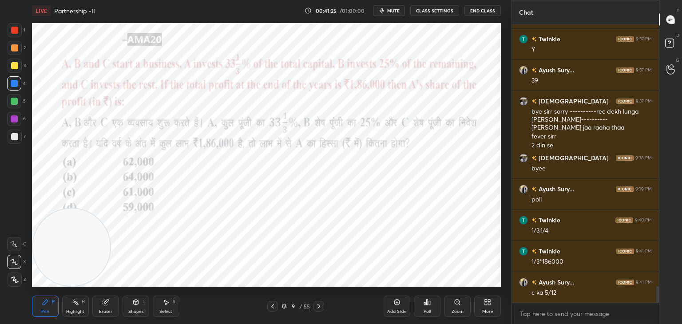
scroll to position [4445, 0]
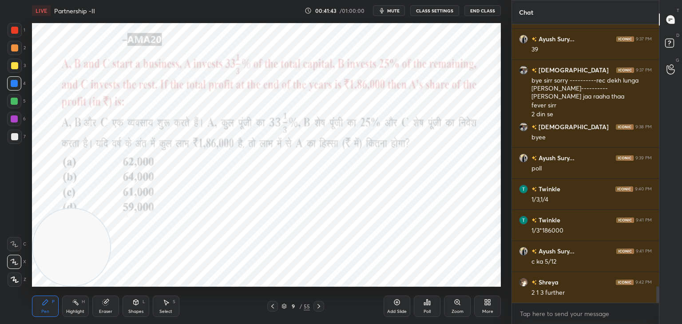
click at [17, 104] on div at bounding box center [14, 101] width 14 height 14
click at [18, 279] on icon at bounding box center [15, 279] width 8 height 6
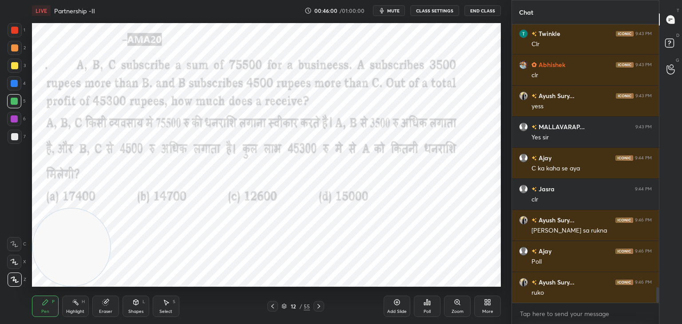
scroll to position [4787, 0]
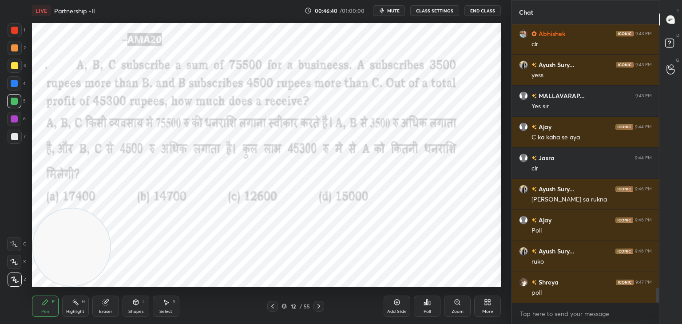
click at [398, 9] on span "mute" at bounding box center [393, 11] width 12 height 6
click at [392, 10] on span "unmute" at bounding box center [392, 11] width 19 height 6
click at [429, 304] on icon at bounding box center [429, 303] width 1 height 4
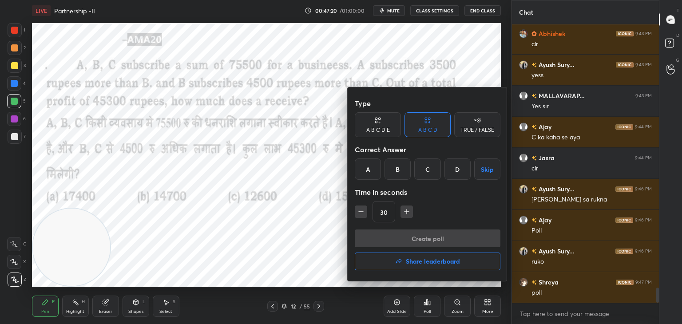
click at [363, 171] on div "A" at bounding box center [368, 168] width 26 height 21
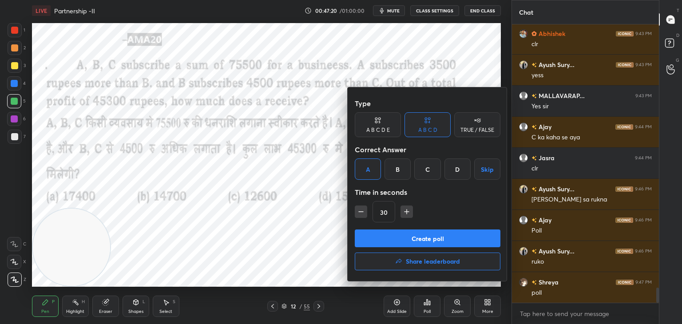
click at [384, 241] on button "Create poll" at bounding box center [428, 238] width 146 height 18
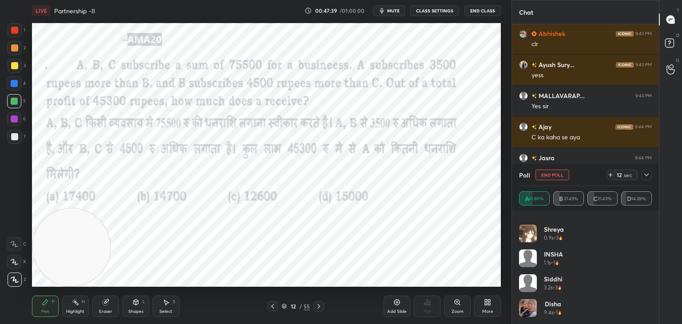
scroll to position [0, 0]
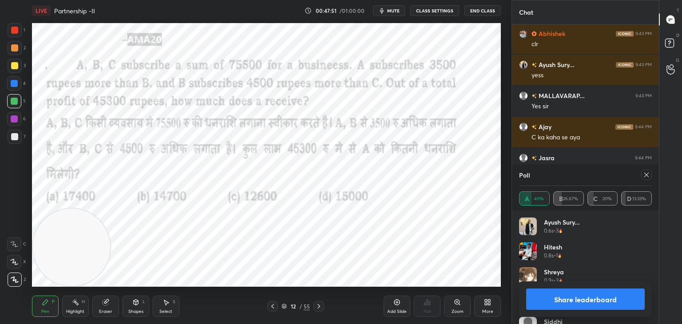
click at [576, 299] on button "Share leaderboard" at bounding box center [585, 298] width 118 height 21
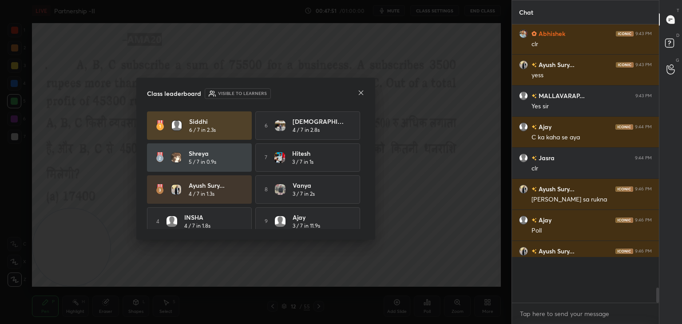
scroll to position [294, 144]
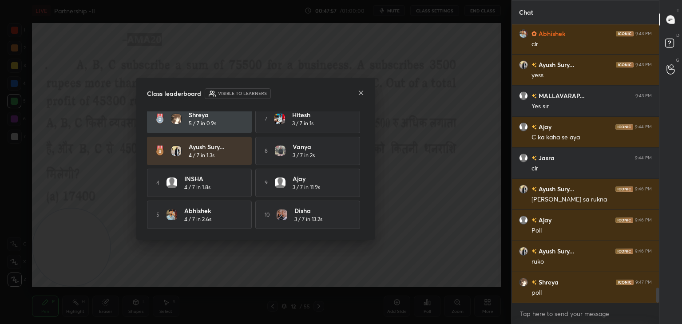
click at [358, 95] on icon at bounding box center [360, 92] width 7 height 7
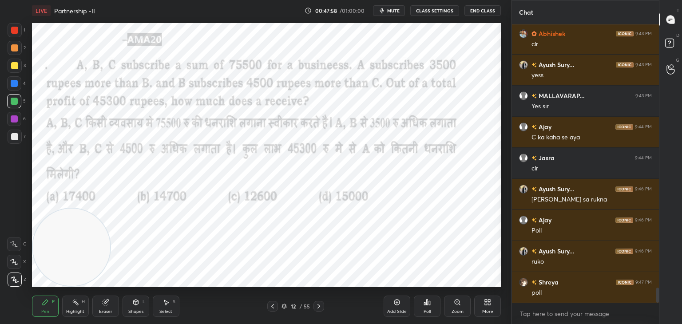
click at [109, 307] on div "Eraser" at bounding box center [105, 306] width 27 height 21
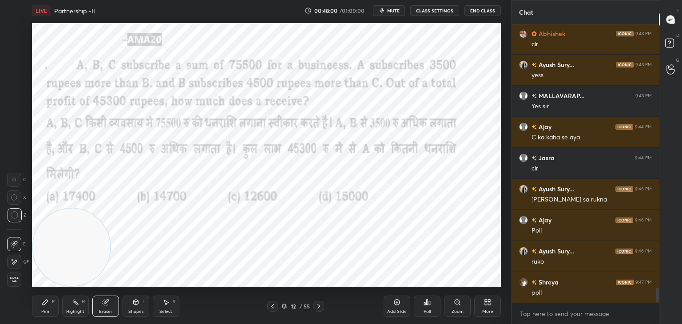
click at [31, 306] on div "LIVE Partnership -II 00:48:00 / 01:00:00 mute CLASS SETTINGS End Class Setting …" at bounding box center [266, 162] width 476 height 324
click at [39, 298] on div "Pen P" at bounding box center [45, 306] width 27 height 21
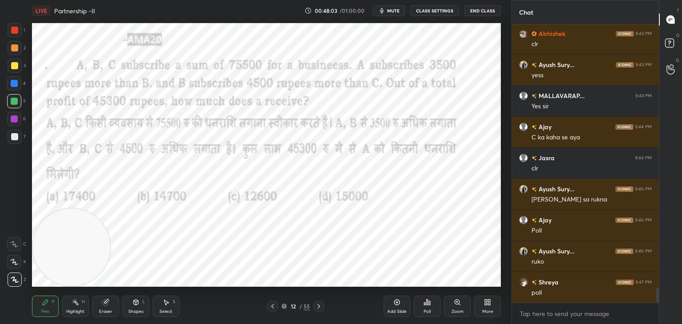
click at [16, 26] on div at bounding box center [15, 30] width 14 height 14
click at [15, 99] on div at bounding box center [14, 101] width 7 height 7
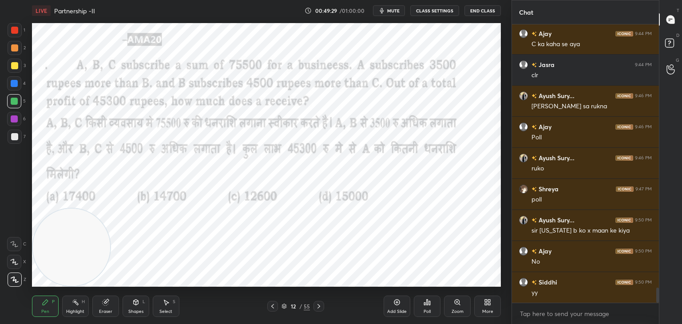
scroll to position [4911, 0]
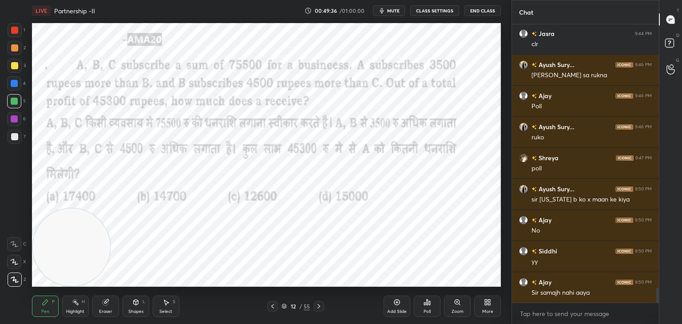
click at [80, 307] on div "Highlight H" at bounding box center [75, 306] width 27 height 21
click at [21, 279] on div "H" at bounding box center [19, 279] width 24 height 14
click at [15, 120] on div at bounding box center [14, 118] width 7 height 7
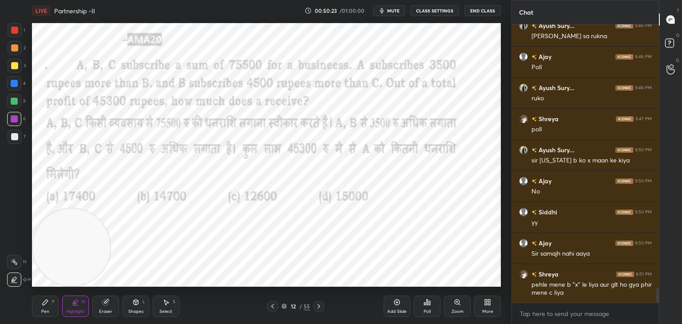
click at [99, 310] on div "Eraser" at bounding box center [105, 311] width 13 height 4
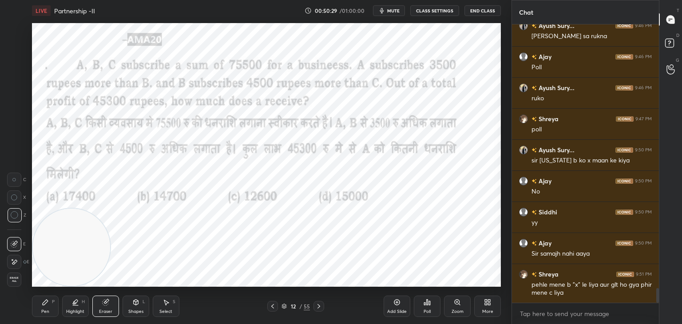
click at [57, 302] on div "Pen P" at bounding box center [45, 306] width 27 height 21
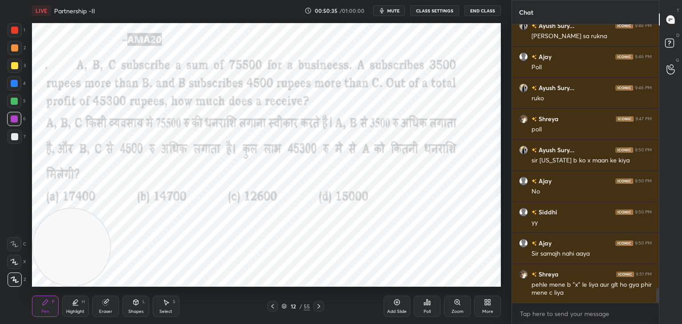
click at [16, 105] on div at bounding box center [14, 101] width 7 height 7
click at [16, 86] on div at bounding box center [14, 83] width 7 height 7
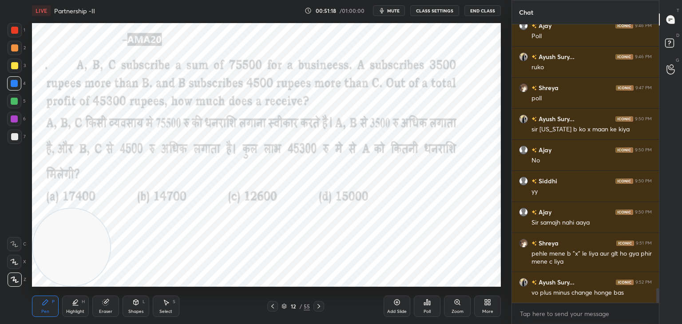
click at [16, 121] on div at bounding box center [14, 118] width 7 height 7
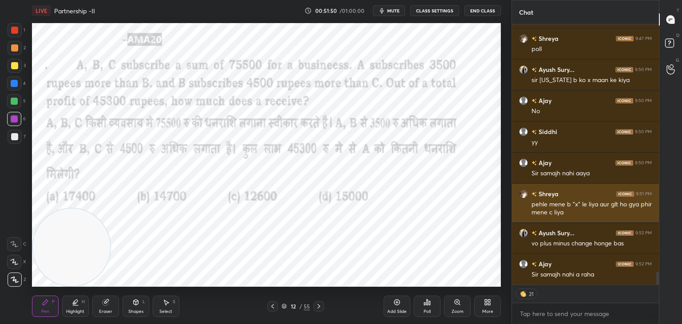
scroll to position [5061, 0]
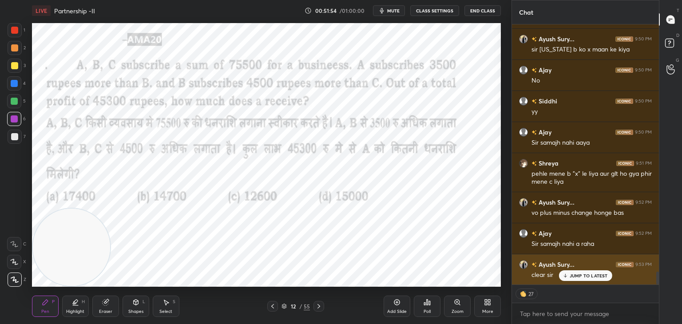
click at [572, 278] on p "JUMP TO LATEST" at bounding box center [588, 275] width 38 height 5
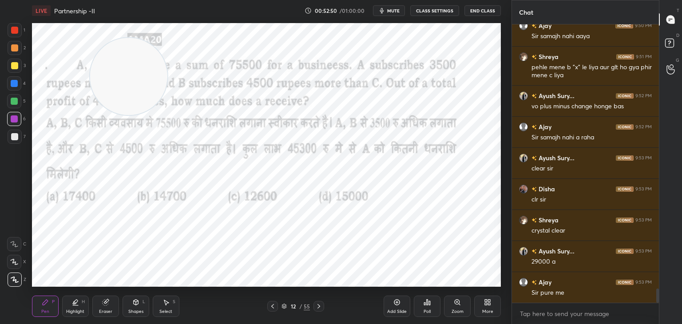
scroll to position [5199, 0]
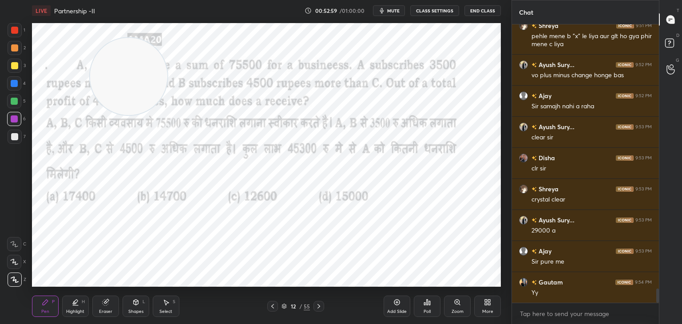
click at [103, 304] on icon at bounding box center [105, 303] width 6 height 6
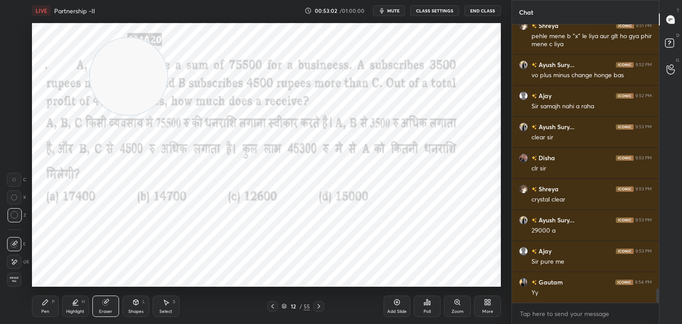
click at [55, 311] on div "Pen P" at bounding box center [45, 306] width 27 height 21
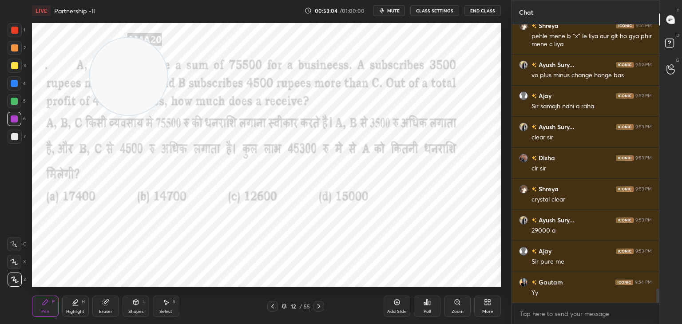
click at [76, 299] on icon at bounding box center [75, 302] width 7 height 7
click at [112, 303] on div "Eraser" at bounding box center [105, 306] width 27 height 21
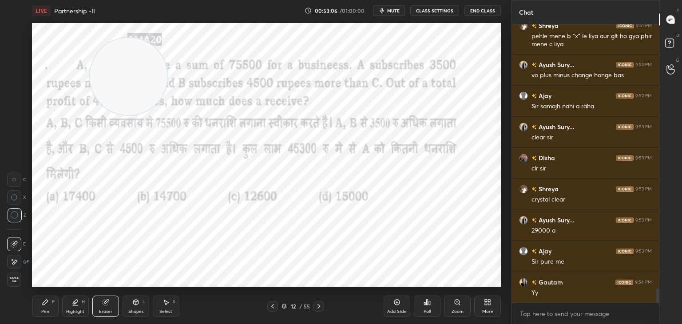
click at [47, 310] on div "Pen" at bounding box center [45, 311] width 8 height 4
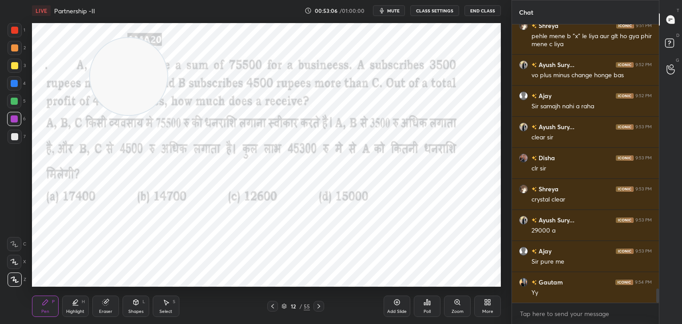
click at [51, 304] on div "Pen P" at bounding box center [45, 306] width 27 height 21
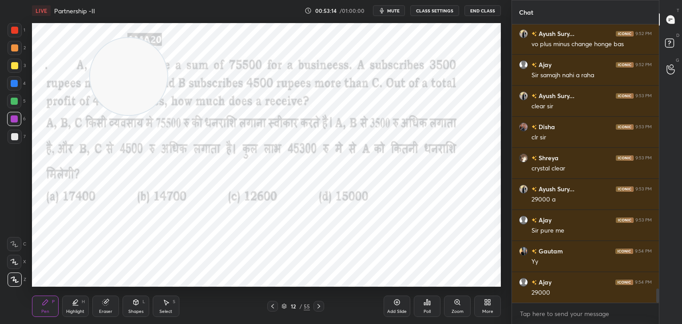
click at [13, 106] on div at bounding box center [14, 101] width 14 height 14
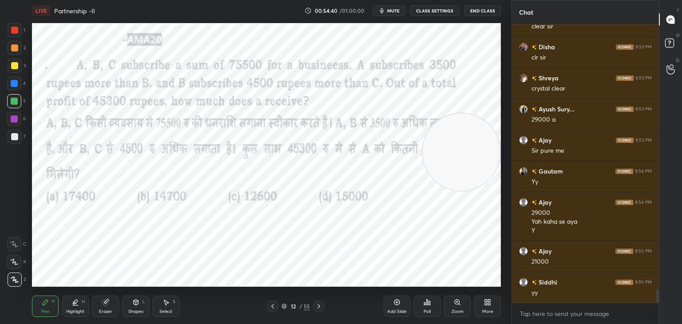
scroll to position [5341, 0]
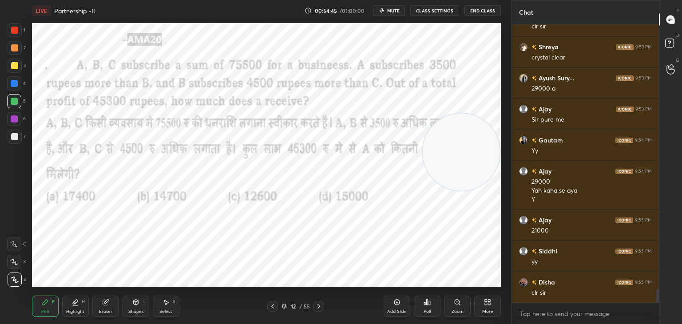
click at [394, 304] on icon at bounding box center [396, 302] width 7 height 7
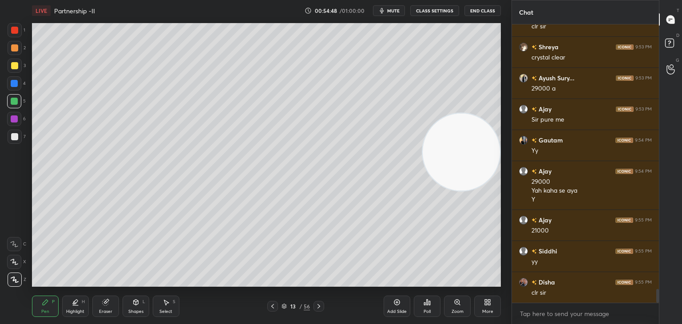
click at [109, 306] on div "Eraser" at bounding box center [105, 306] width 27 height 21
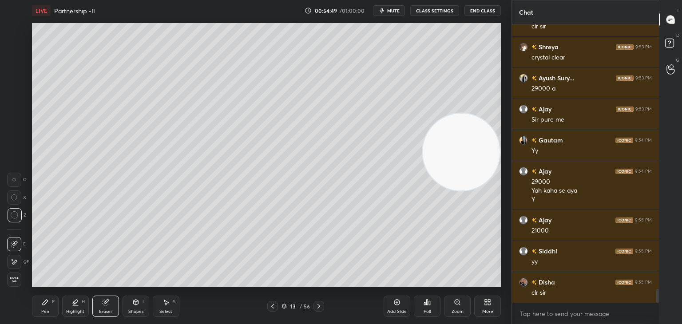
click at [15, 279] on span "Erase all" at bounding box center [14, 279] width 13 height 6
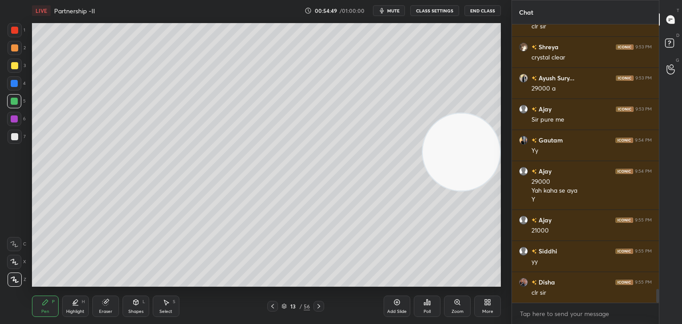
click at [51, 300] on div "Pen P" at bounding box center [45, 306] width 27 height 21
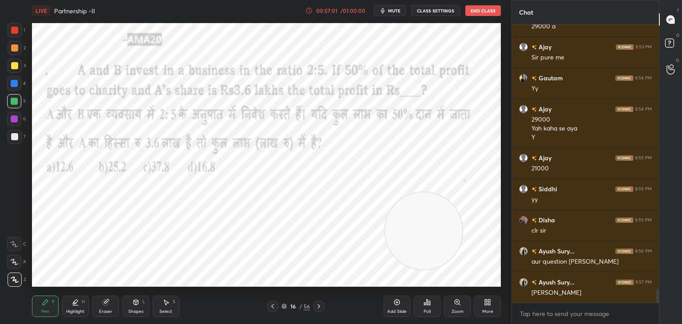
scroll to position [5434, 0]
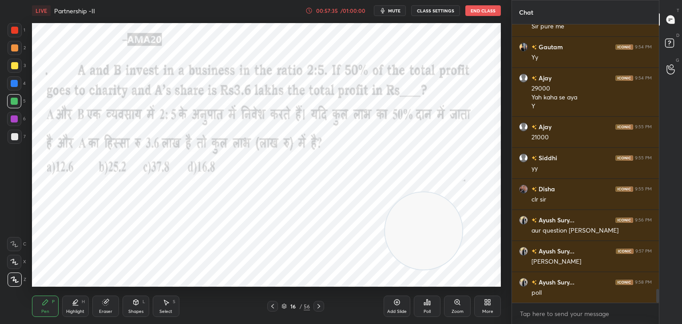
click at [439, 307] on div "Poll" at bounding box center [427, 306] width 27 height 21
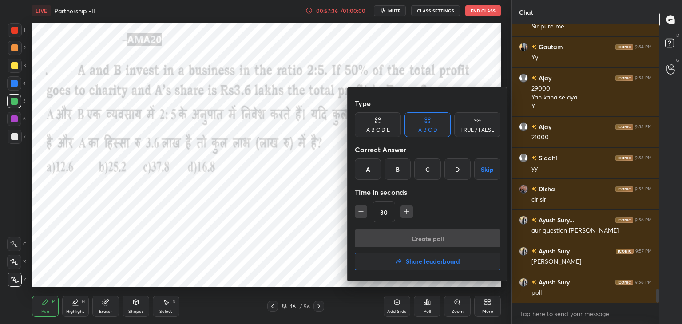
click at [396, 174] on div "B" at bounding box center [397, 168] width 26 height 21
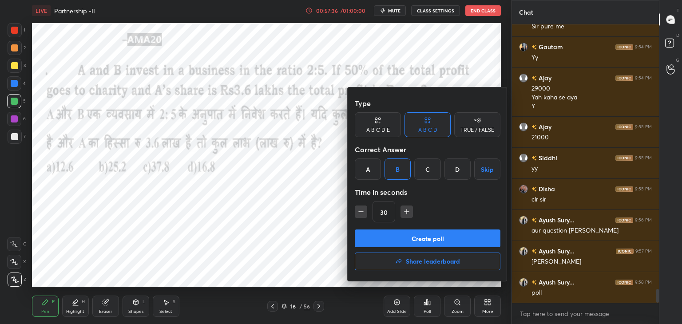
click at [405, 241] on button "Create poll" at bounding box center [428, 238] width 146 height 18
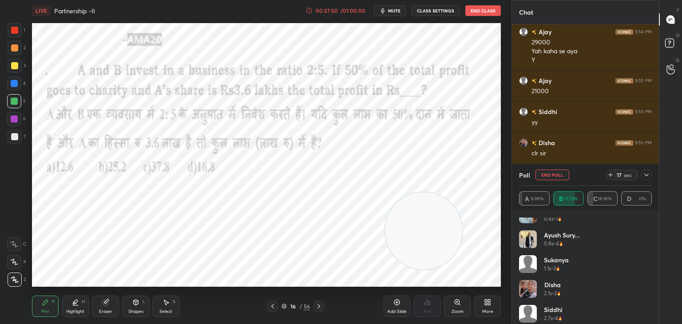
scroll to position [0, 0]
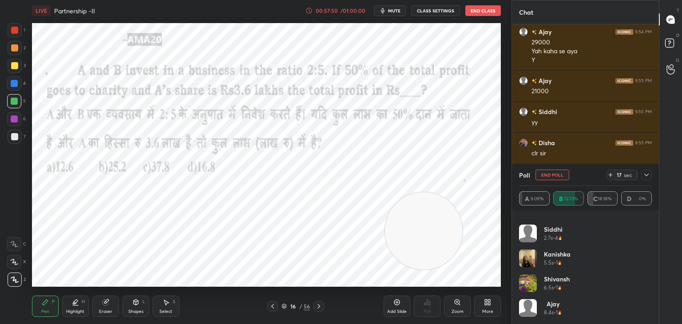
click at [578, 277] on div "Shivansh 6.5s • 1" at bounding box center [585, 286] width 133 height 25
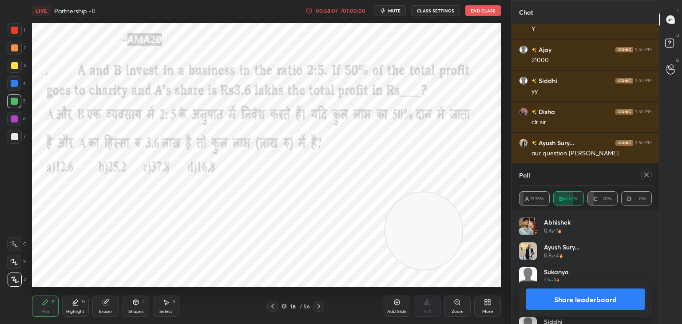
scroll to position [5542, 0]
click at [554, 304] on button "Share leaderboard" at bounding box center [585, 298] width 118 height 21
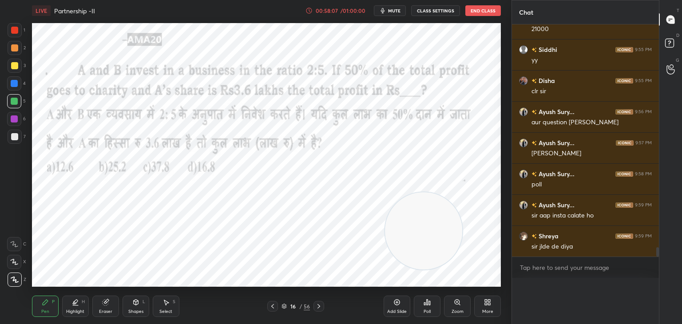
scroll to position [0, 0]
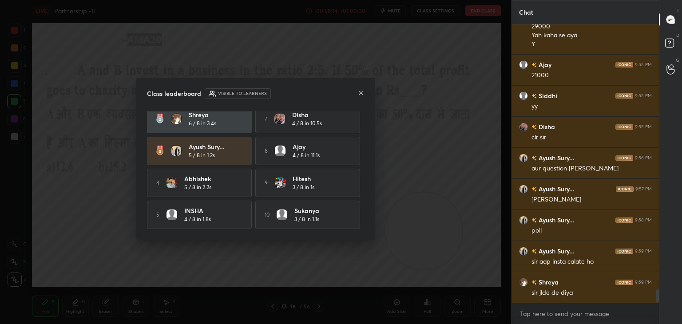
click at [359, 94] on icon at bounding box center [360, 92] width 7 height 7
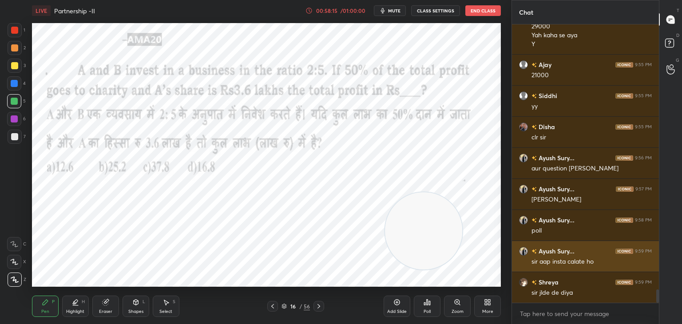
click at [587, 252] on div "Ayush Sury... 9:59 PM" at bounding box center [585, 250] width 133 height 9
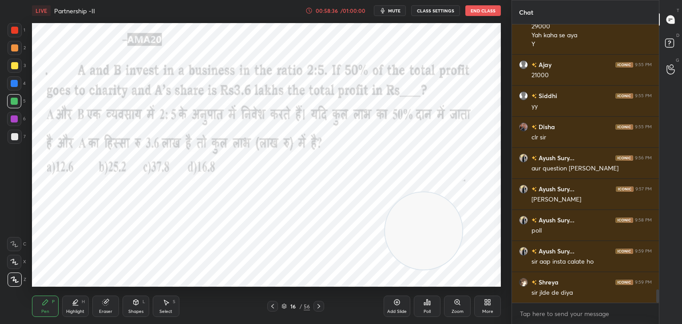
click at [386, 13] on icon "button" at bounding box center [382, 10] width 7 height 7
click at [389, 12] on span "unmute" at bounding box center [393, 11] width 19 height 6
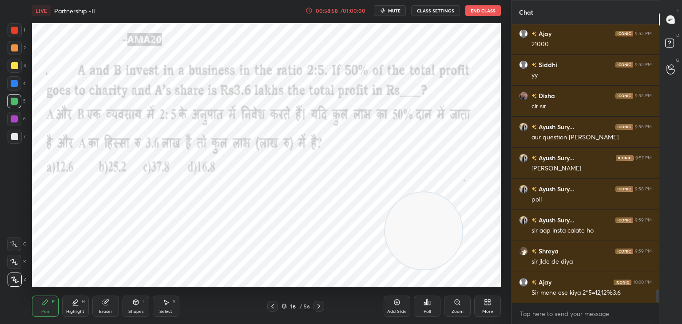
click at [18, 33] on div at bounding box center [15, 30] width 14 height 14
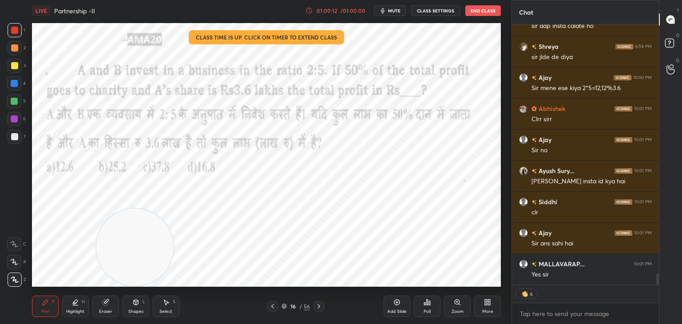
scroll to position [5762, 0]
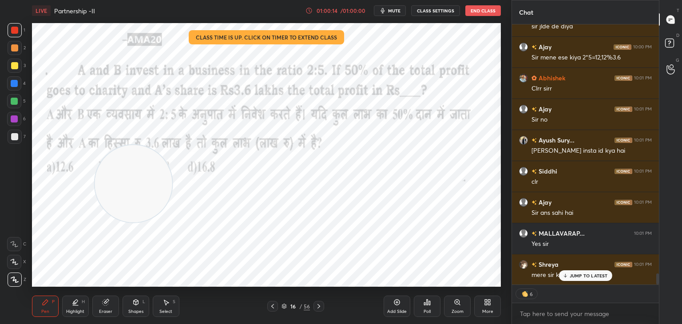
click at [579, 277] on p "JUMP TO LATEST" at bounding box center [588, 275] width 38 height 5
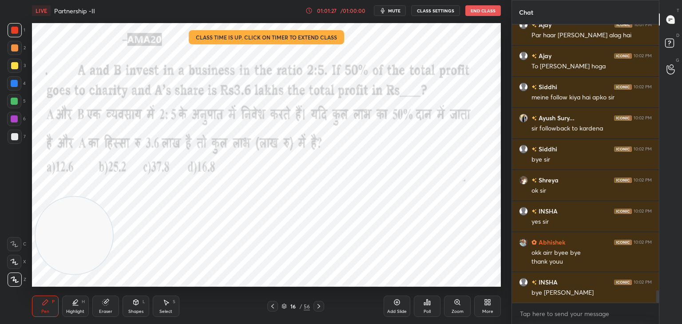
scroll to position [6073, 0]
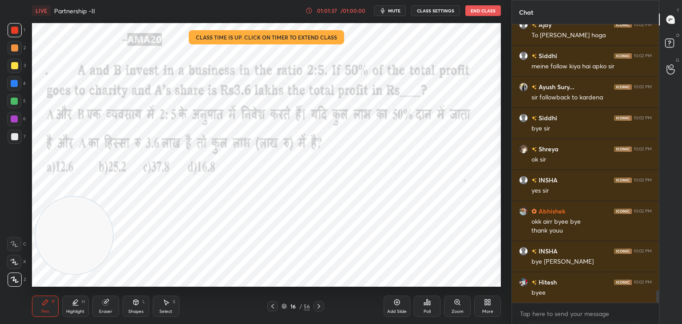
click at [485, 11] on button "End Class" at bounding box center [483, 10] width 36 height 11
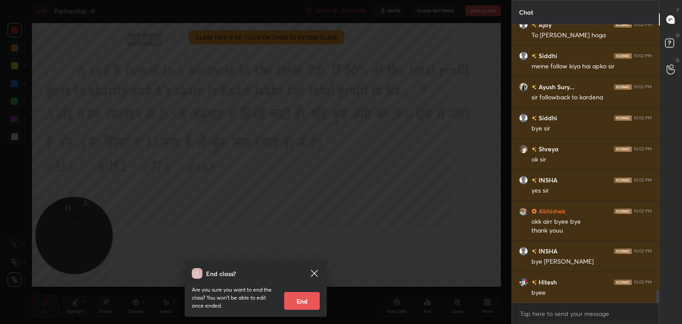
click at [312, 304] on button "End" at bounding box center [302, 301] width 36 height 18
type textarea "x"
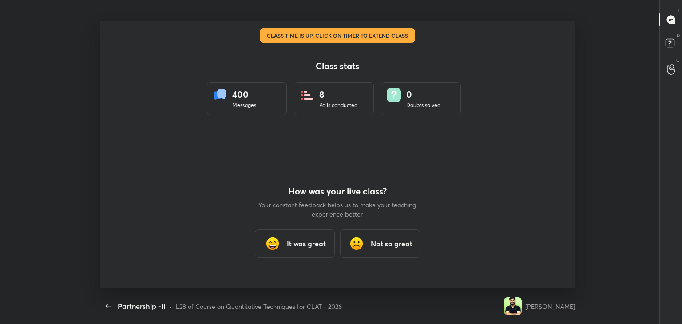
scroll to position [44111, 43704]
